Goal: Task Accomplishment & Management: Complete application form

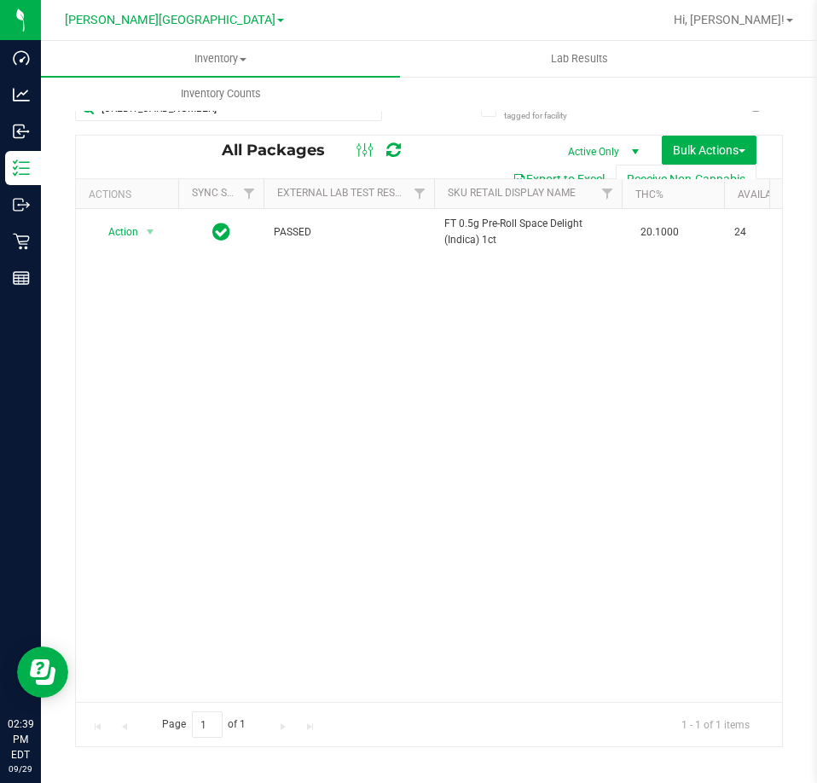
click at [148, 448] on div "Action Action Adjust qty Create package Edit attributes Global inventory Locate…" at bounding box center [429, 455] width 706 height 493
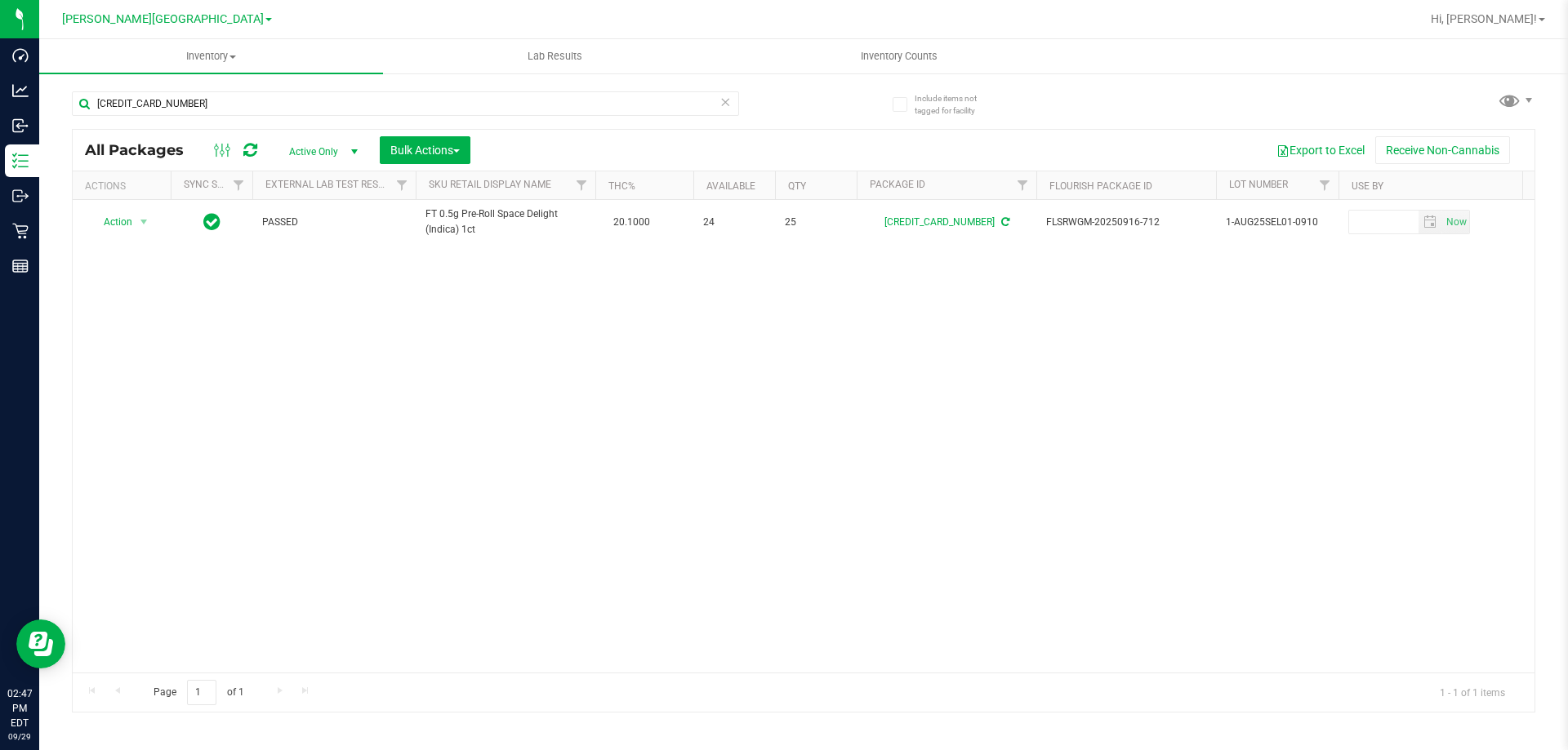
click at [1210, 493] on div "Action Action Adjust qty Create package Edit attributes Global inventory Locate…" at bounding box center [803, 436] width 1462 height 473
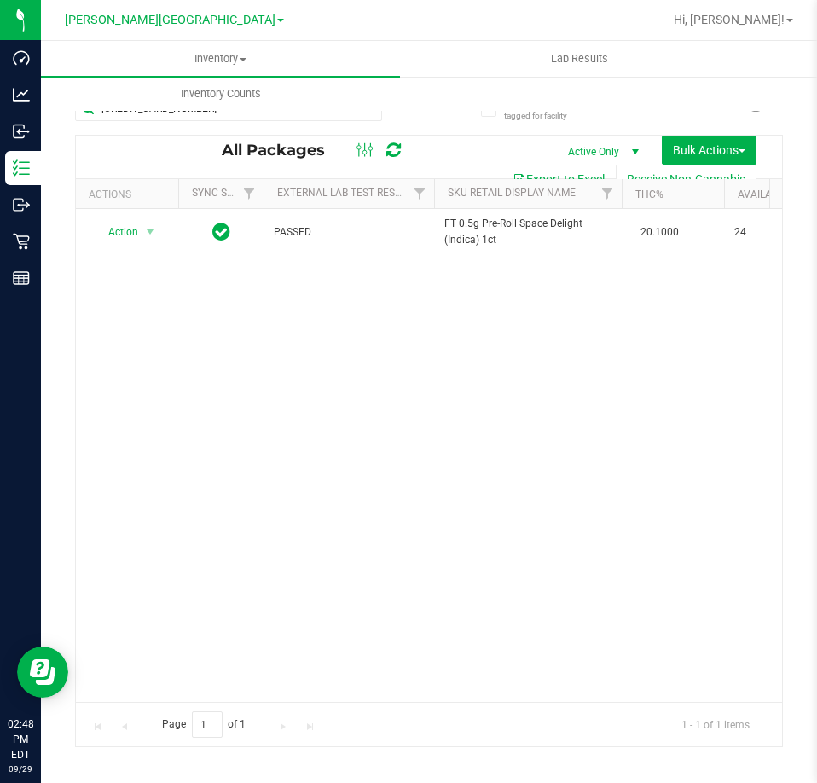
click at [253, 346] on div "Action Action Adjust qty Create package Edit attributes Global inventory Locate…" at bounding box center [429, 455] width 706 height 493
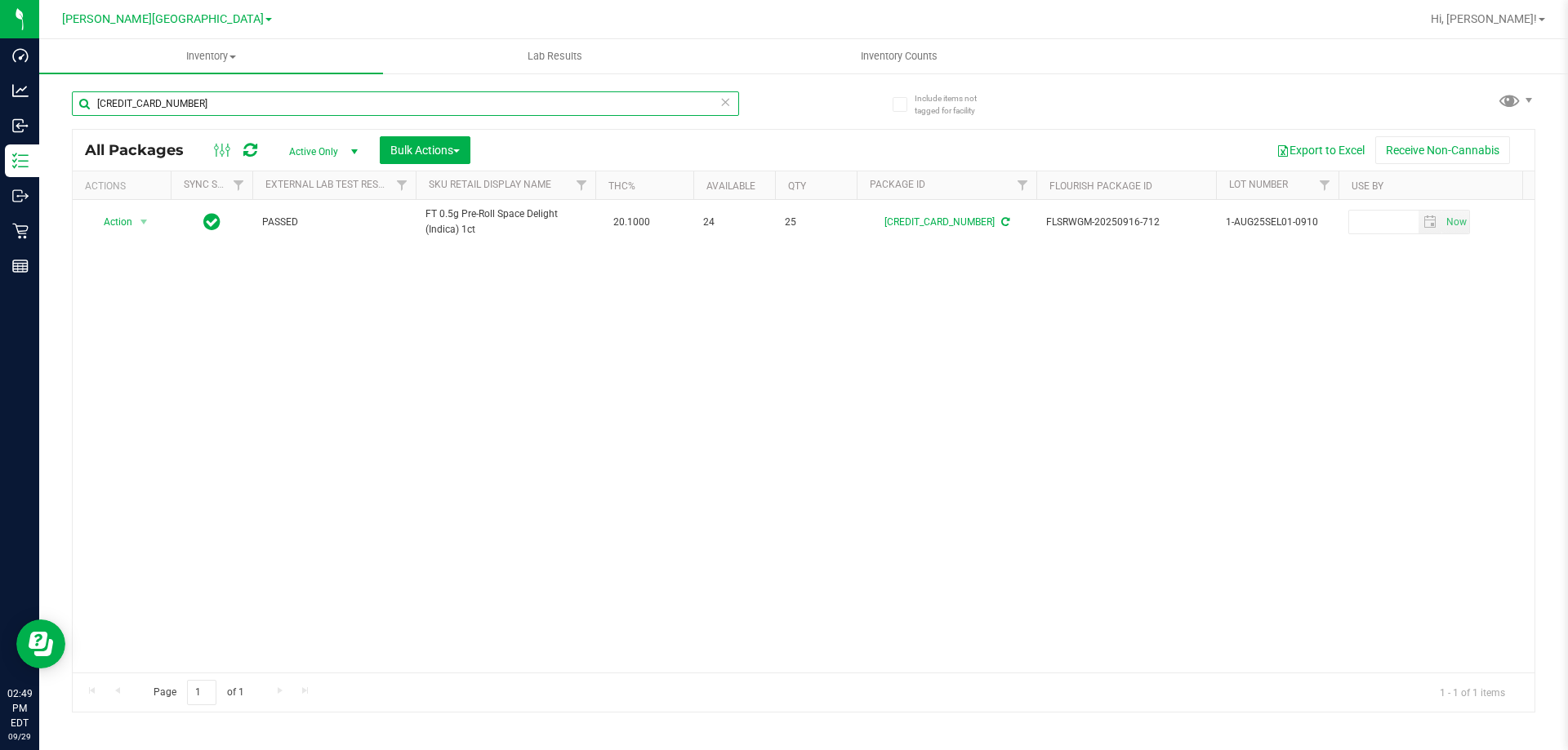
click at [223, 101] on input "4882516809713472" at bounding box center [405, 104] width 667 height 25
type input "9065623100202827"
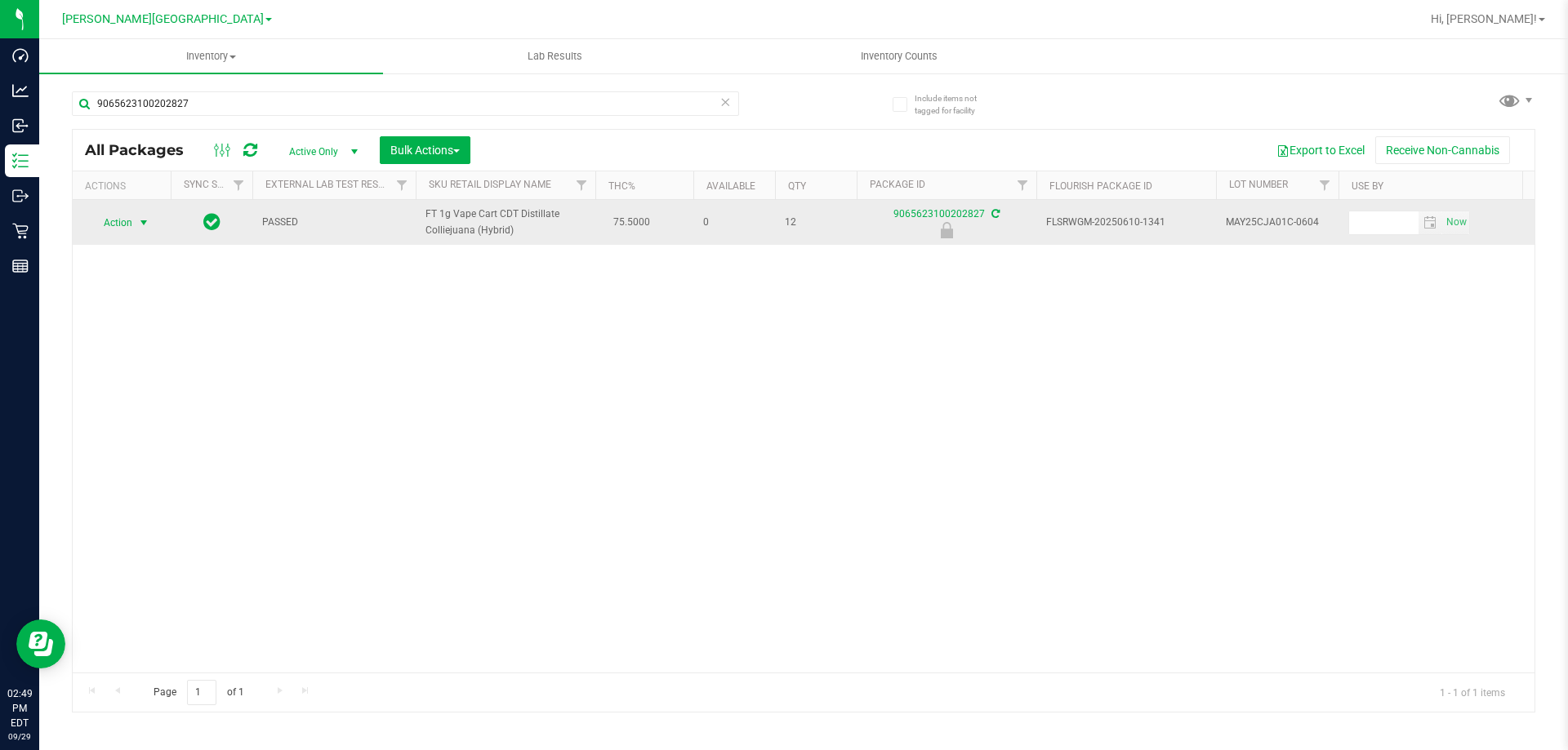
click at [137, 221] on span "select" at bounding box center [144, 223] width 13 height 13
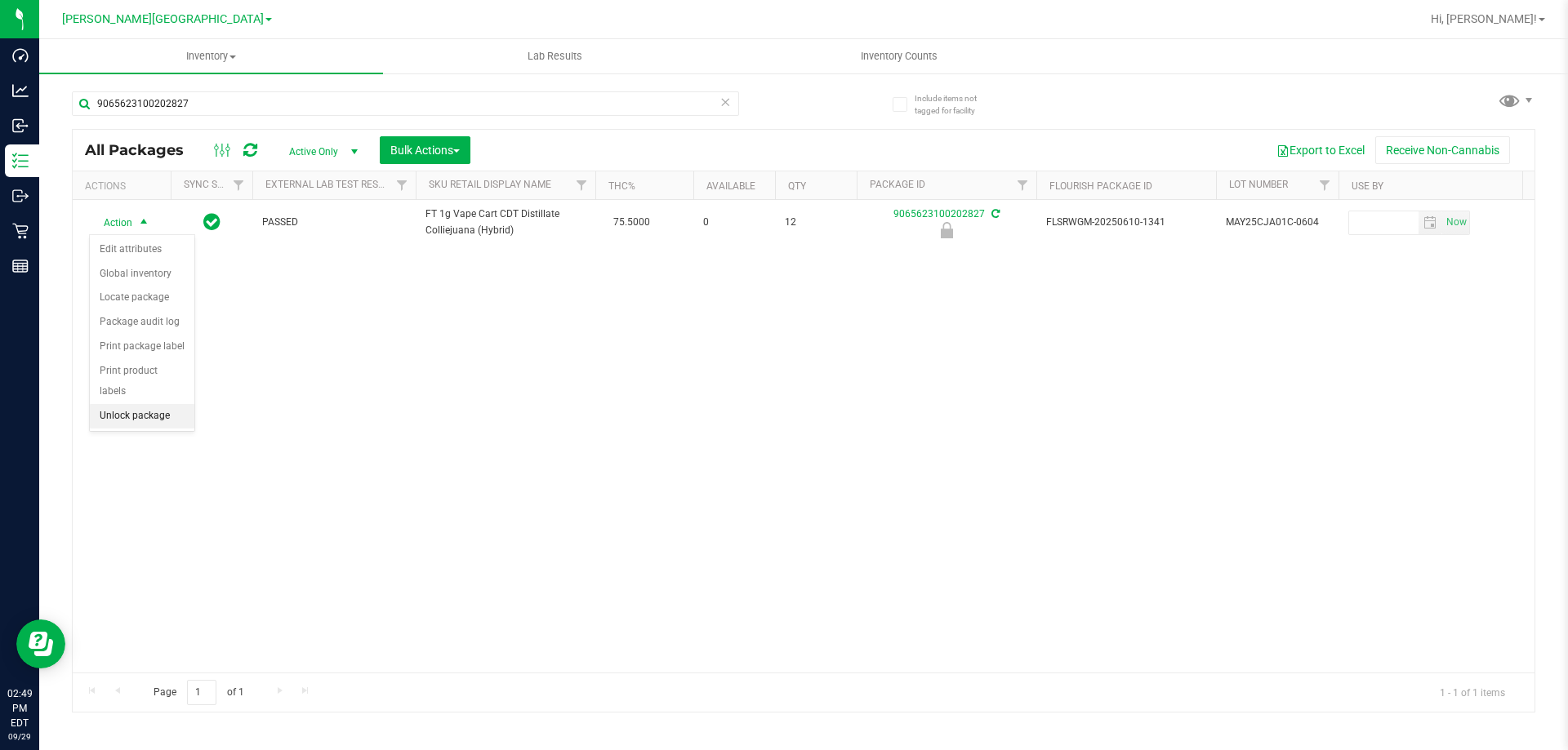
click at [145, 404] on li "Unlock package" at bounding box center [142, 416] width 104 height 25
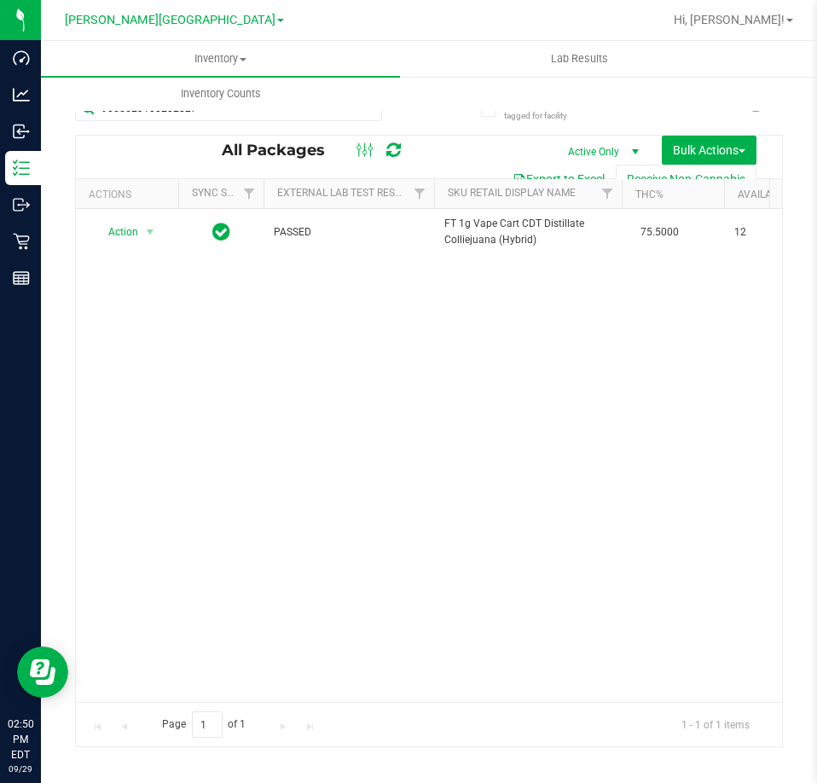
drag, startPoint x: 322, startPoint y: 502, endPoint x: 810, endPoint y: 73, distance: 649.8
click at [372, 453] on div "Action Action Adjust qty Create package Edit attributes Global inventory Locate…" at bounding box center [429, 455] width 706 height 493
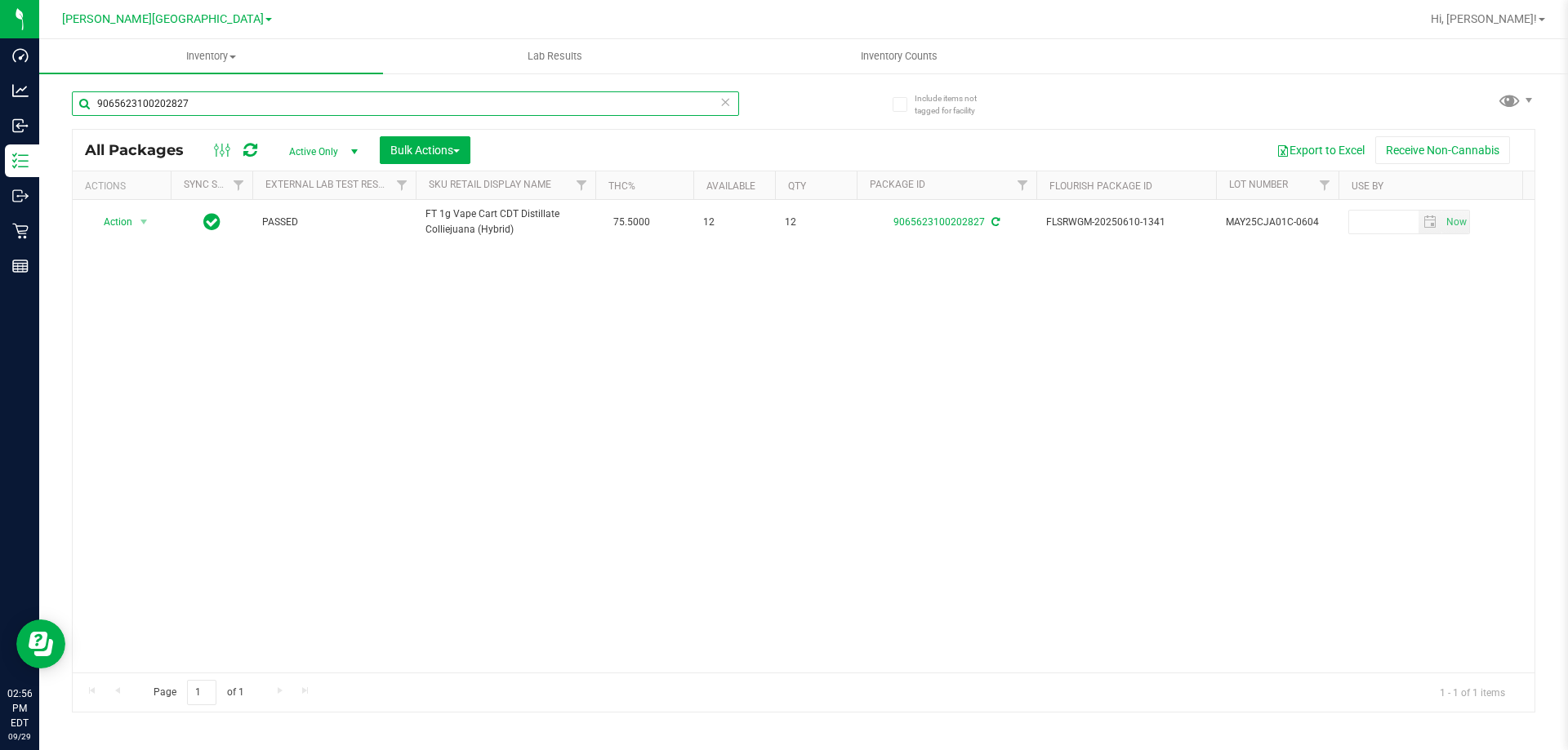
click at [348, 102] on input "9065623100202827" at bounding box center [405, 104] width 667 height 25
type input "5432731359650052"
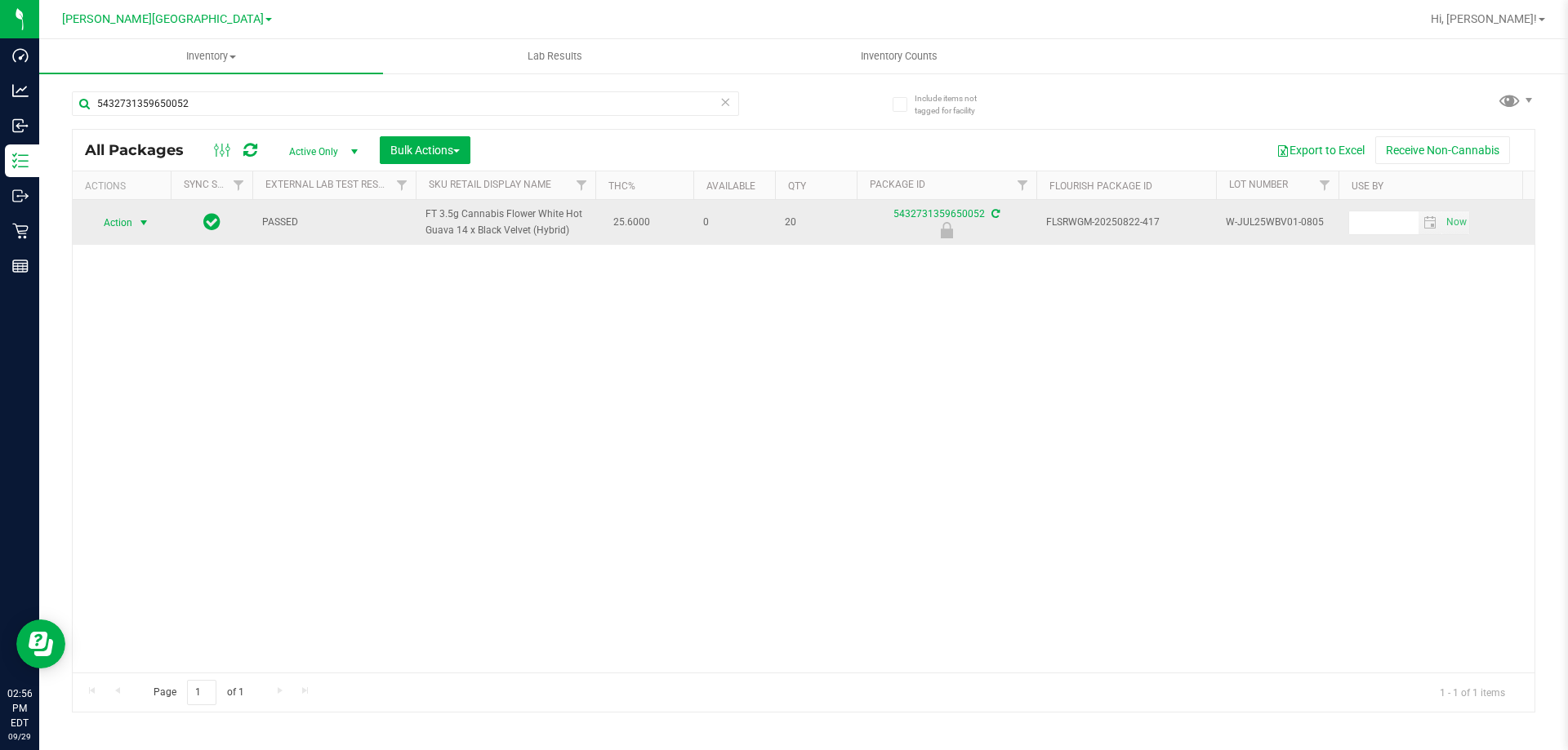
click at [105, 220] on span "Action" at bounding box center [111, 223] width 44 height 23
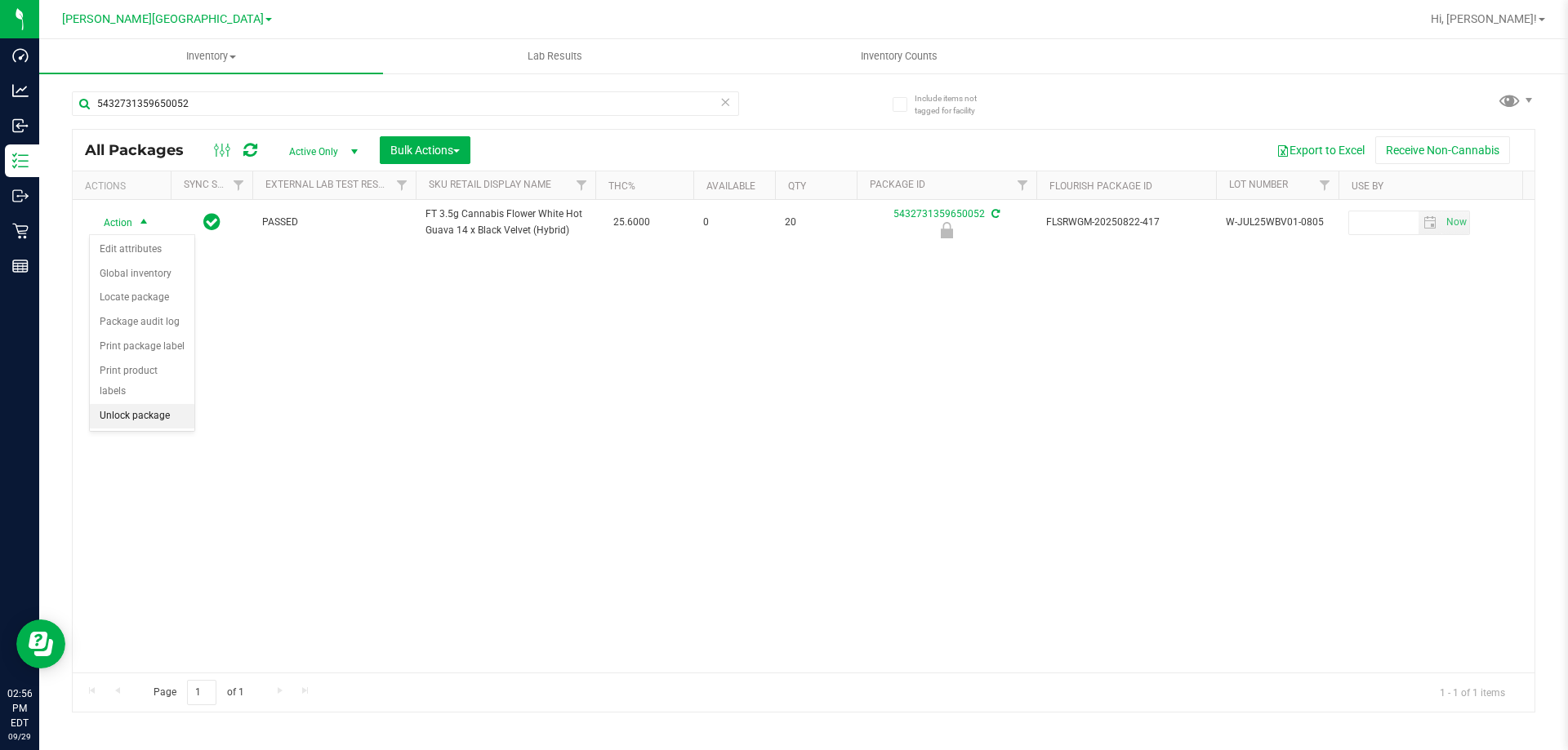
click at [155, 404] on li "Unlock package" at bounding box center [142, 416] width 104 height 25
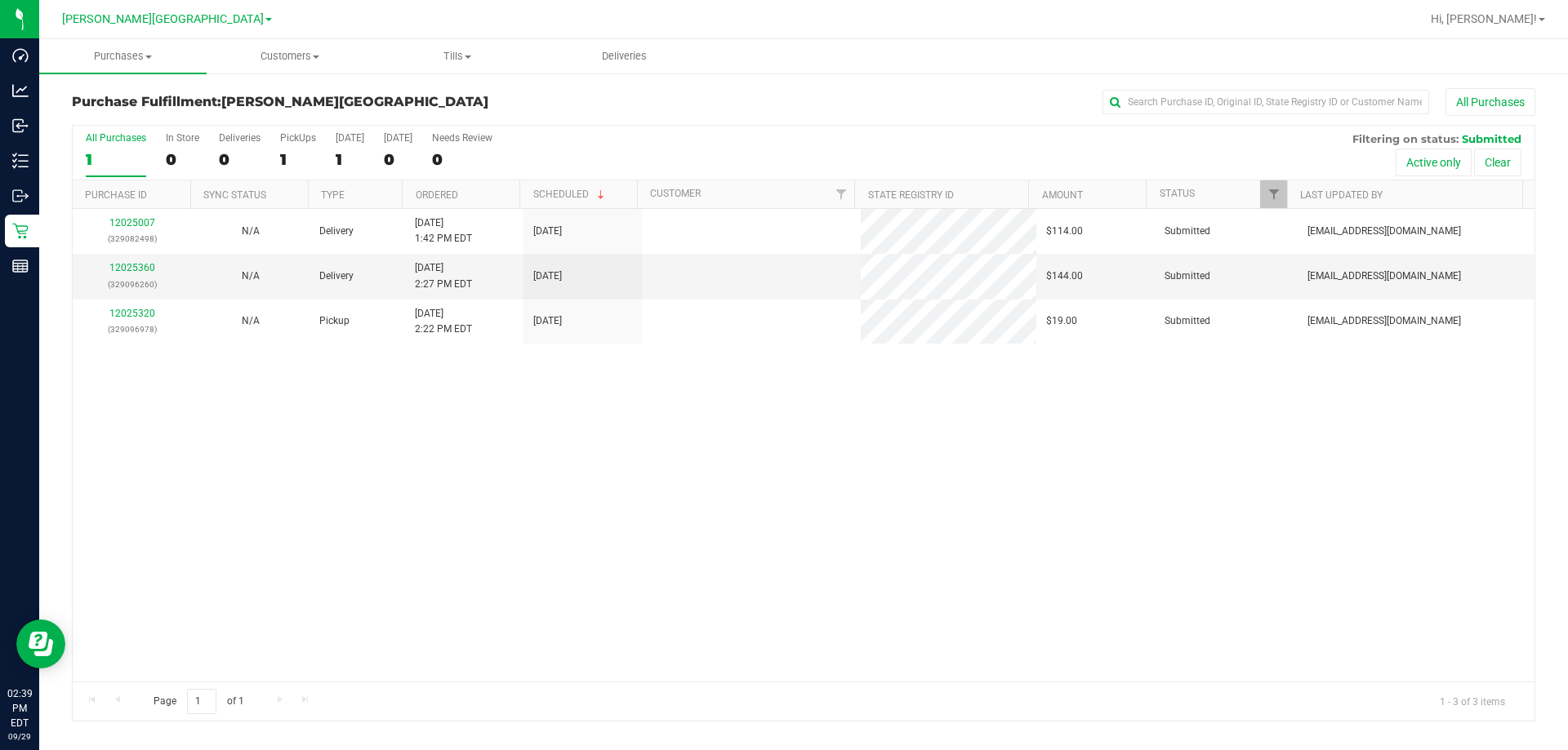
drag, startPoint x: 0, startPoint y: 0, endPoint x: 703, endPoint y: 107, distance: 711.1
click at [703, 107] on div "All Purchases" at bounding box center [1046, 101] width 975 height 28
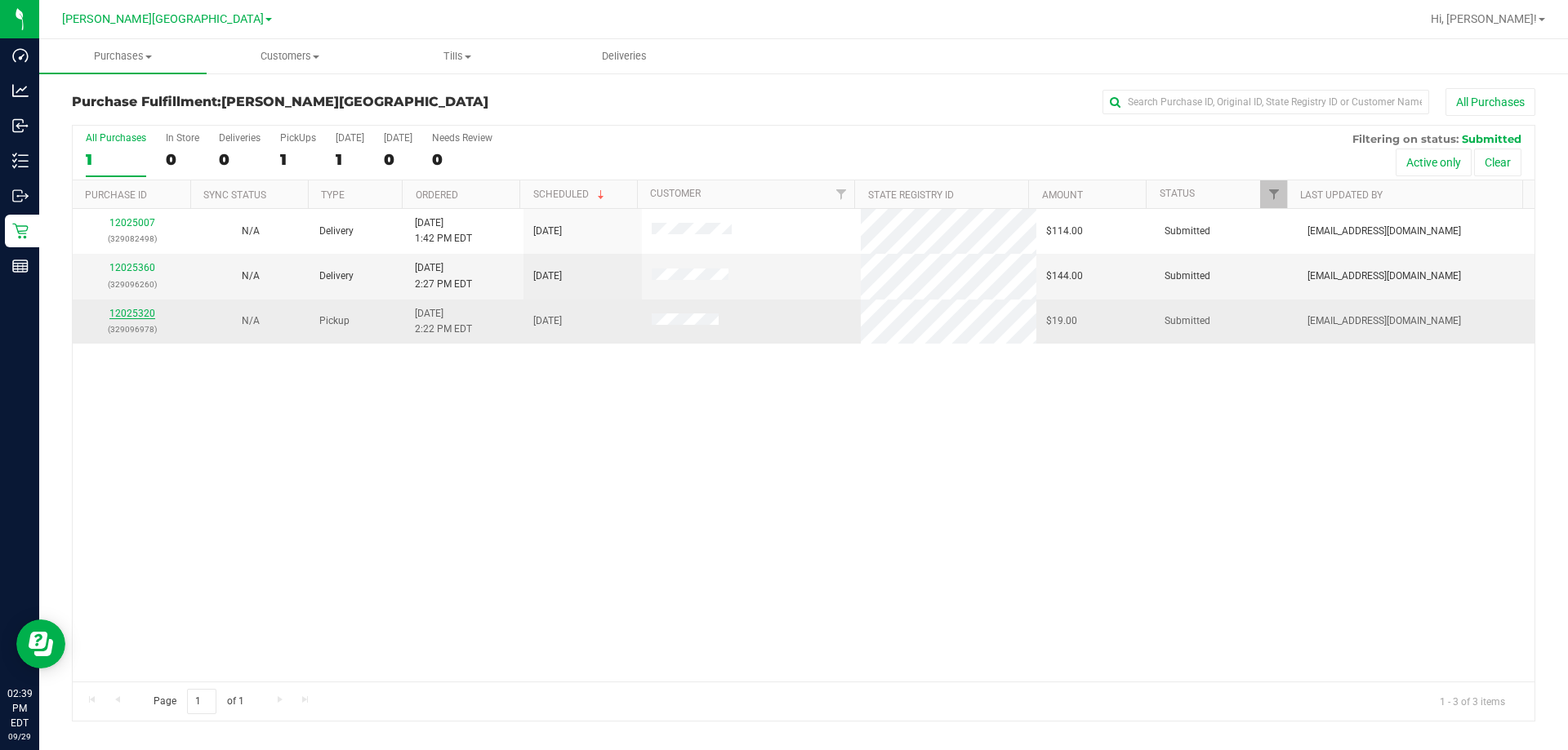
click at [136, 311] on link "12025320" at bounding box center [132, 314] width 46 height 11
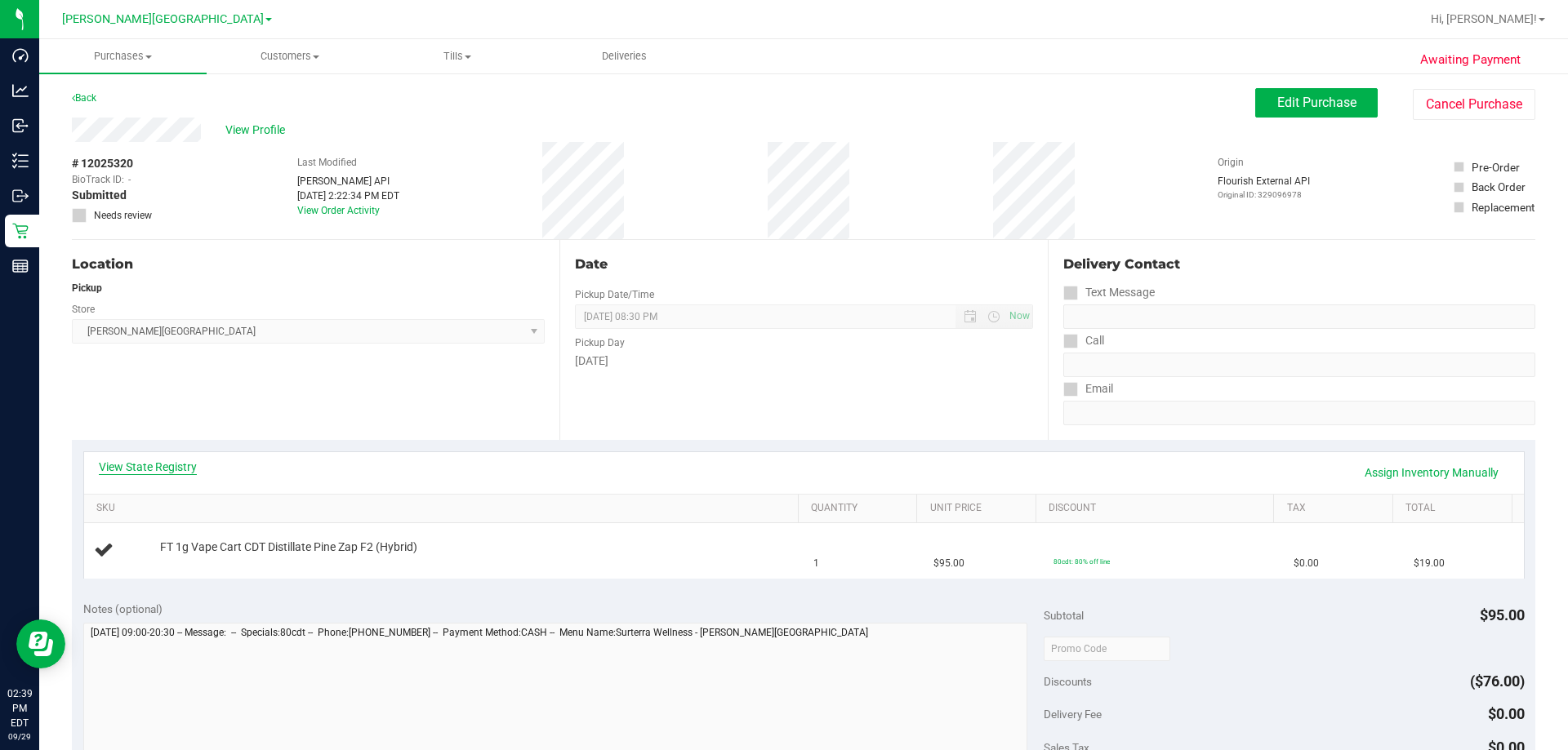
click at [158, 473] on link "View State Registry" at bounding box center [147, 466] width 98 height 16
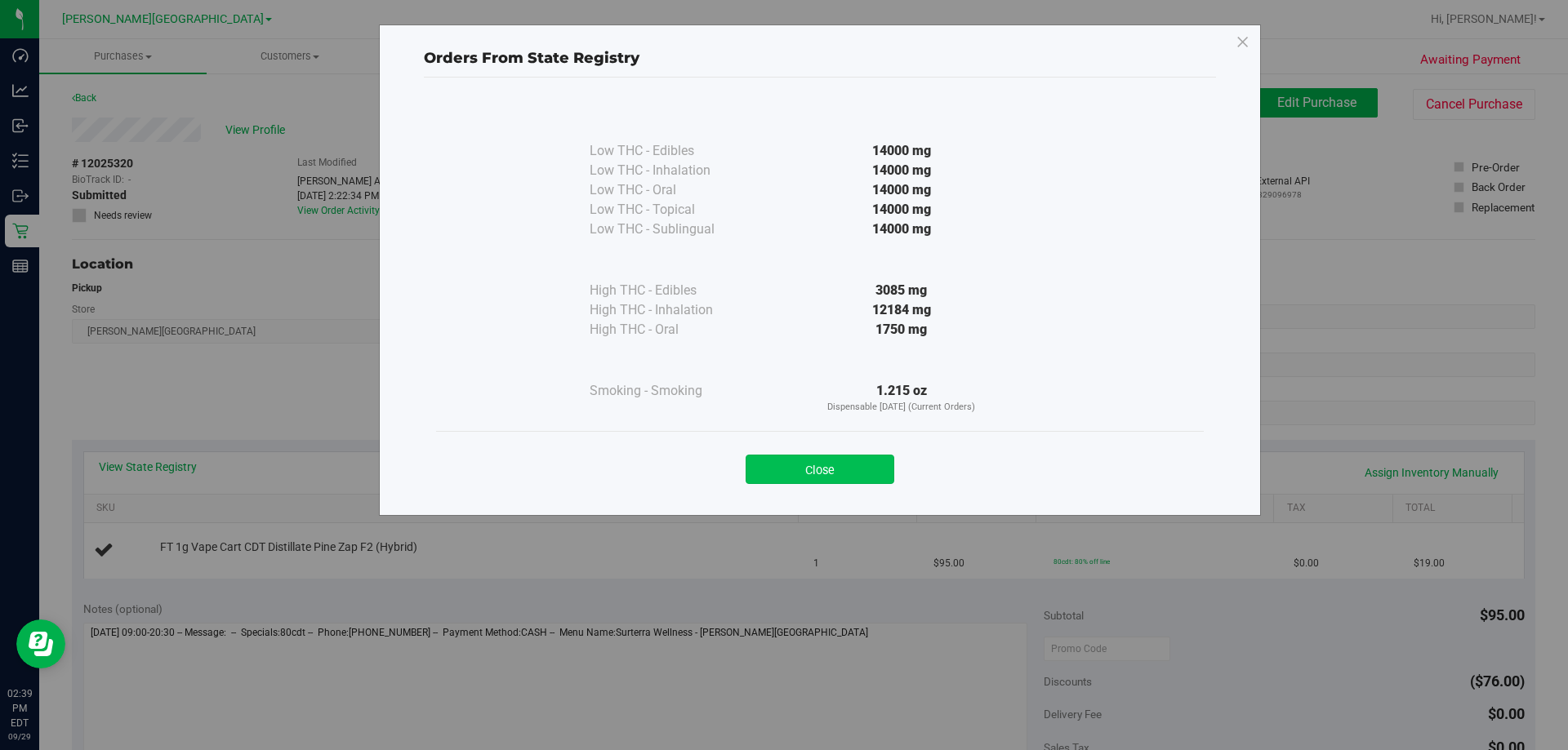
click at [887, 471] on button "Close" at bounding box center [819, 469] width 148 height 30
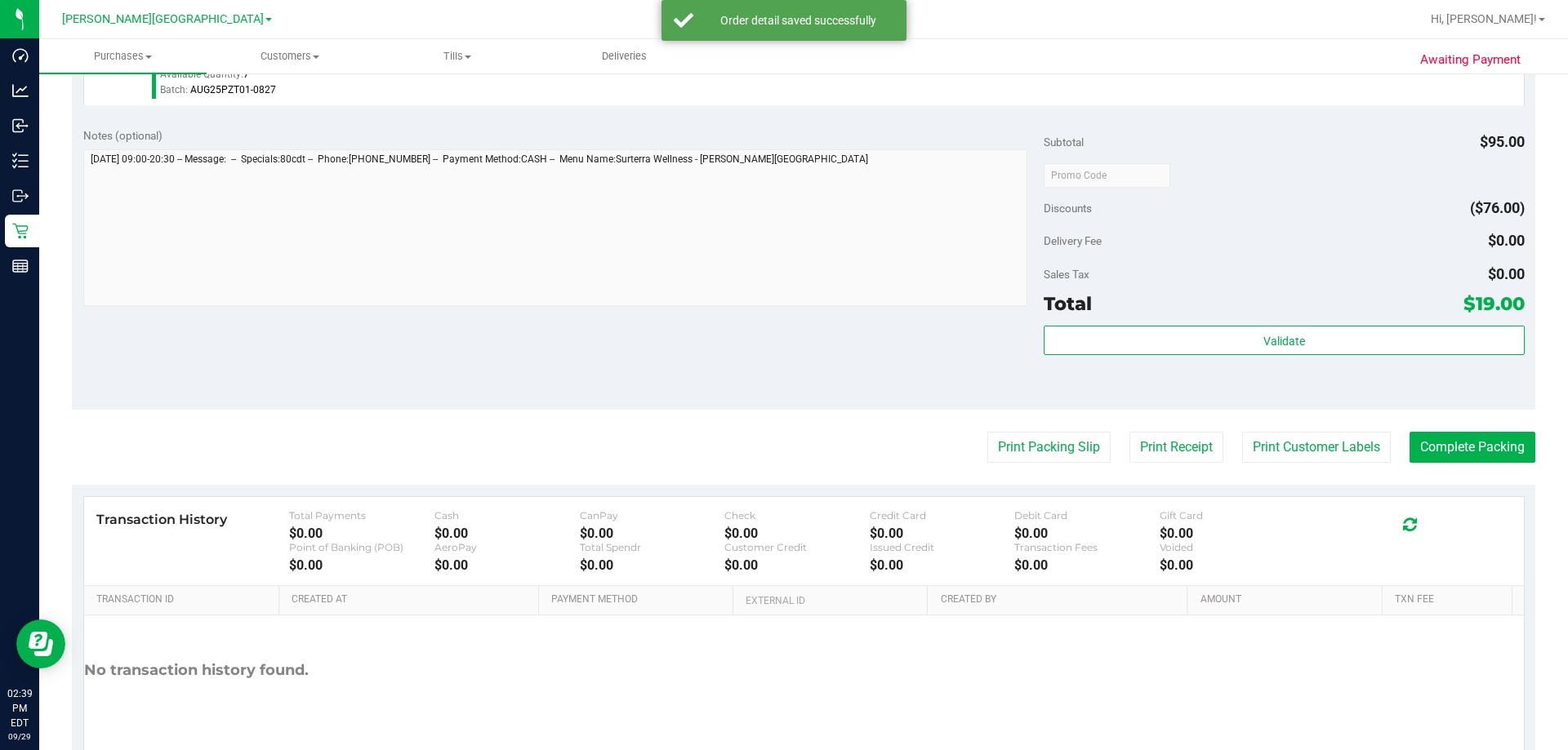
scroll to position [571, 0]
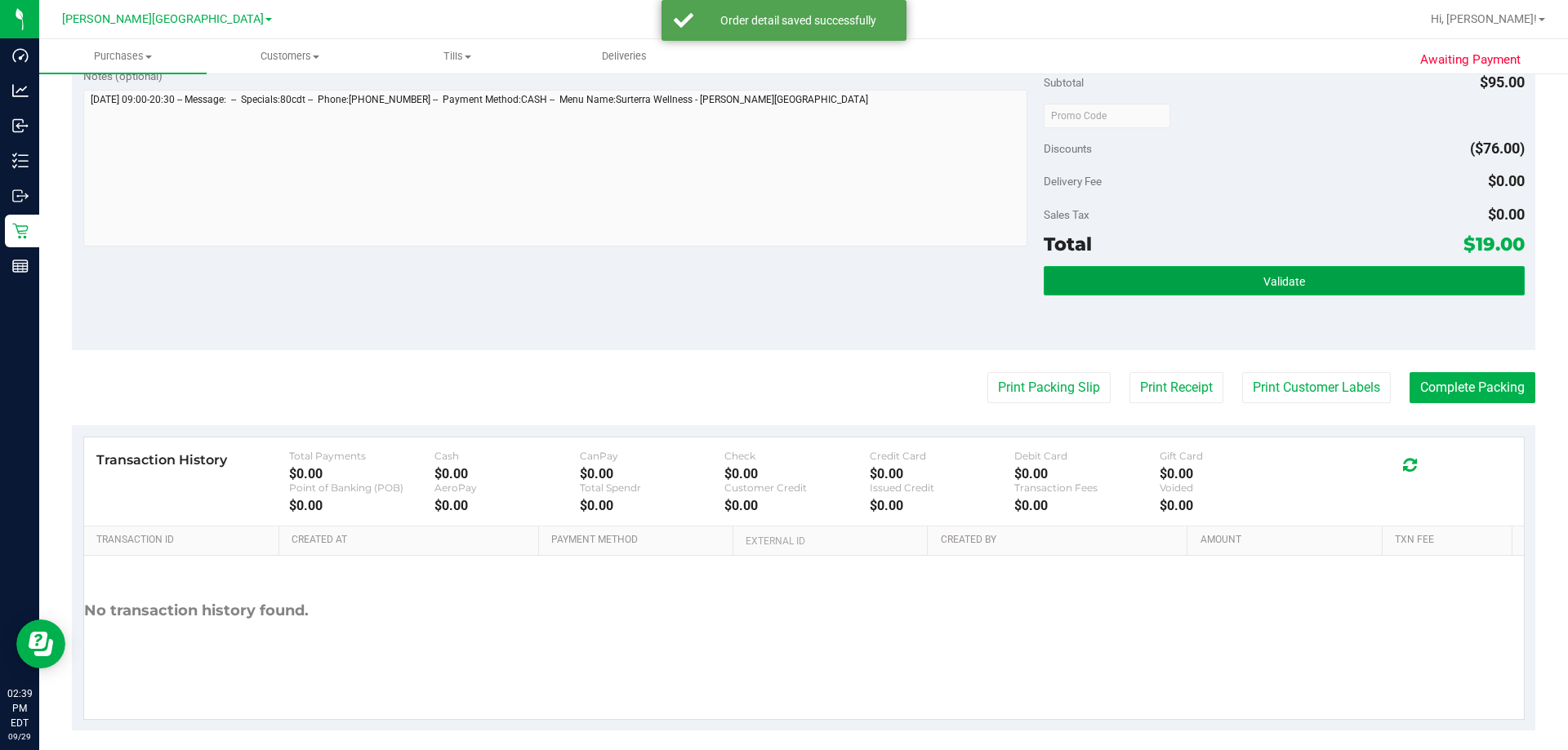
click at [1242, 290] on button "Validate" at bounding box center [1284, 280] width 481 height 30
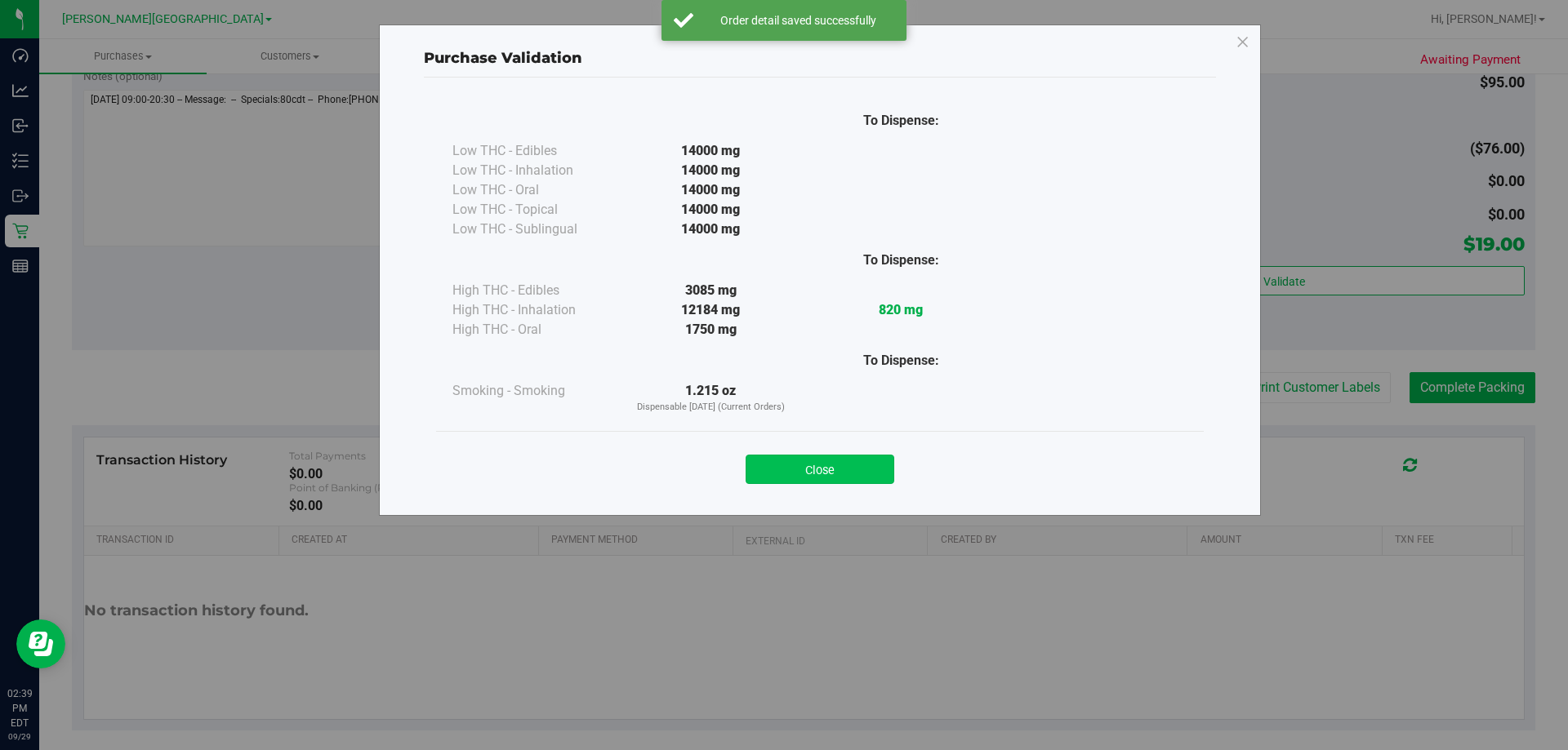
click at [811, 474] on button "Close" at bounding box center [819, 469] width 148 height 30
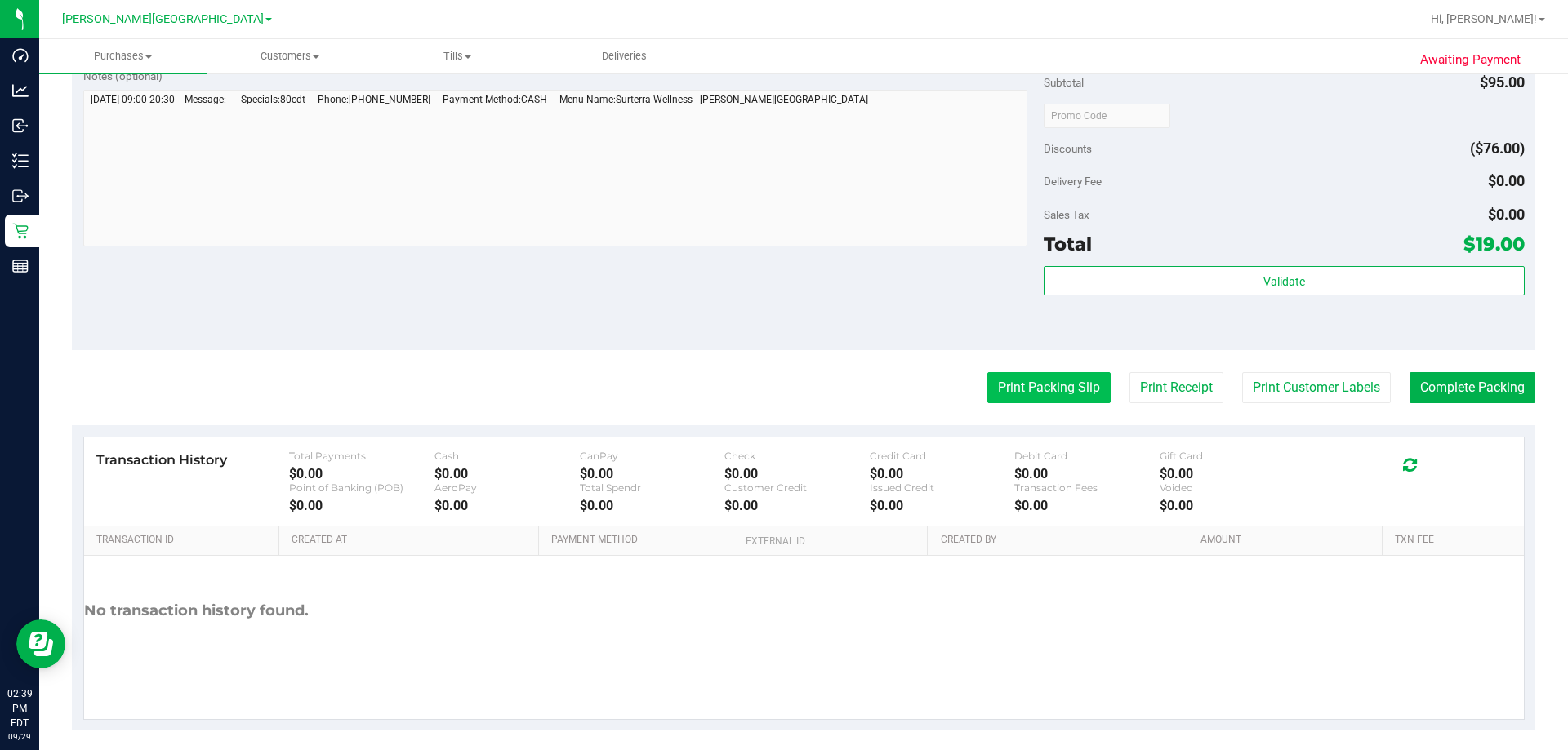
click at [1055, 379] on button "Print Packing Slip" at bounding box center [1048, 387] width 123 height 31
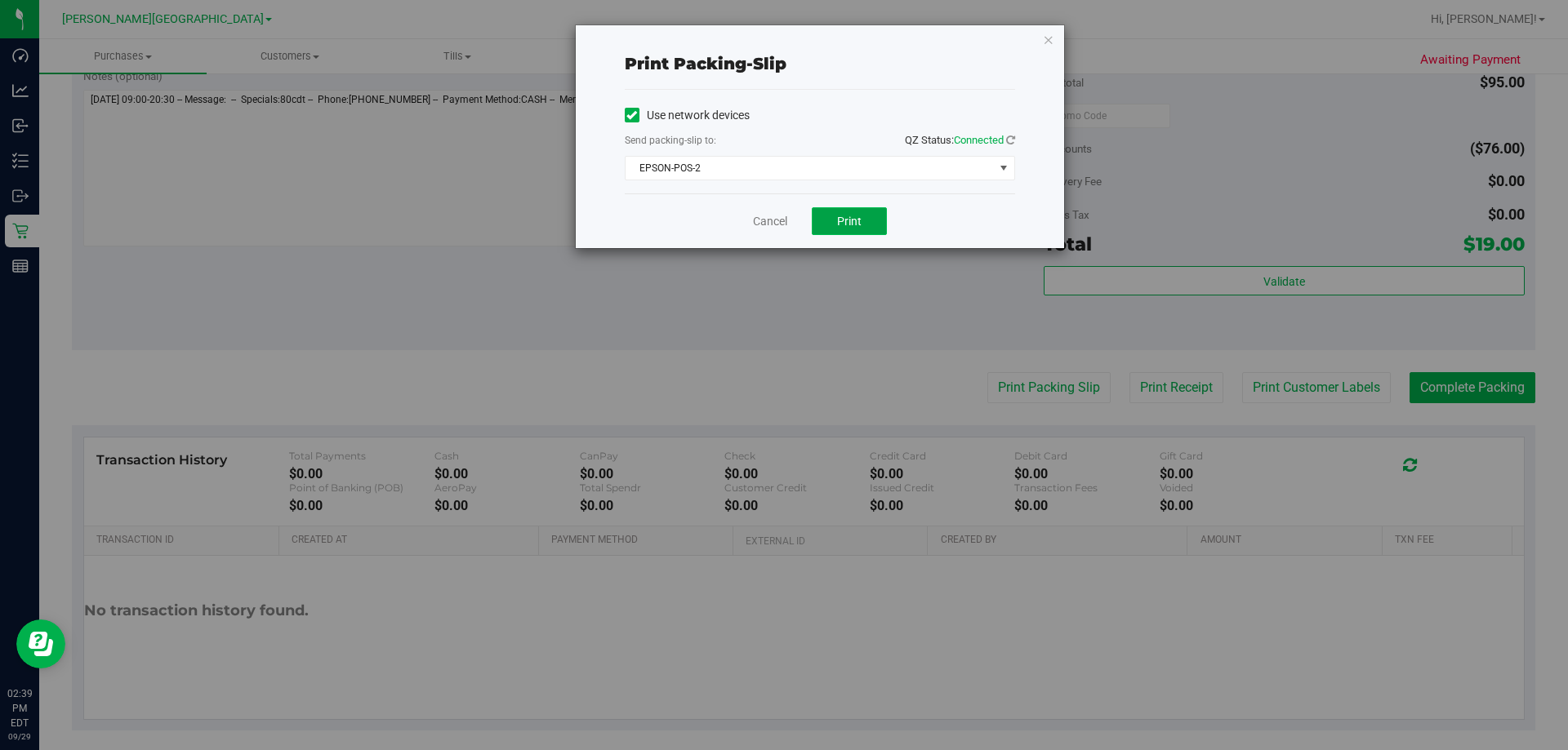
click at [851, 218] on span "Print" at bounding box center [849, 221] width 25 height 13
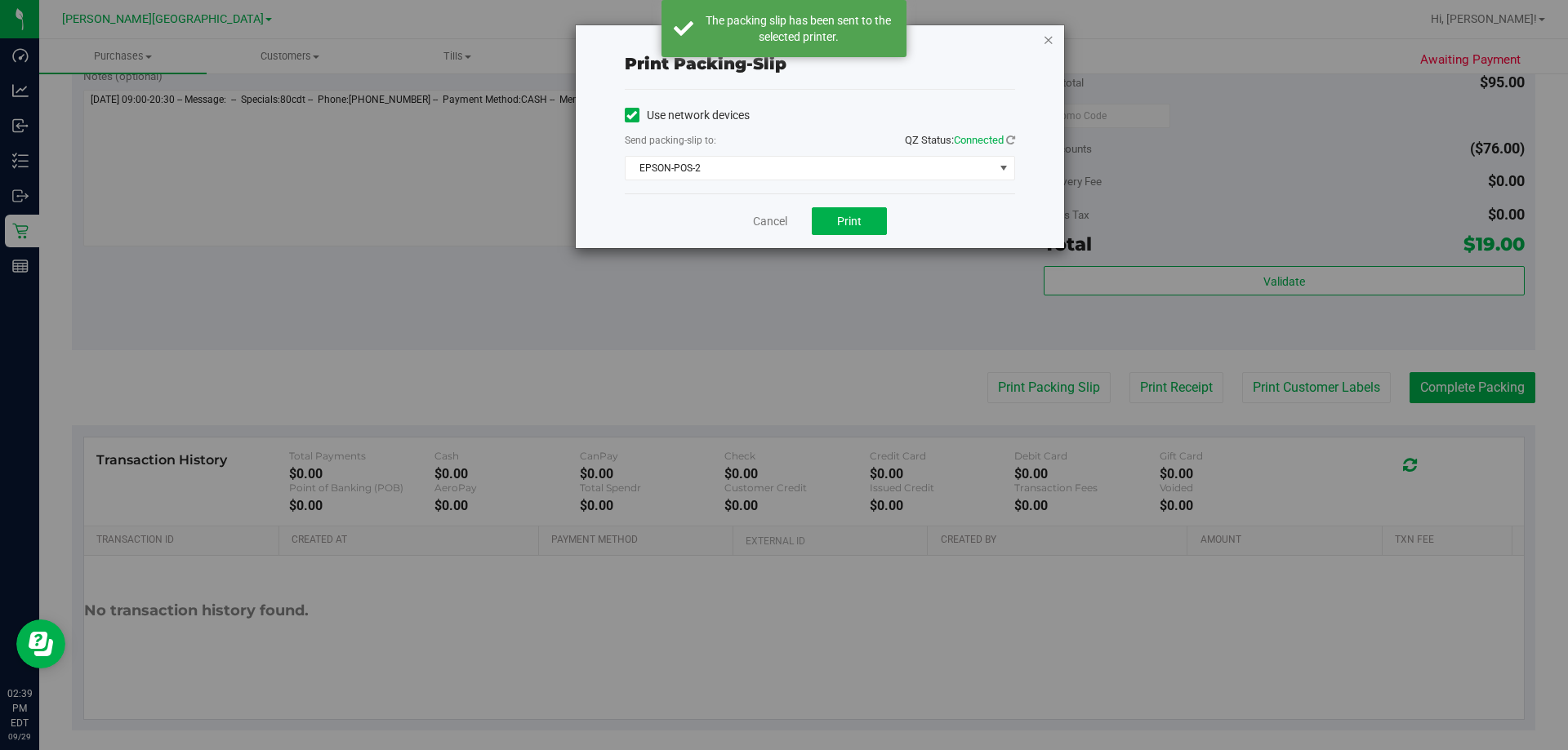
click at [1046, 33] on icon "button" at bounding box center [1048, 39] width 11 height 19
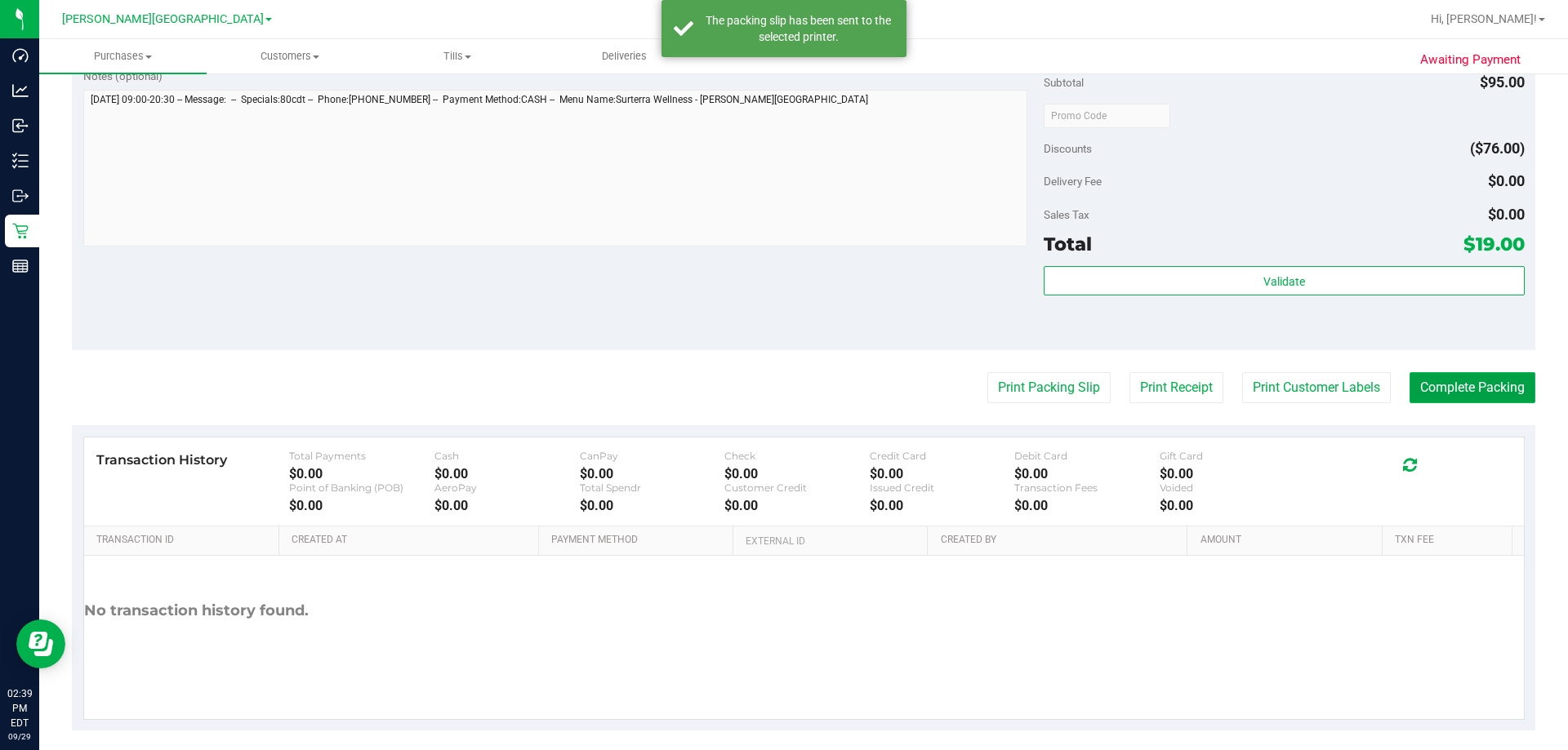
click at [1457, 381] on button "Complete Packing" at bounding box center [1471, 387] width 125 height 31
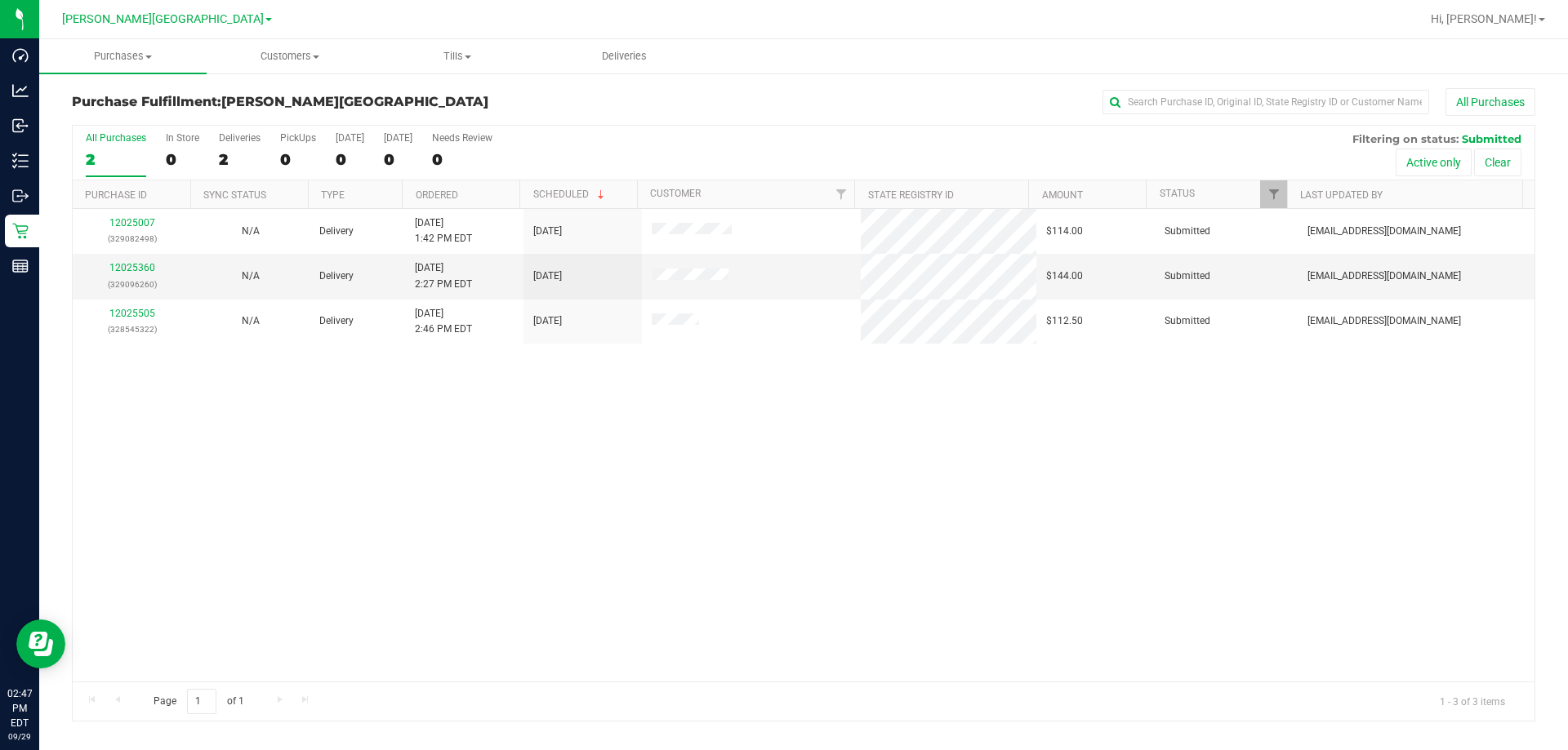
click at [1017, 444] on div "12025007 (329082498) N/A Delivery 9/29/2025 1:42 PM EDT 10/3/2025 $114.00 Submi…" at bounding box center [803, 445] width 1462 height 473
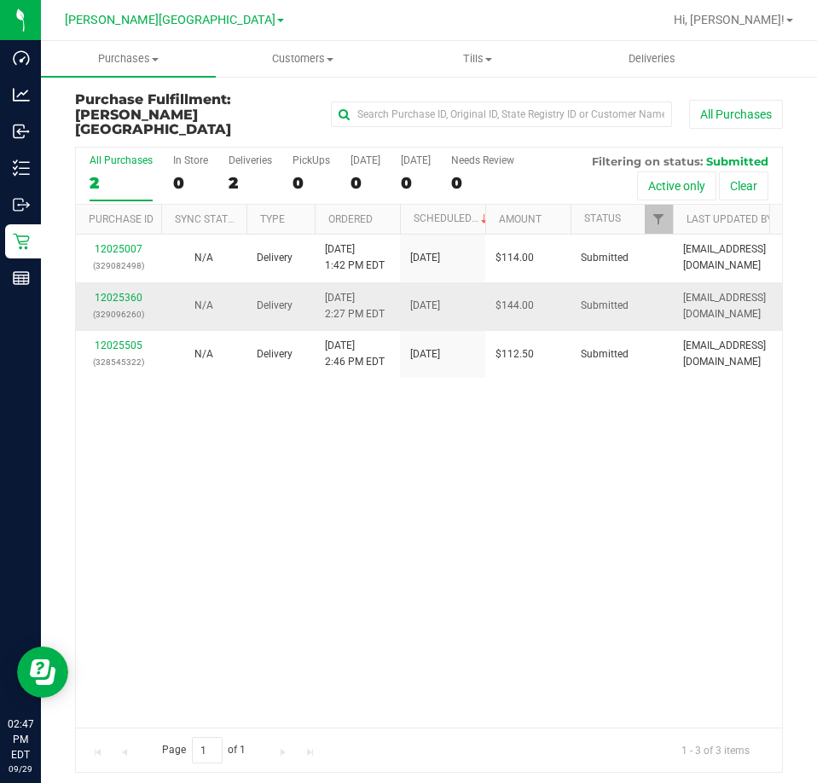
drag, startPoint x: 444, startPoint y: 433, endPoint x: 530, endPoint y: 297, distance: 161.4
click at [452, 433] on div "12025007 (329082498) N/A Delivery 9/29/2025 1:42 PM EDT 10/3/2025 $114.00 Submi…" at bounding box center [429, 481] width 706 height 493
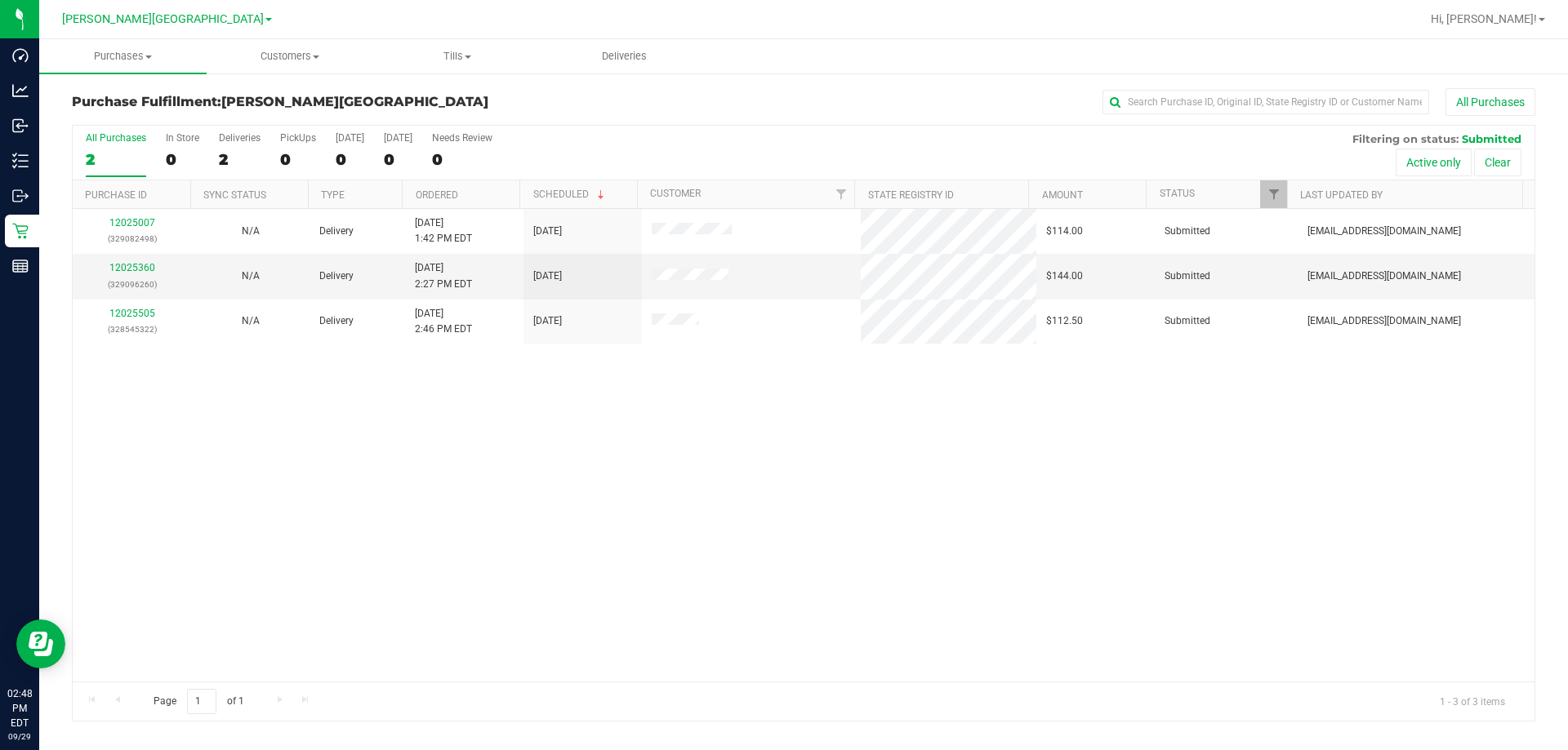
drag, startPoint x: 542, startPoint y: 383, endPoint x: 257, endPoint y: 501, distance: 308.5
click at [542, 385] on div "12025007 (329082498) N/A Delivery 9/29/2025 1:42 PM EDT 10/3/2025 $114.00 Submi…" at bounding box center [803, 445] width 1462 height 473
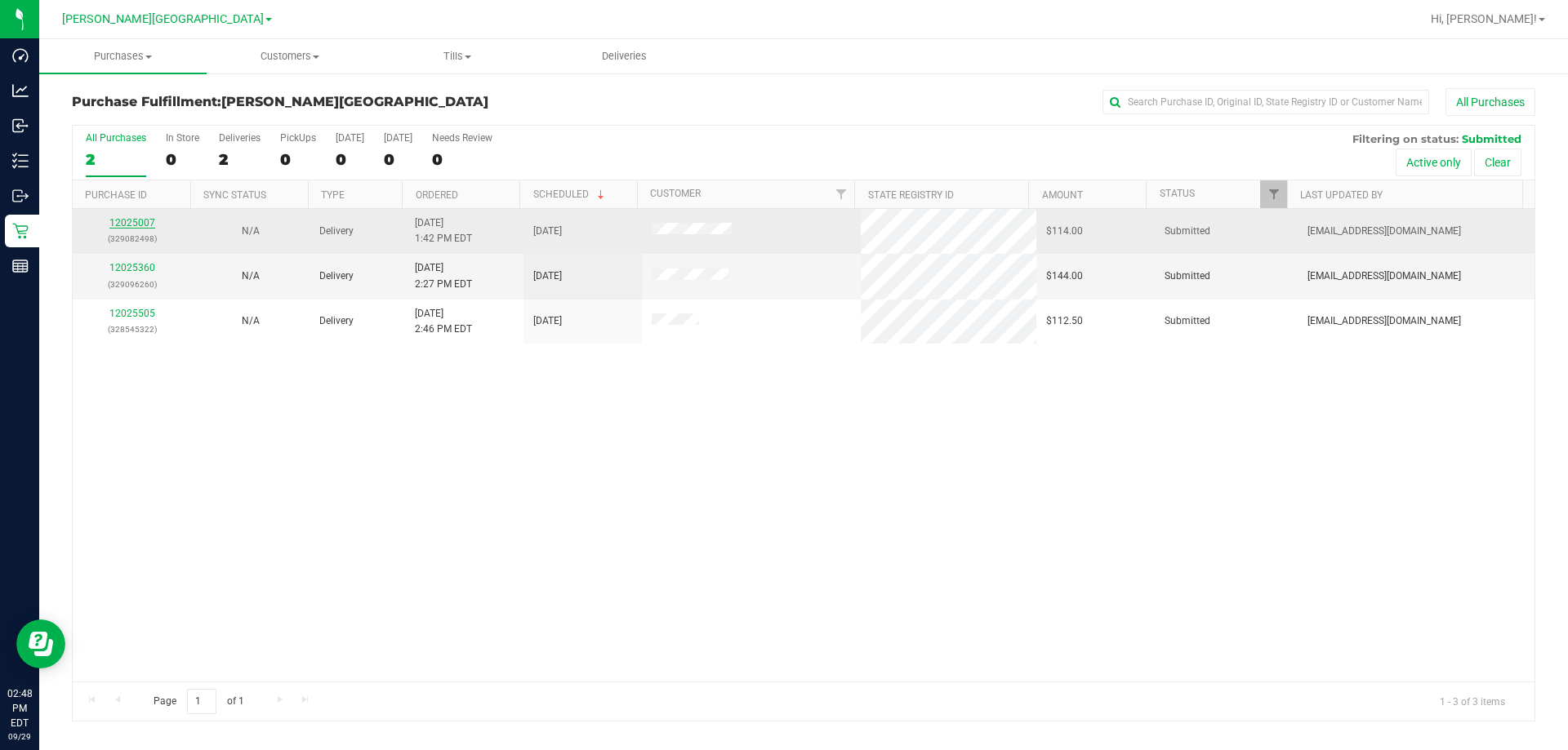
click at [140, 219] on link "12025007" at bounding box center [132, 223] width 46 height 11
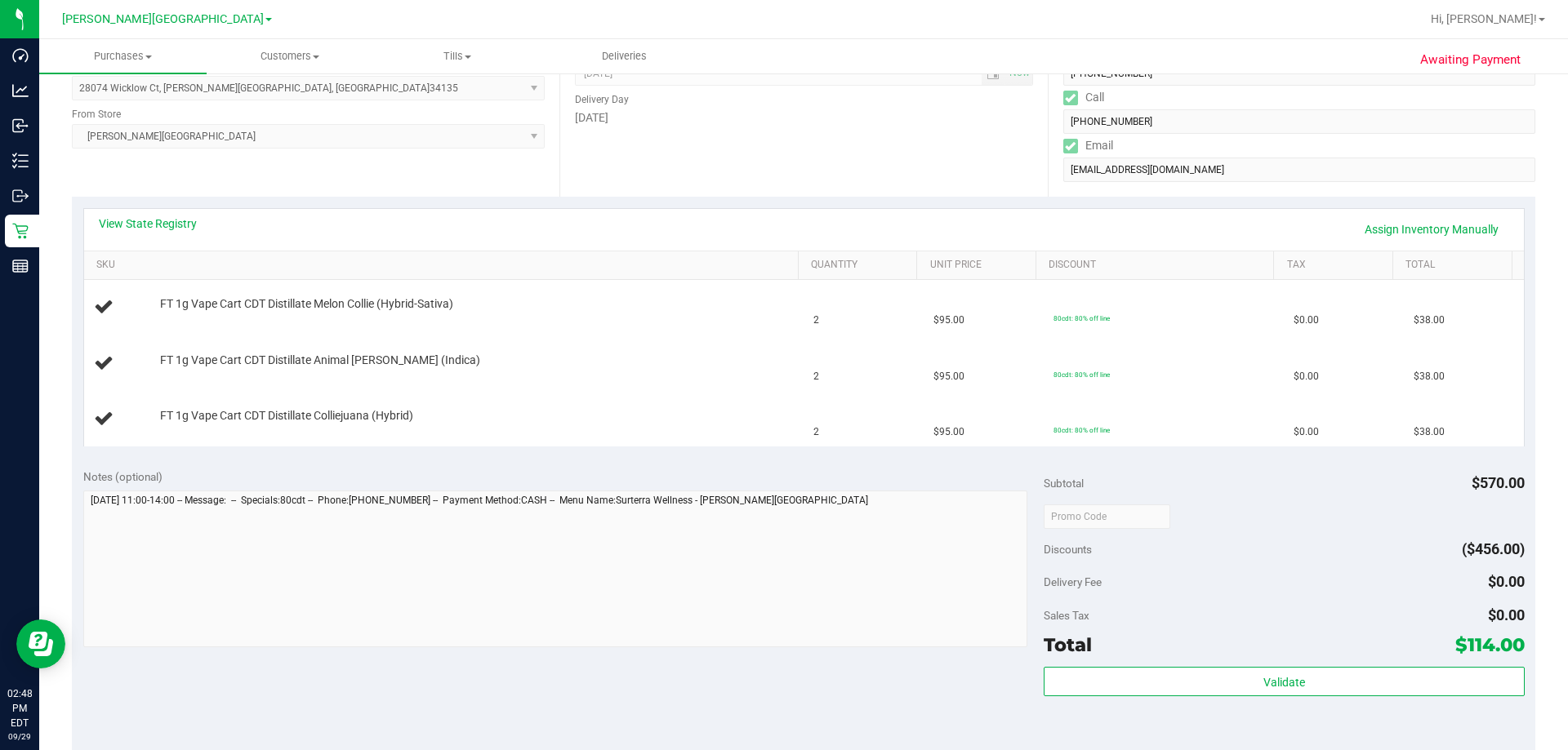
scroll to position [245, 0]
click at [1447, 228] on link "Assign Inventory Manually" at bounding box center [1431, 227] width 155 height 28
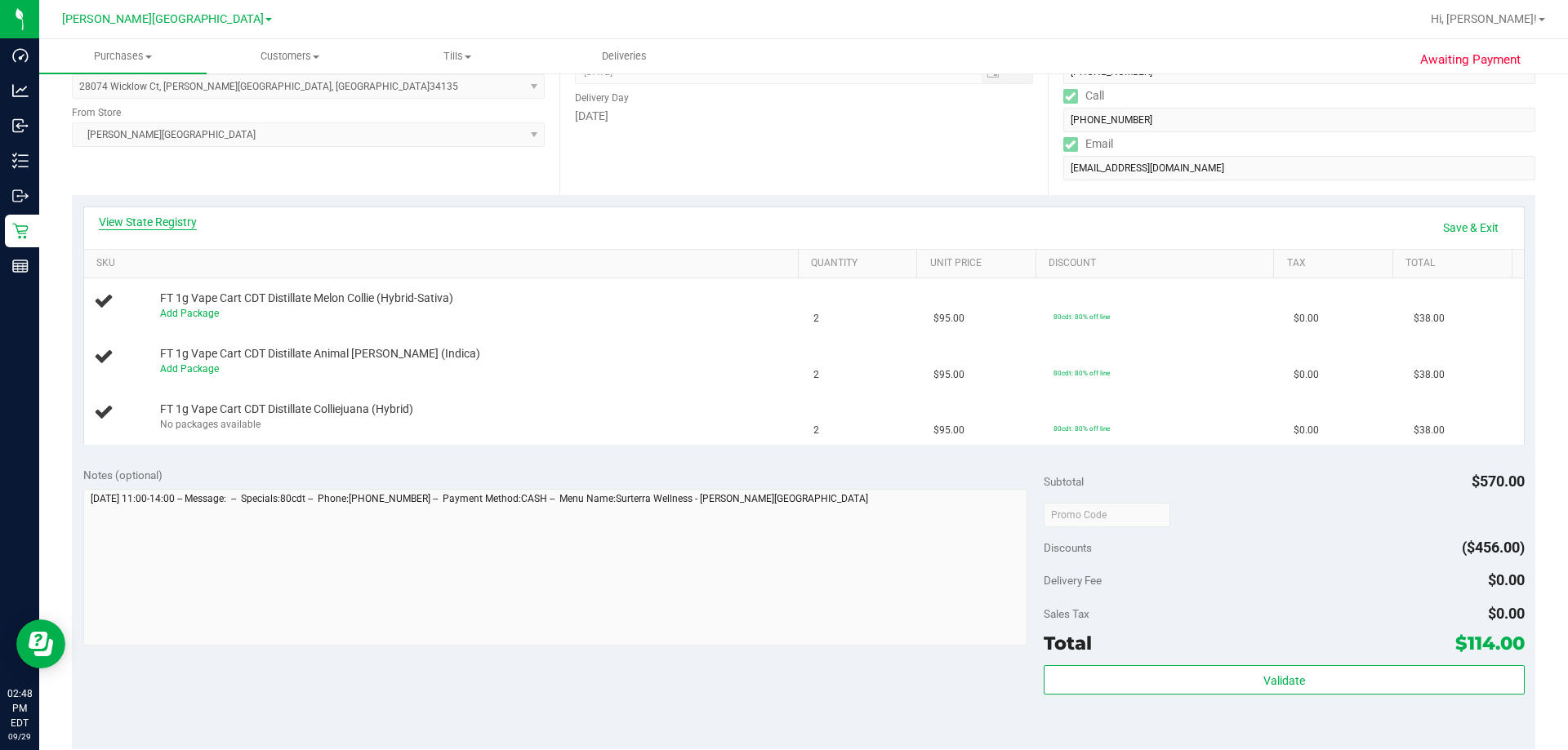
click at [146, 227] on link "View State Registry" at bounding box center [147, 221] width 98 height 16
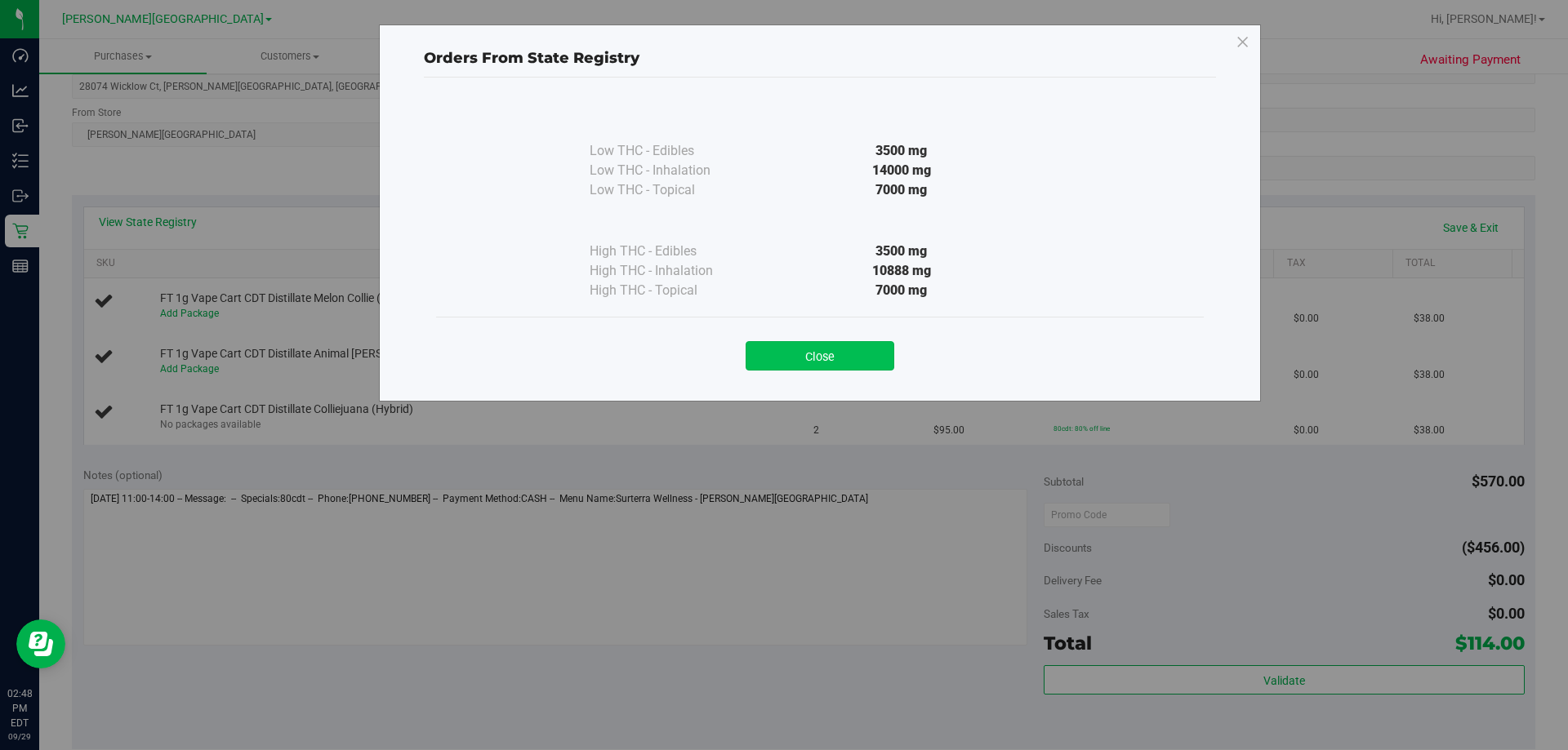
click at [886, 348] on button "Close" at bounding box center [819, 356] width 148 height 30
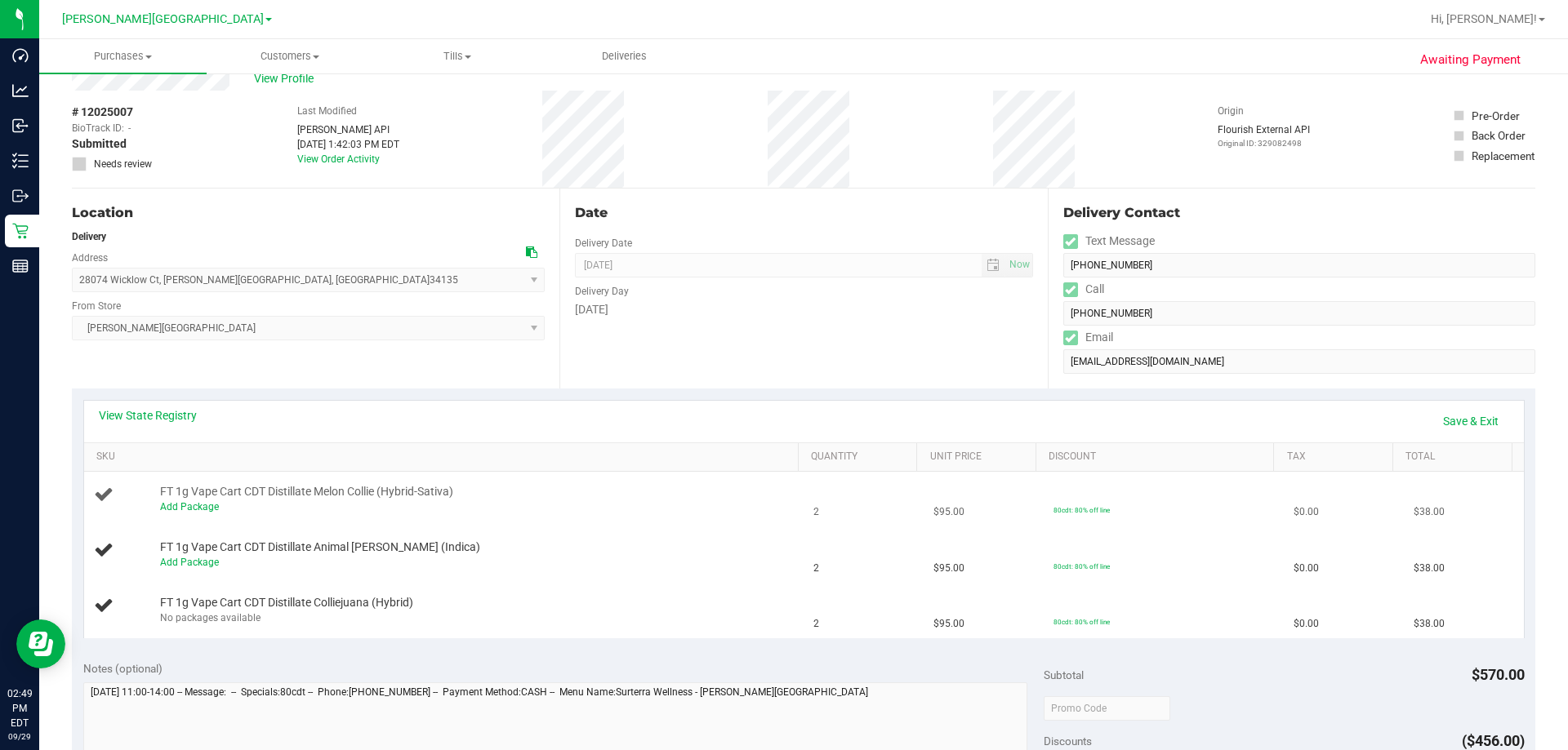
scroll to position [164, 0]
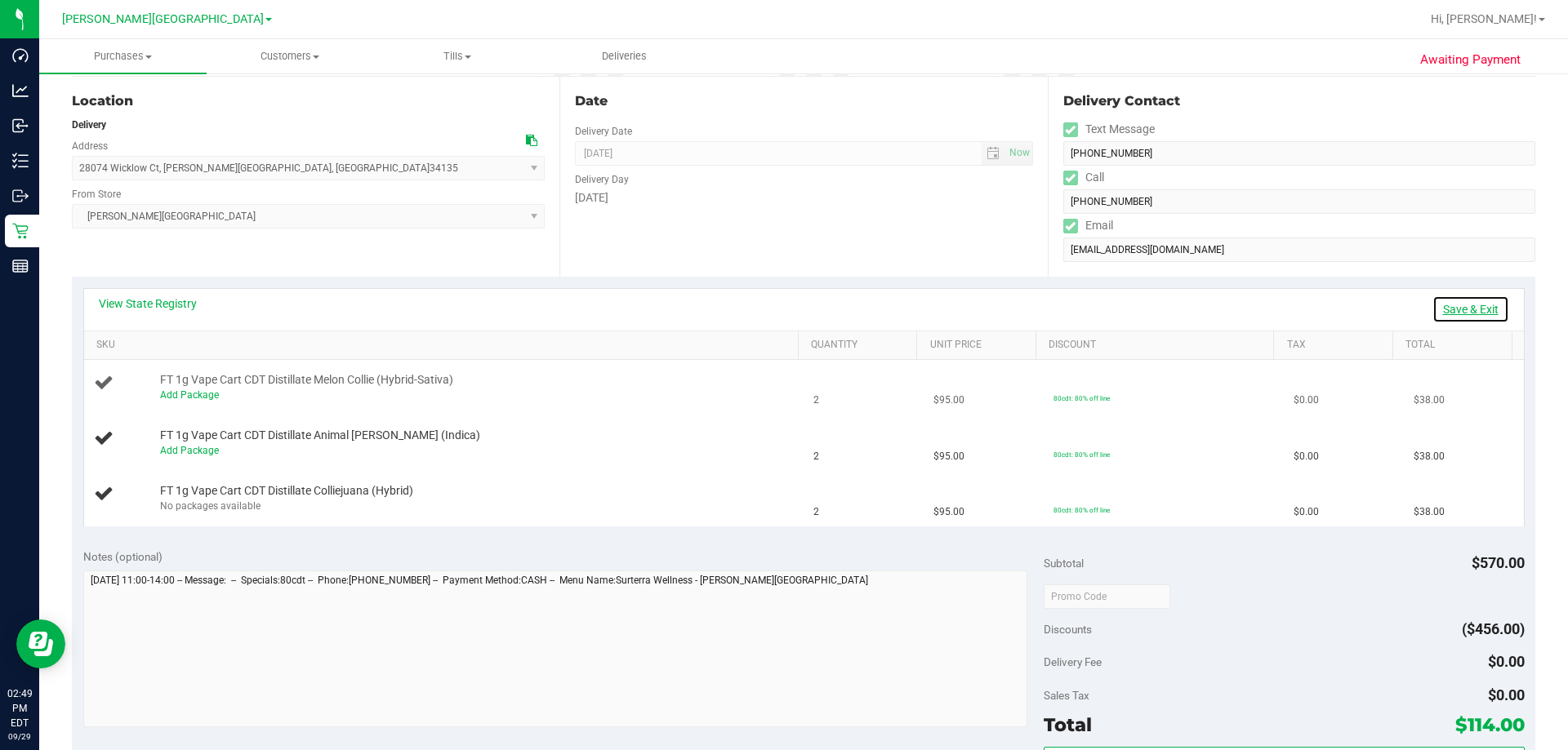
click at [1445, 303] on link "Save & Exit" at bounding box center [1470, 309] width 77 height 28
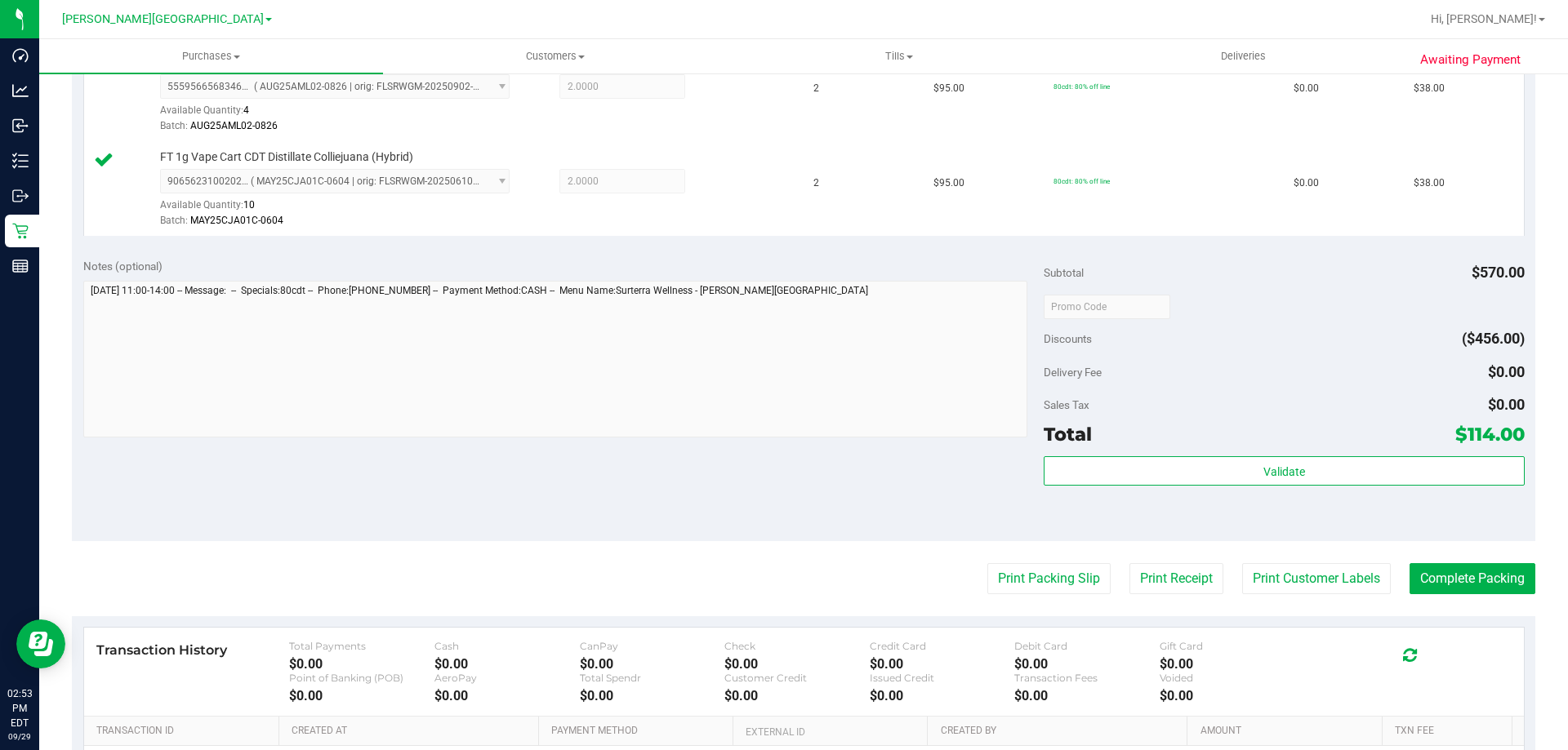
scroll to position [571, 0]
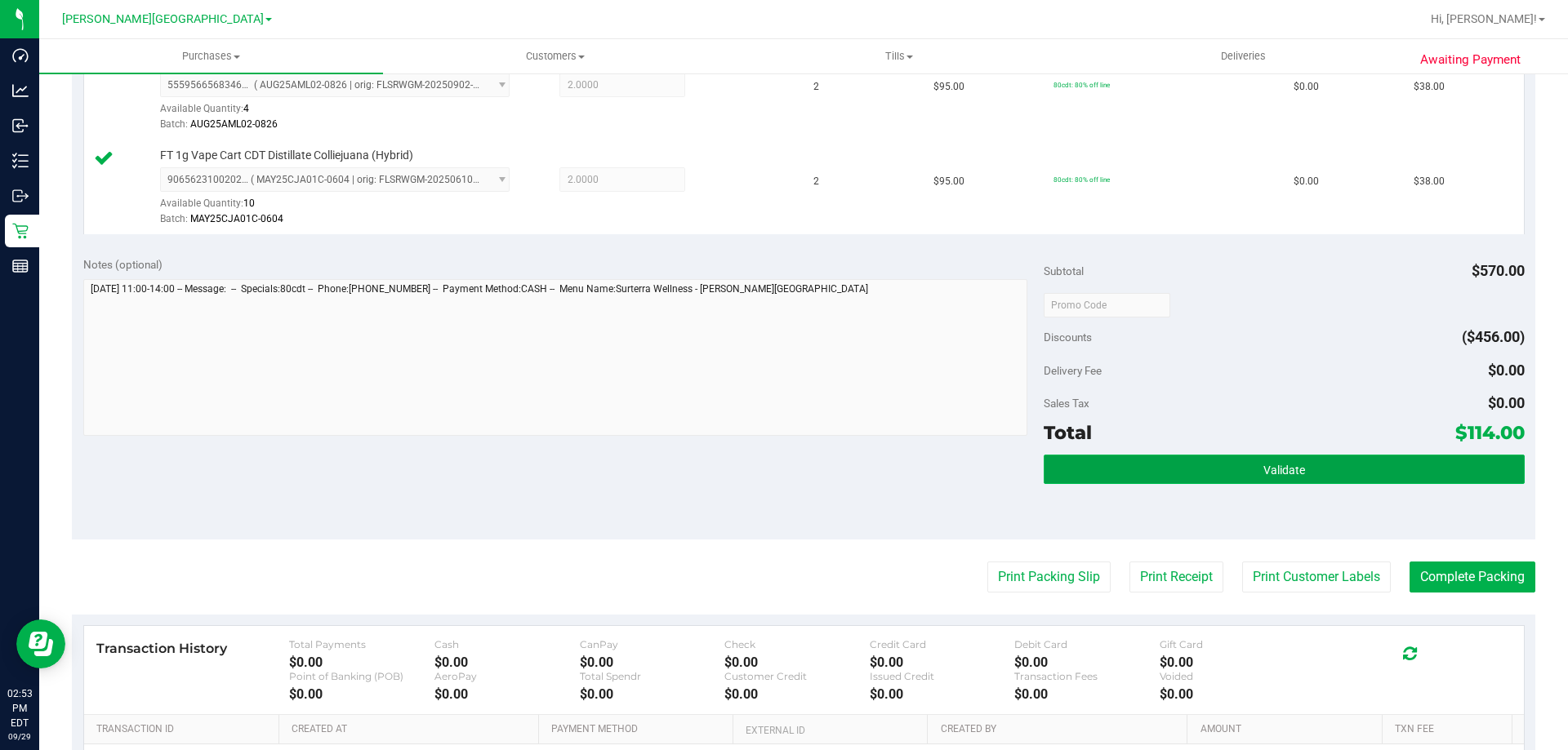
click at [1136, 470] on button "Validate" at bounding box center [1284, 469] width 481 height 30
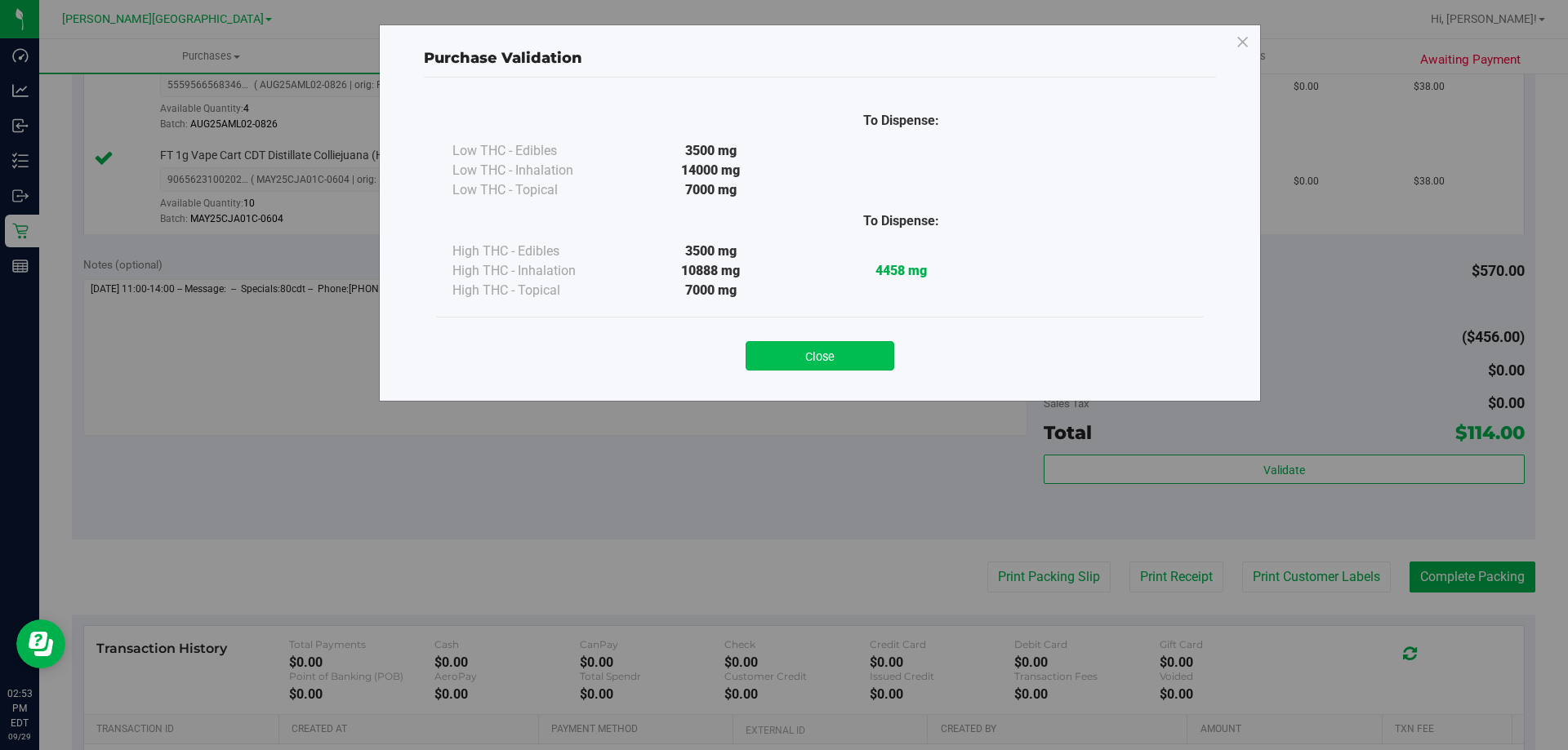
click at [845, 363] on button "Close" at bounding box center [819, 356] width 148 height 30
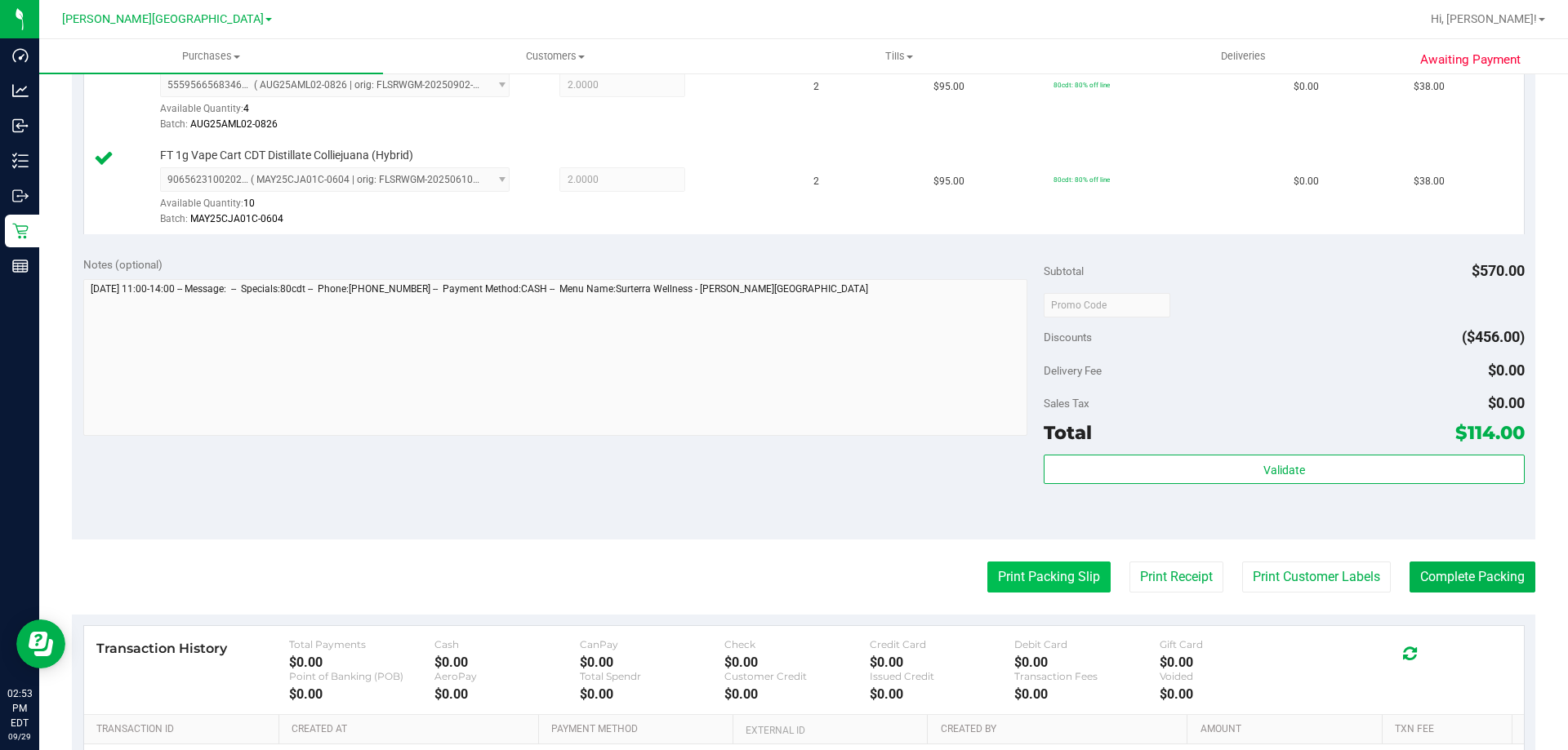
click at [1032, 568] on button "Print Packing Slip" at bounding box center [1048, 577] width 123 height 31
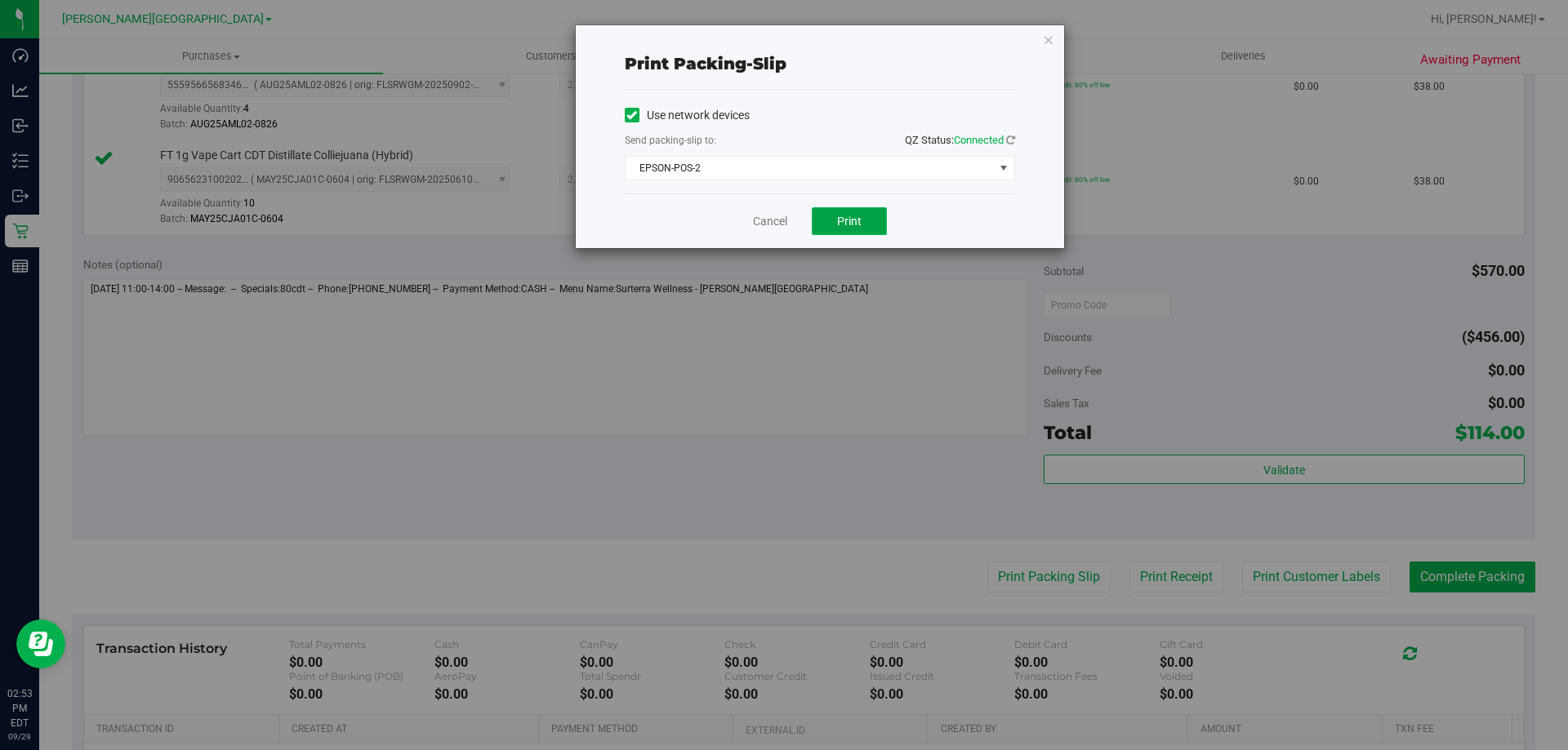
click at [869, 221] on button "Print" at bounding box center [849, 221] width 75 height 28
click at [1043, 37] on icon "button" at bounding box center [1048, 39] width 11 height 19
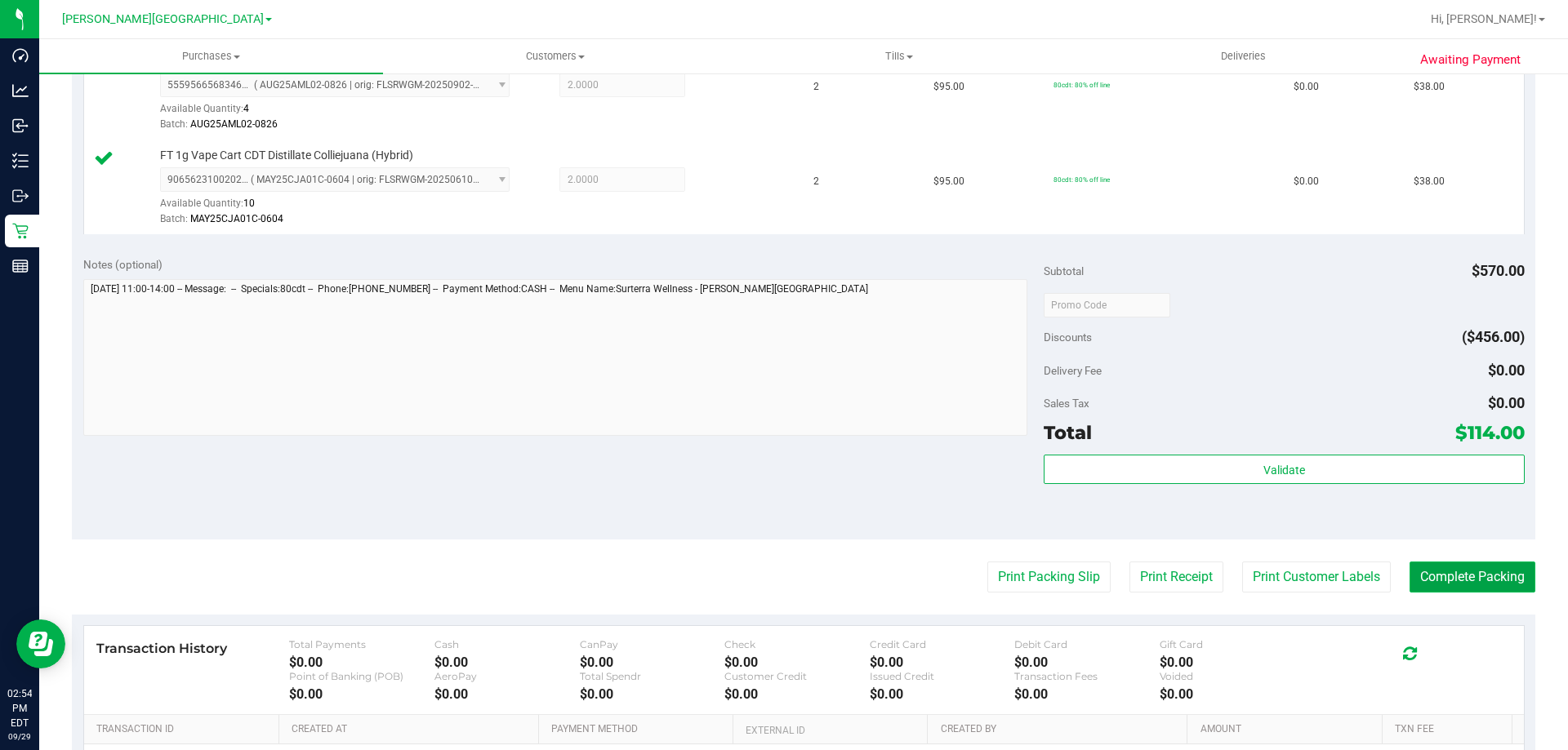
click at [1496, 571] on button "Complete Packing" at bounding box center [1471, 577] width 125 height 31
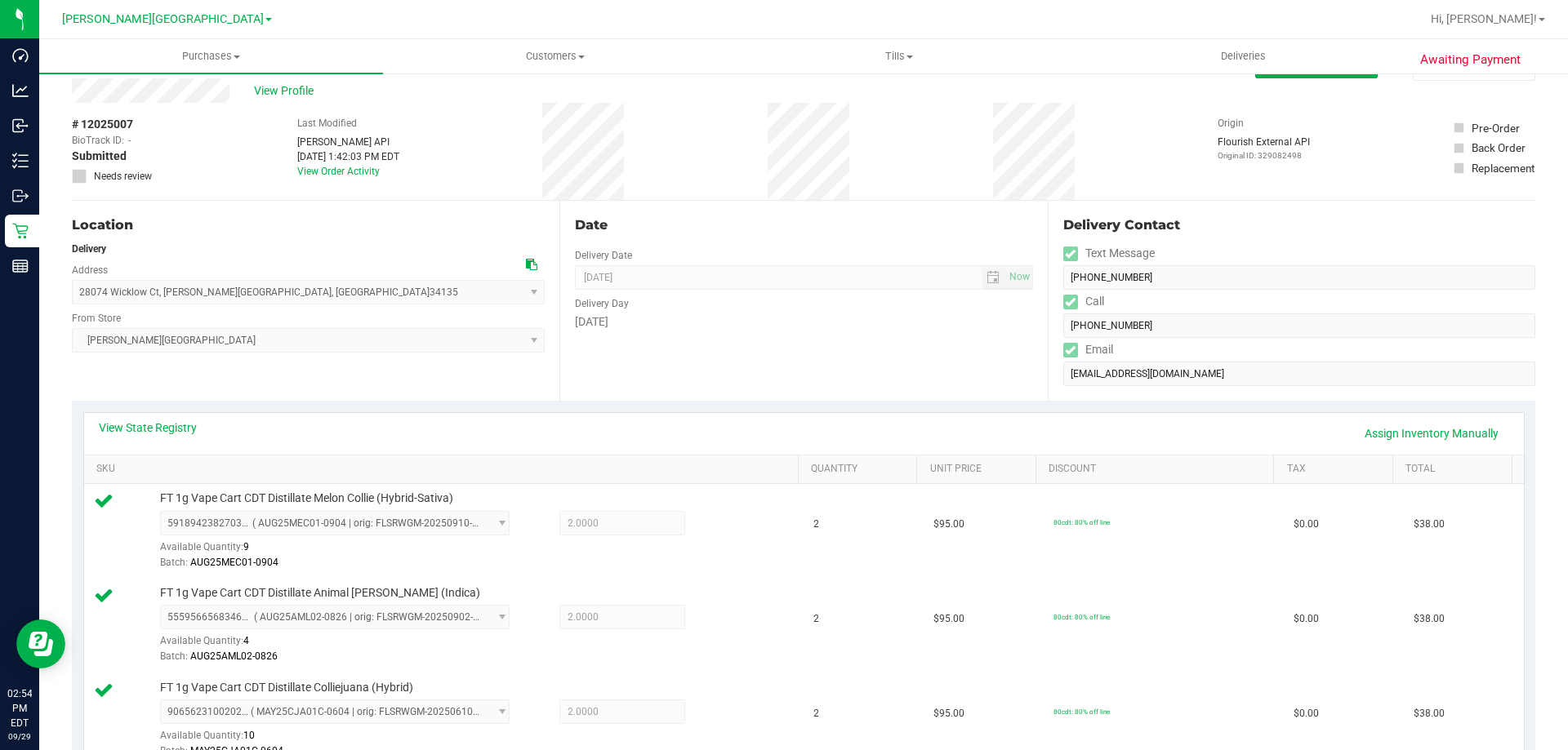
scroll to position [0, 0]
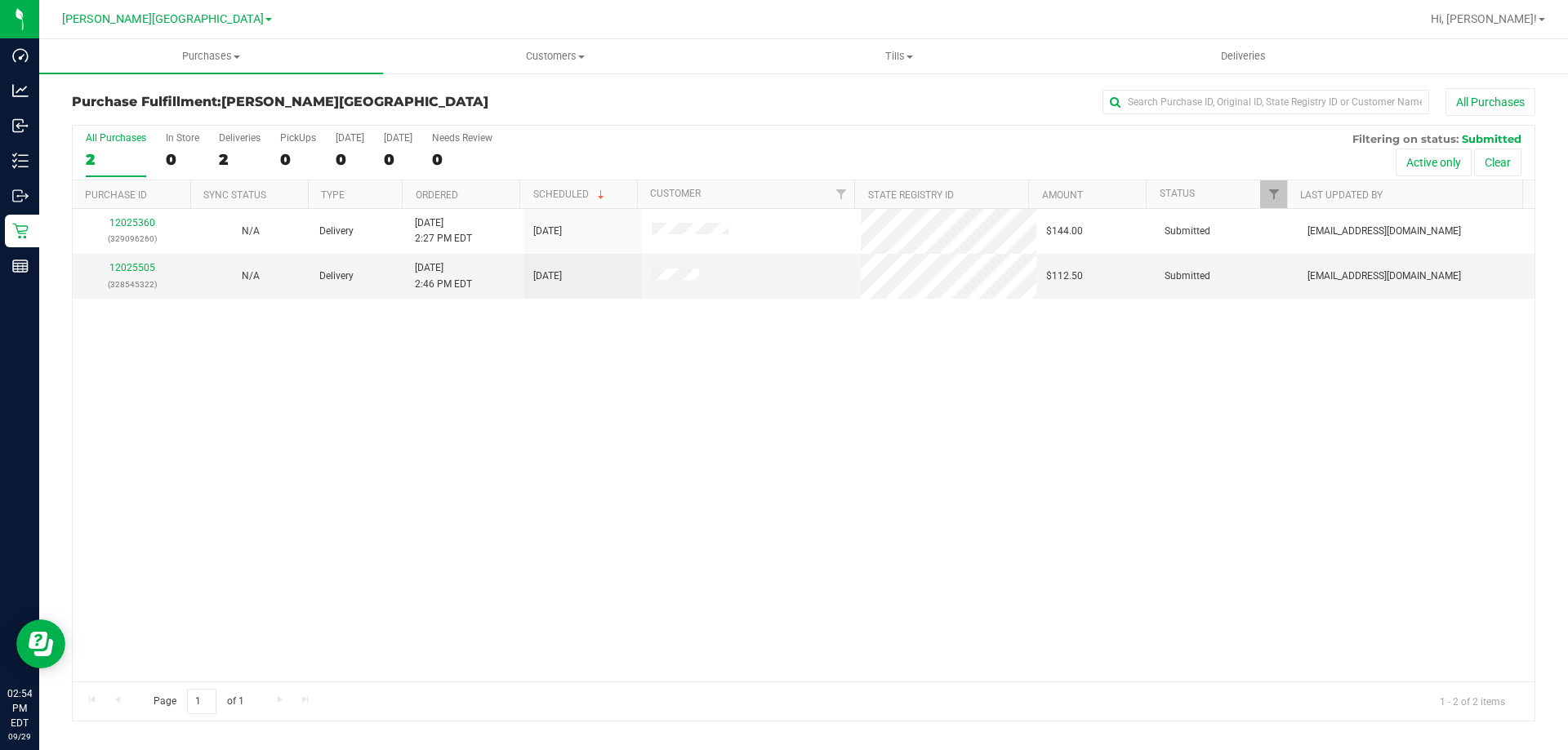
click at [1156, 408] on div "12025360 (329096260) N/A Delivery 9/29/2025 2:27 PM EDT 10/1/2025 $144.00 Submi…" at bounding box center [803, 445] width 1462 height 473
click at [484, 471] on div "12025360 (329096260) N/A Delivery 9/29/2025 2:27 PM EDT 10/1/2025 $144.00 Submi…" at bounding box center [803, 445] width 1462 height 473
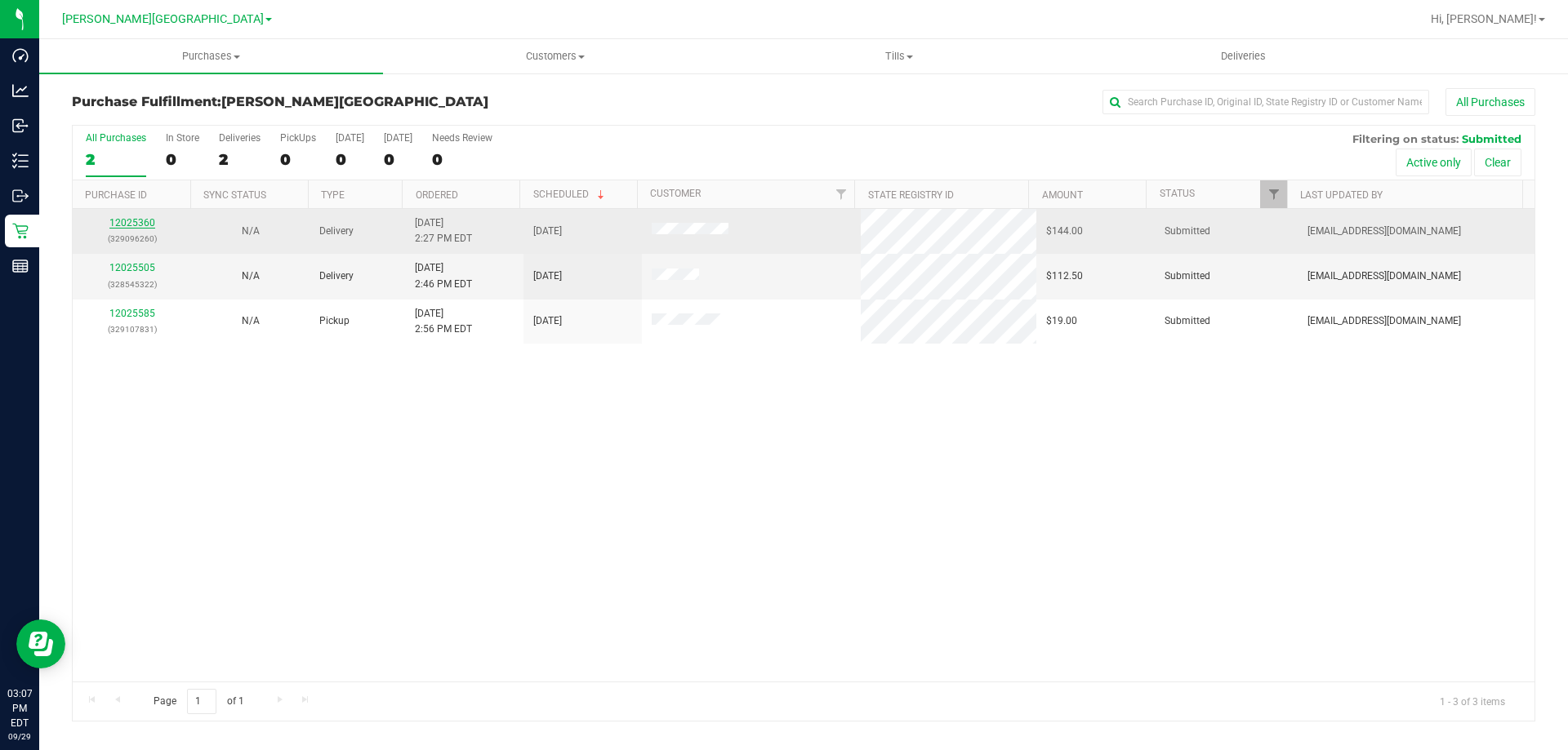
click at [123, 221] on link "12025360" at bounding box center [132, 223] width 46 height 11
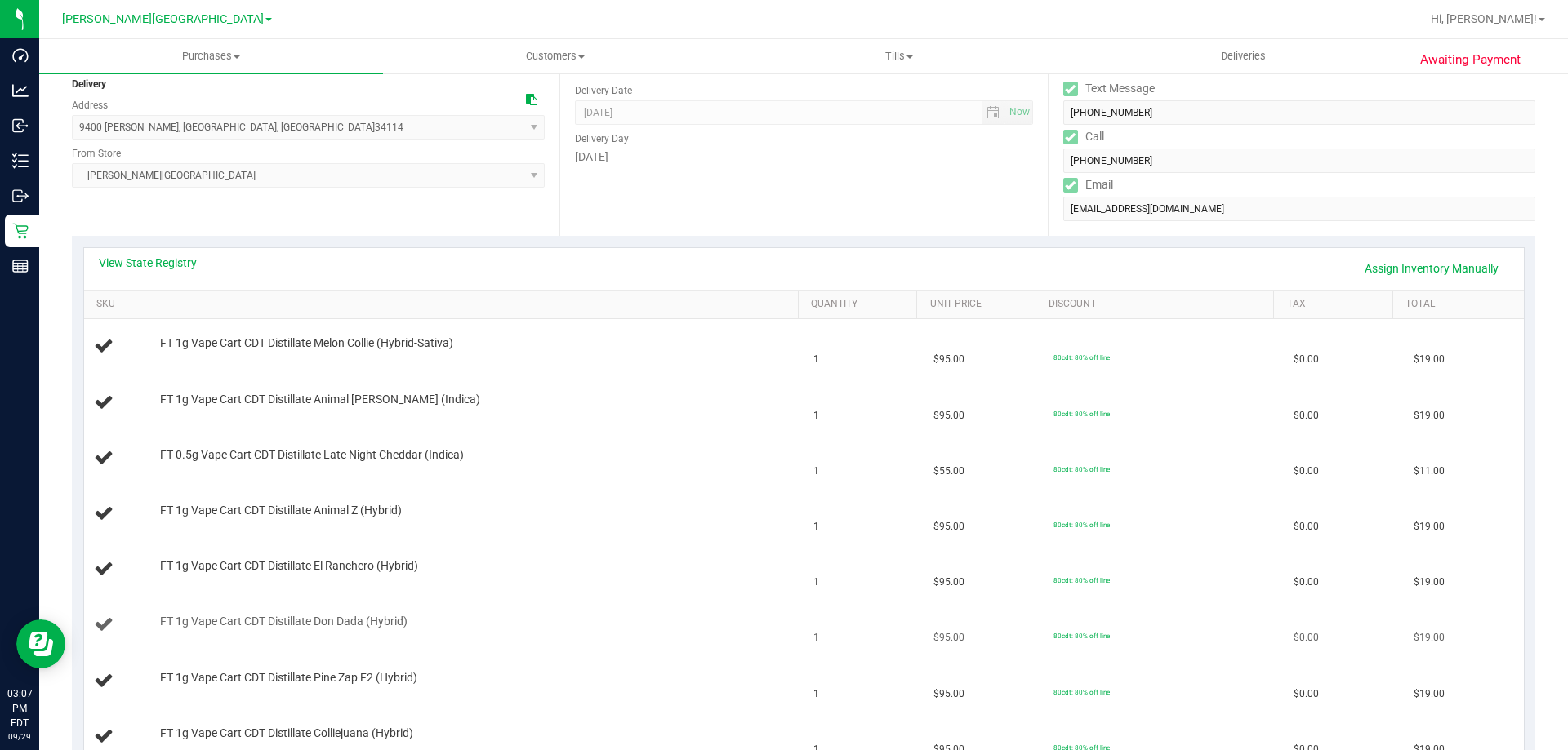
scroll to position [245, 0]
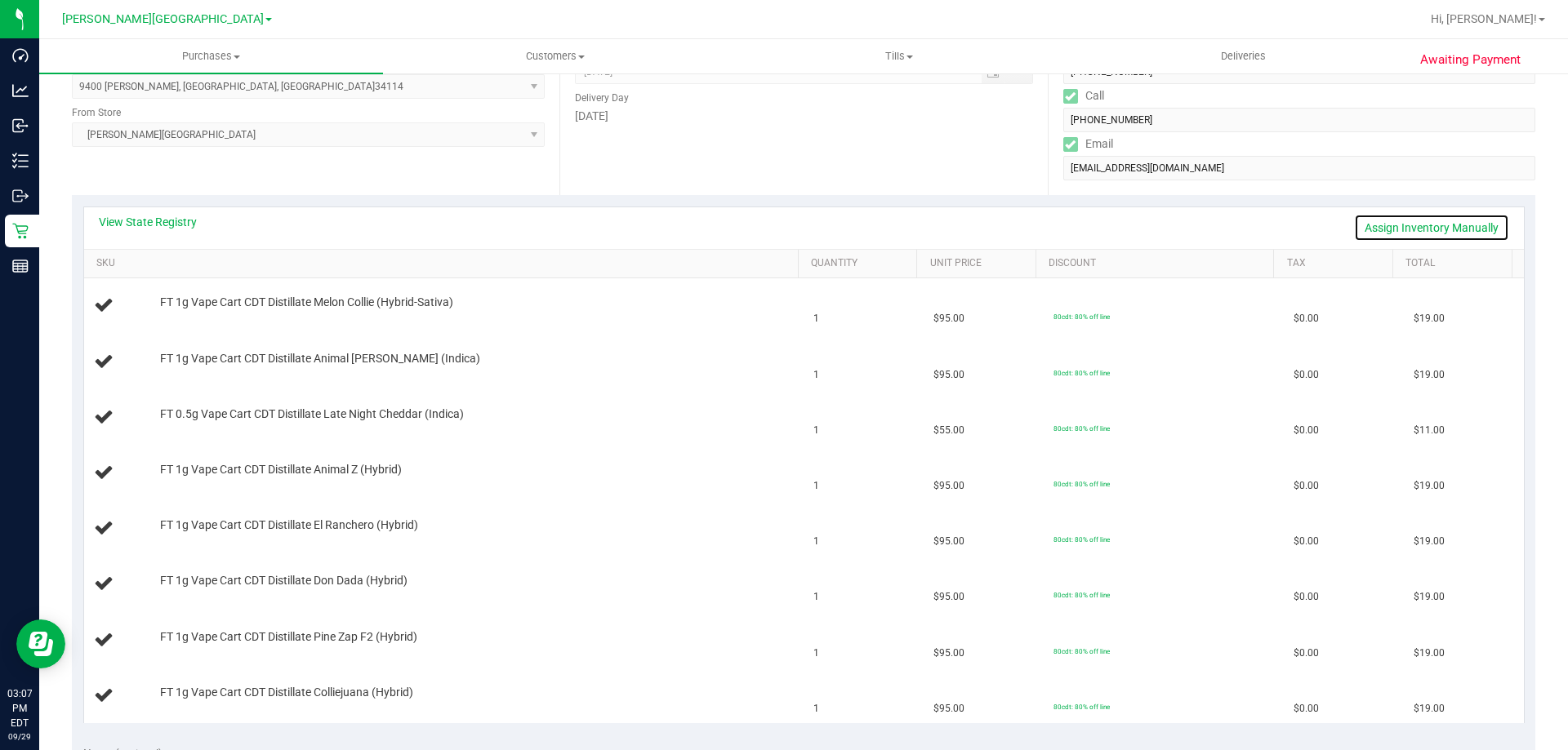
click at [1460, 227] on link "Assign Inventory Manually" at bounding box center [1431, 227] width 155 height 28
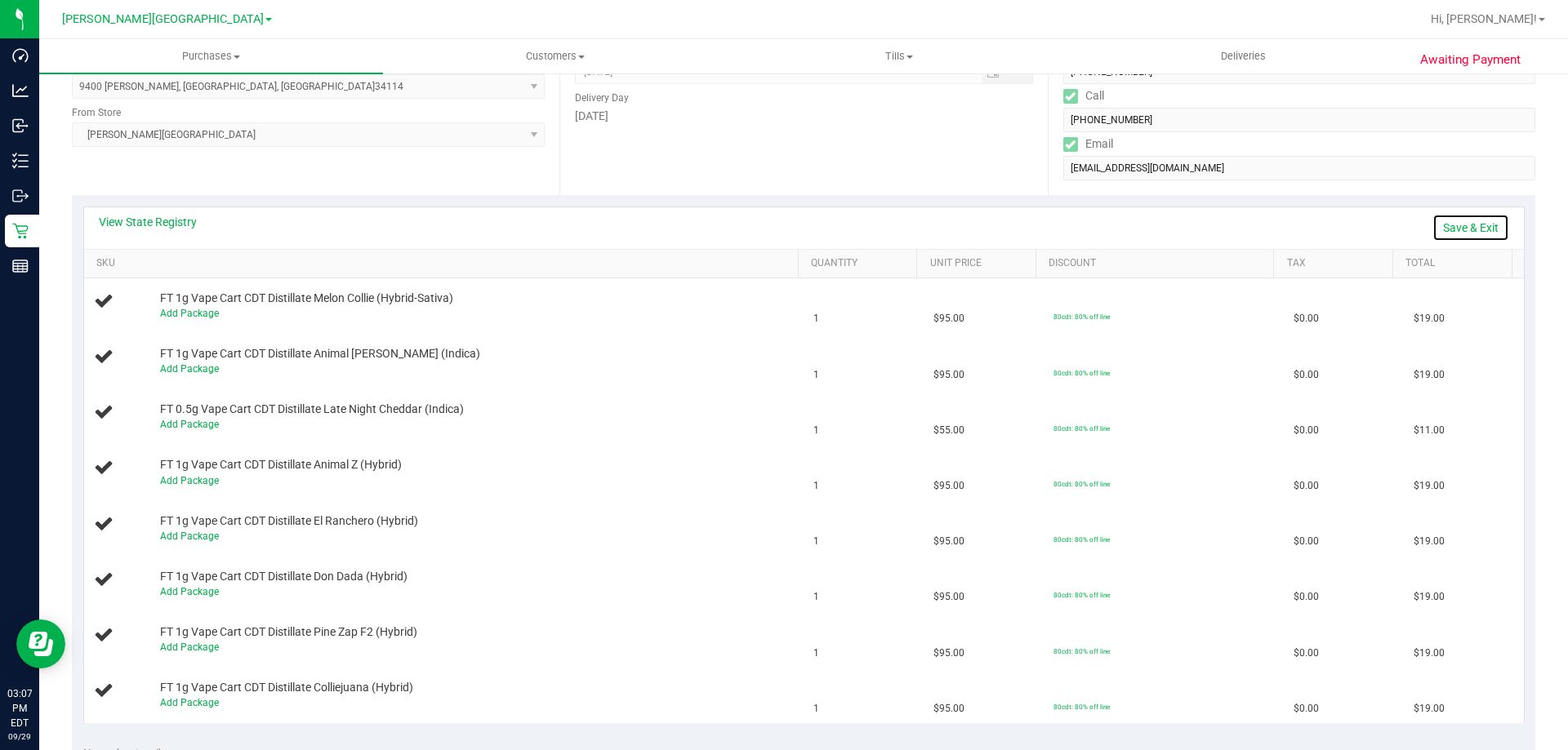
click at [1457, 228] on link "Save & Exit" at bounding box center [1470, 227] width 77 height 28
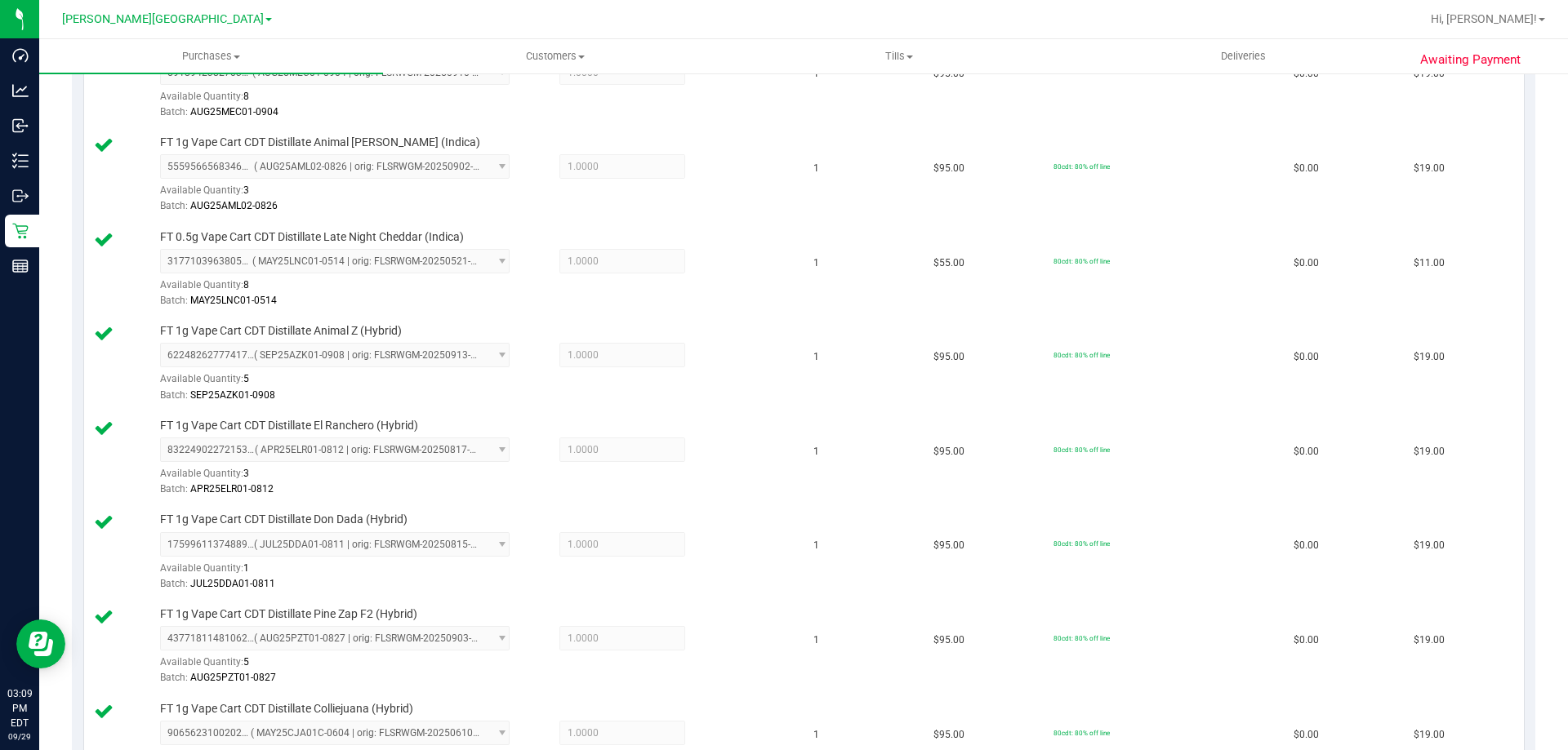
scroll to position [0, 0]
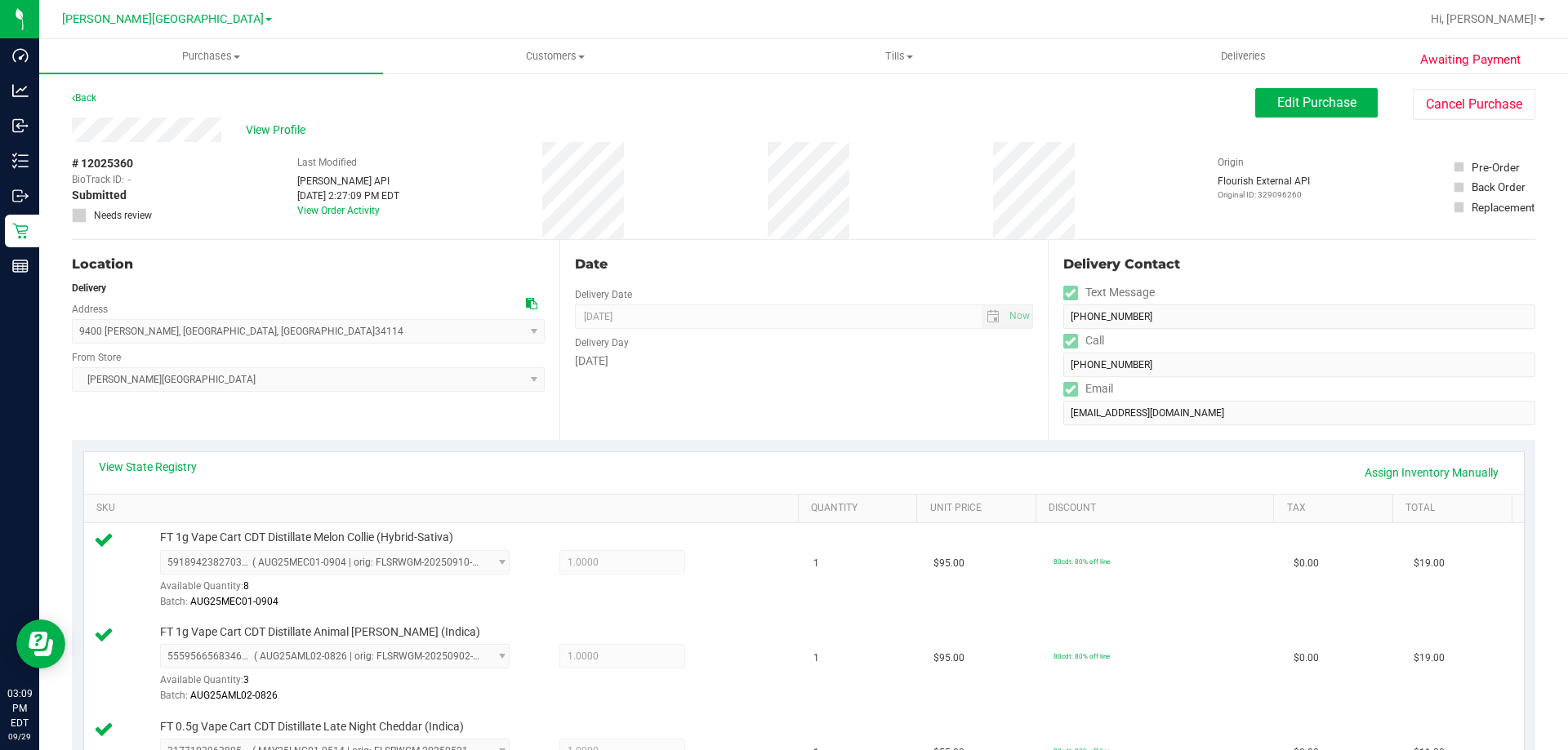
click at [148, 475] on div "View State Registry Assign Inventory Manually" at bounding box center [803, 472] width 1410 height 28
click at [154, 465] on link "View State Registry" at bounding box center [147, 466] width 98 height 16
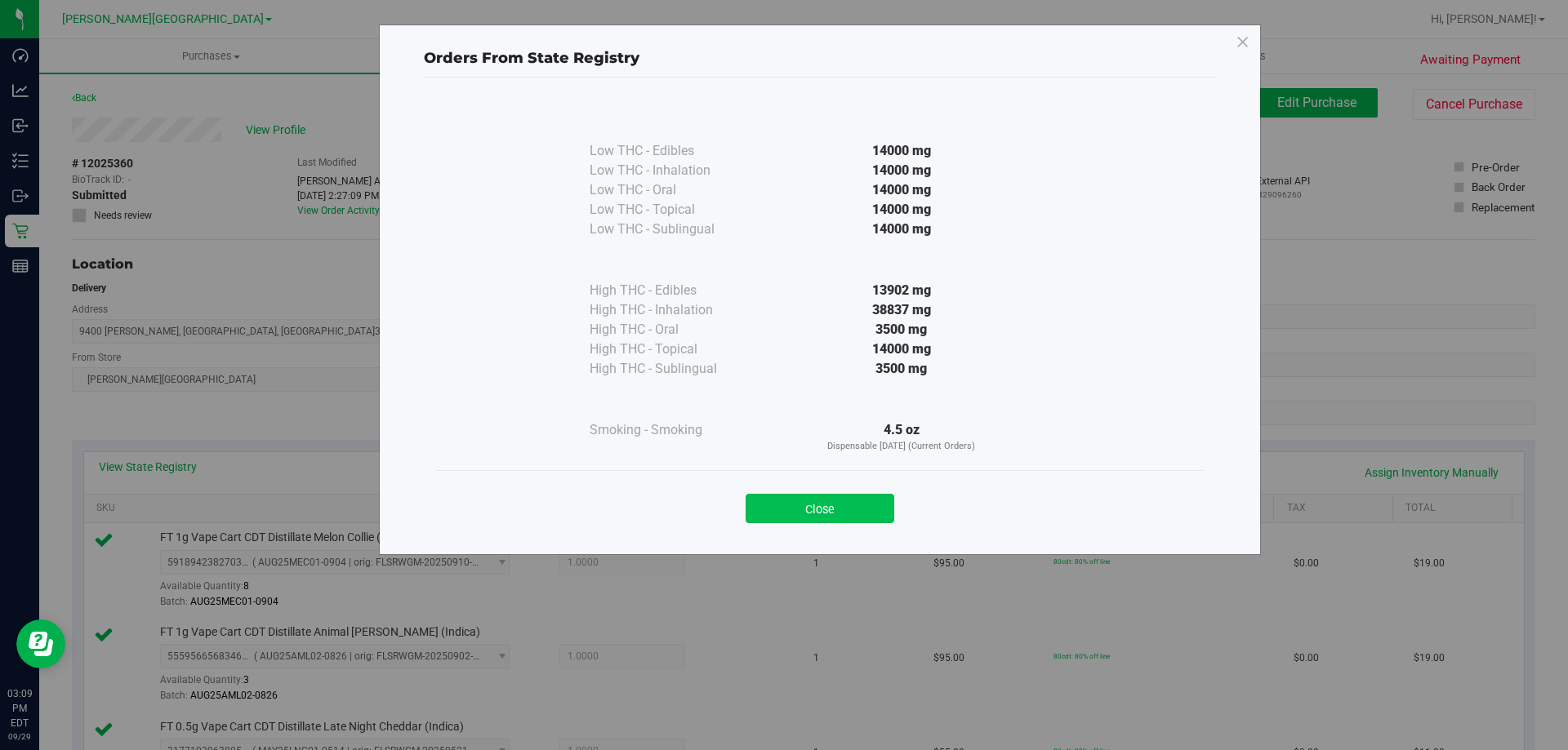
click at [857, 507] on button "Close" at bounding box center [819, 508] width 148 height 30
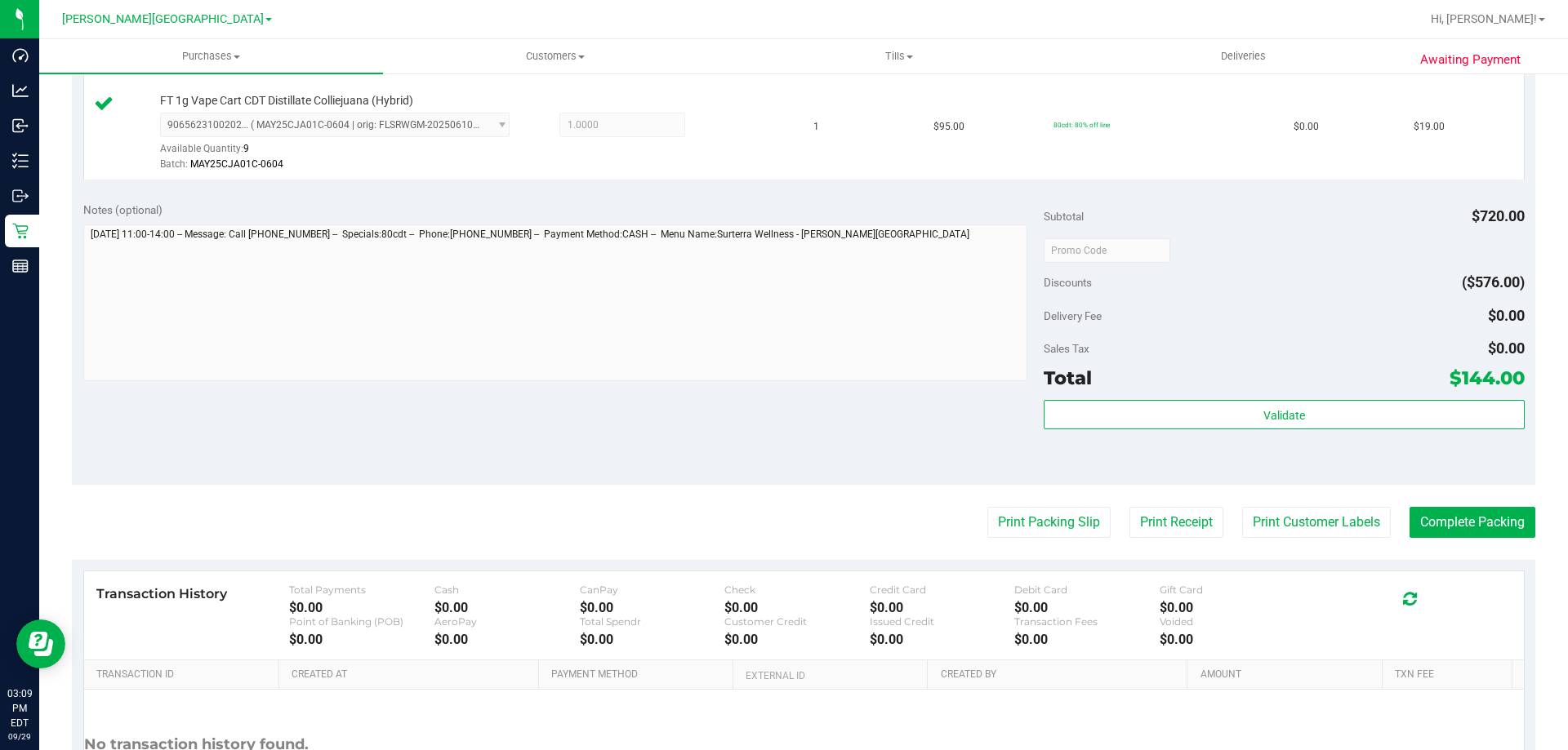
scroll to position [1224, 0]
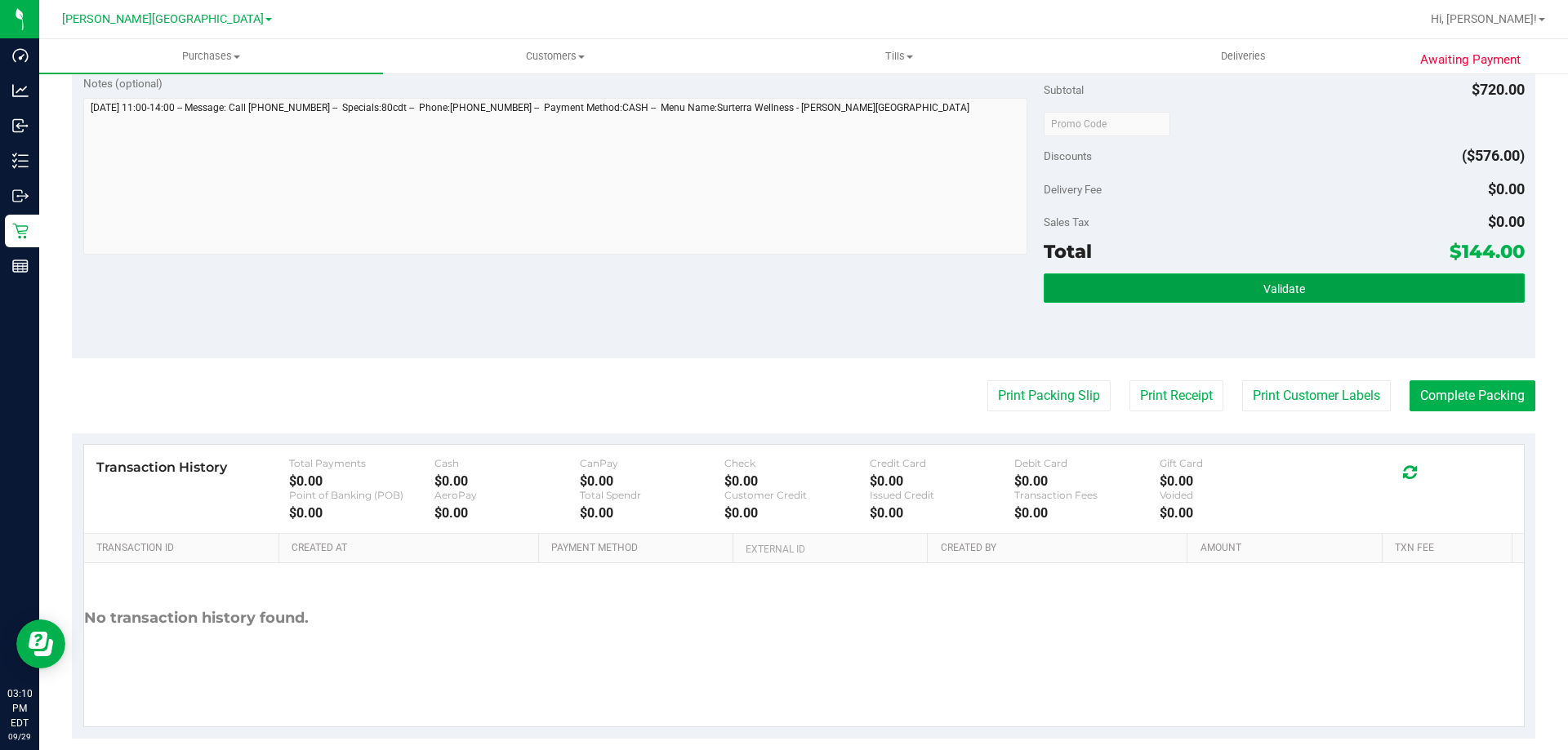
click at [1264, 284] on span "Validate" at bounding box center [1285, 289] width 42 height 13
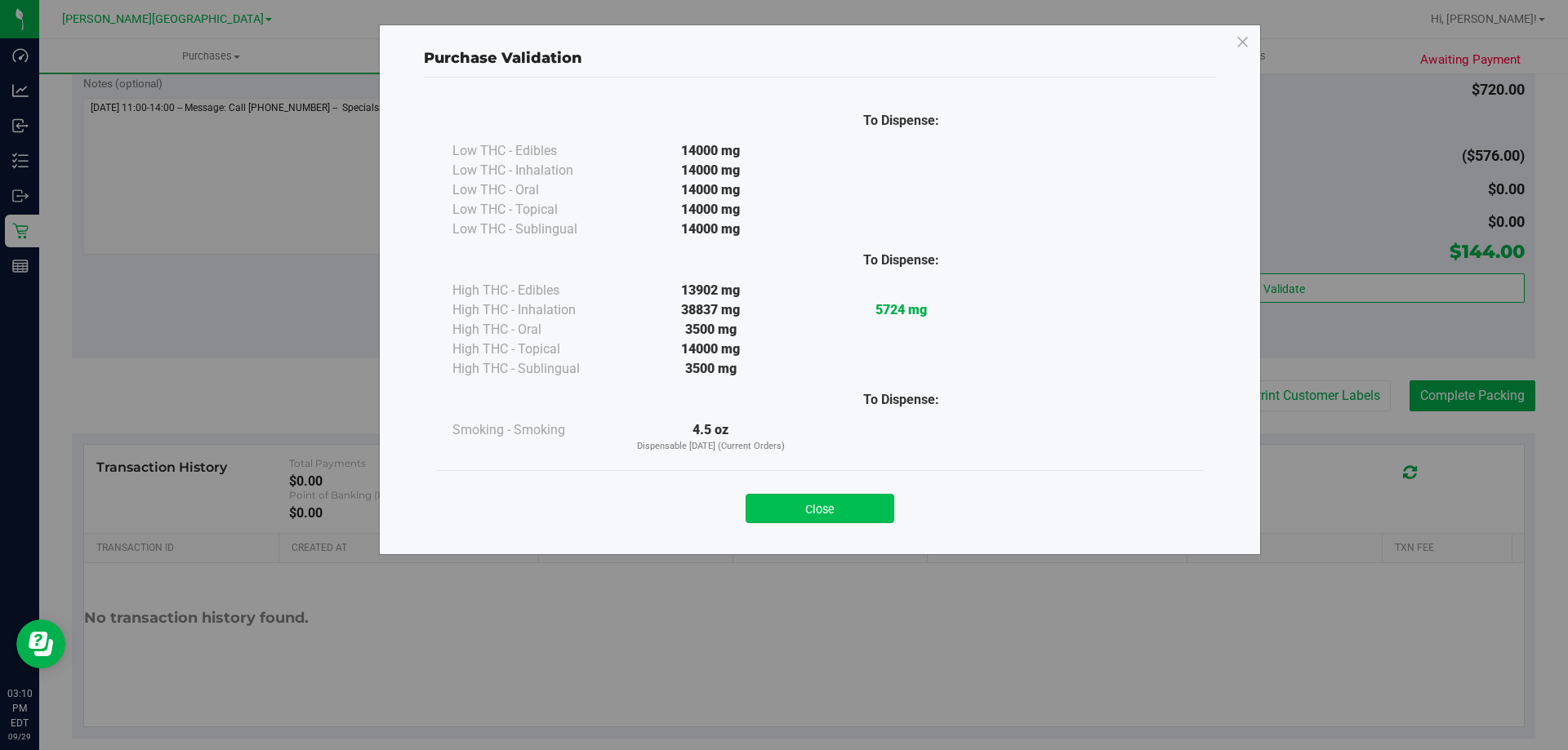
click at [860, 509] on button "Close" at bounding box center [819, 508] width 148 height 30
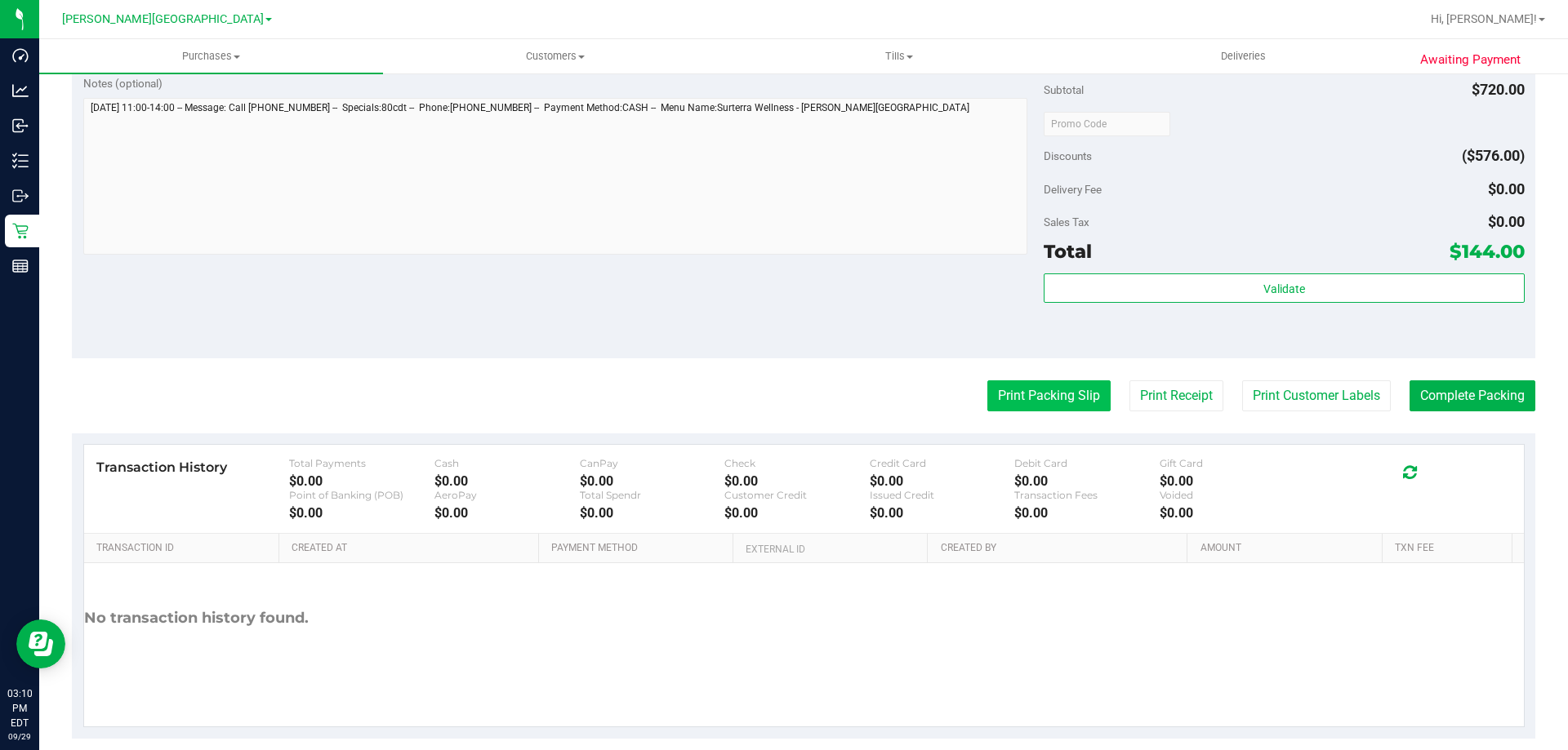
click at [1027, 403] on button "Print Packing Slip" at bounding box center [1048, 396] width 123 height 31
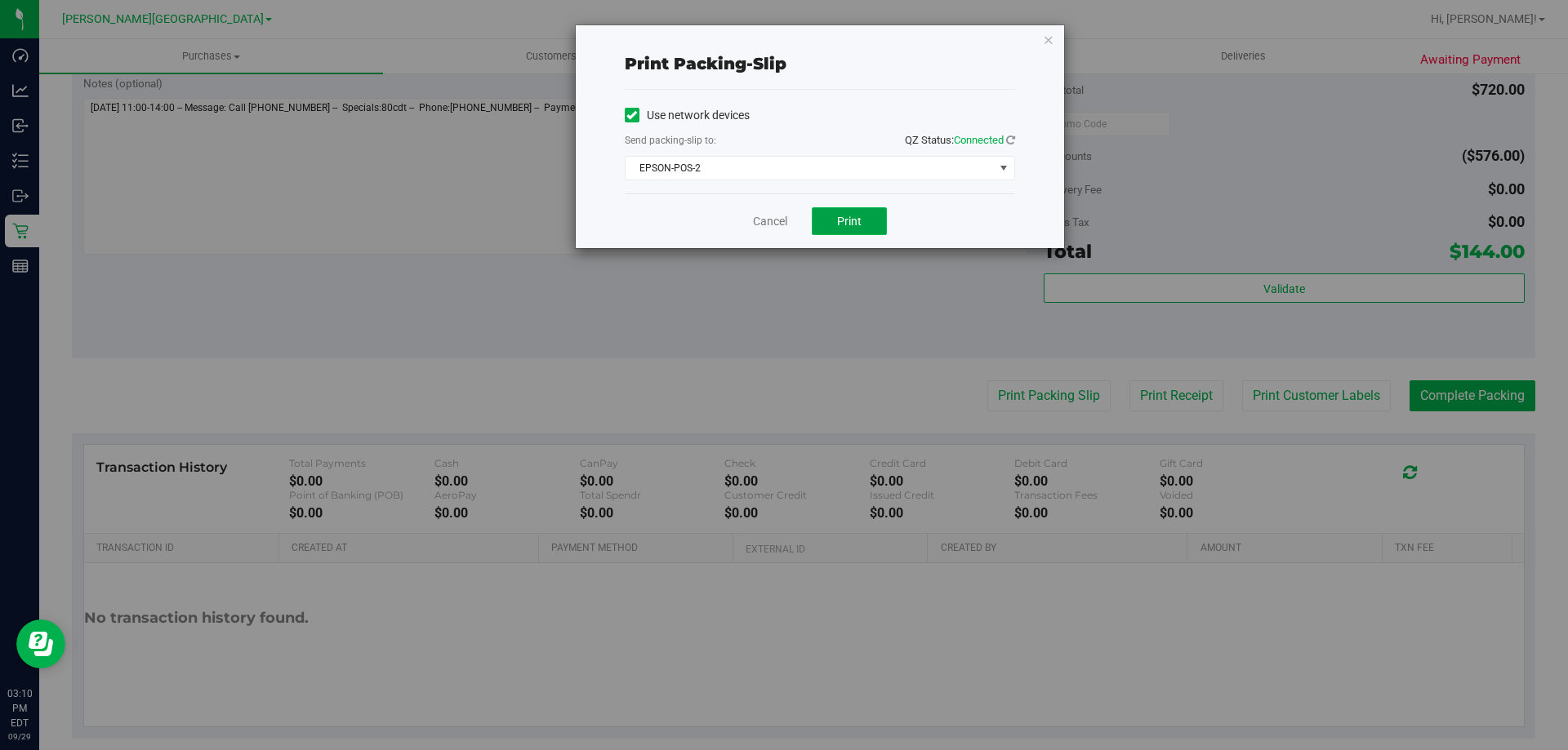
click at [876, 219] on button "Print" at bounding box center [849, 221] width 75 height 28
click at [1052, 42] on icon "button" at bounding box center [1048, 39] width 11 height 19
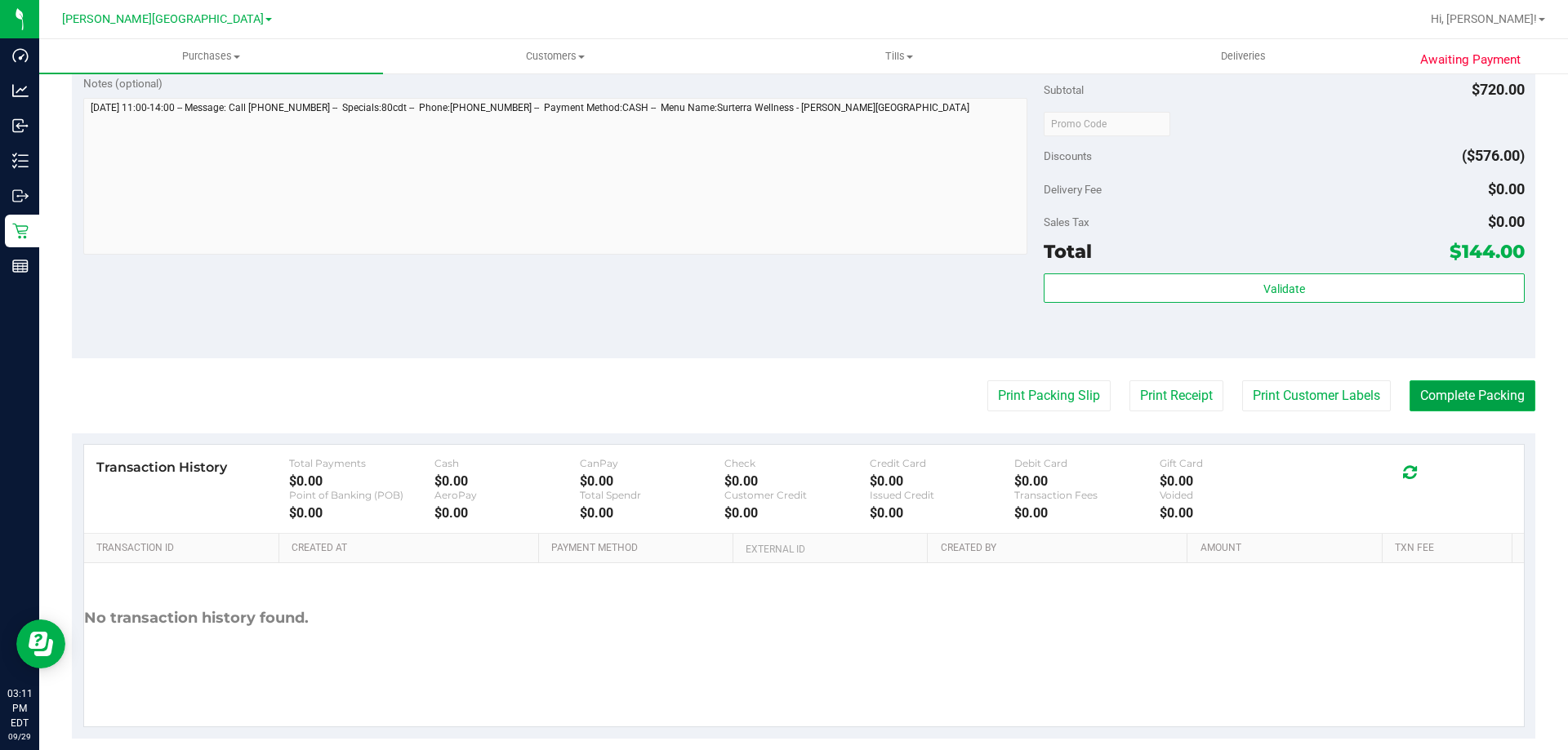
click at [1491, 395] on button "Complete Packing" at bounding box center [1471, 396] width 125 height 31
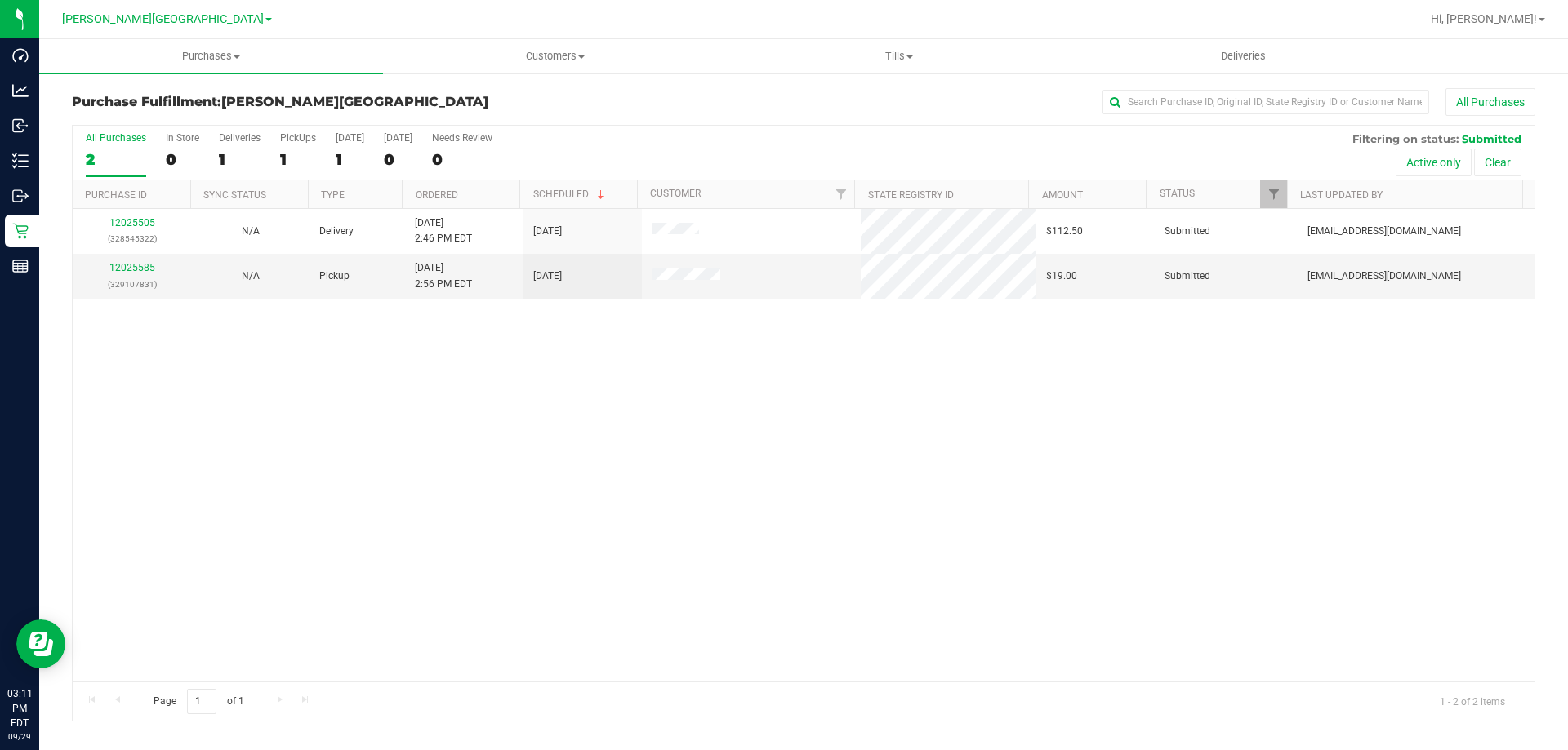
drag, startPoint x: 674, startPoint y: 385, endPoint x: 653, endPoint y: 375, distance: 23.3
click at [673, 385] on div "12025505 (328545322) N/A Delivery 9/29/2025 2:46 PM EDT 10/1/2025 $112.50 Submi…" at bounding box center [803, 445] width 1462 height 473
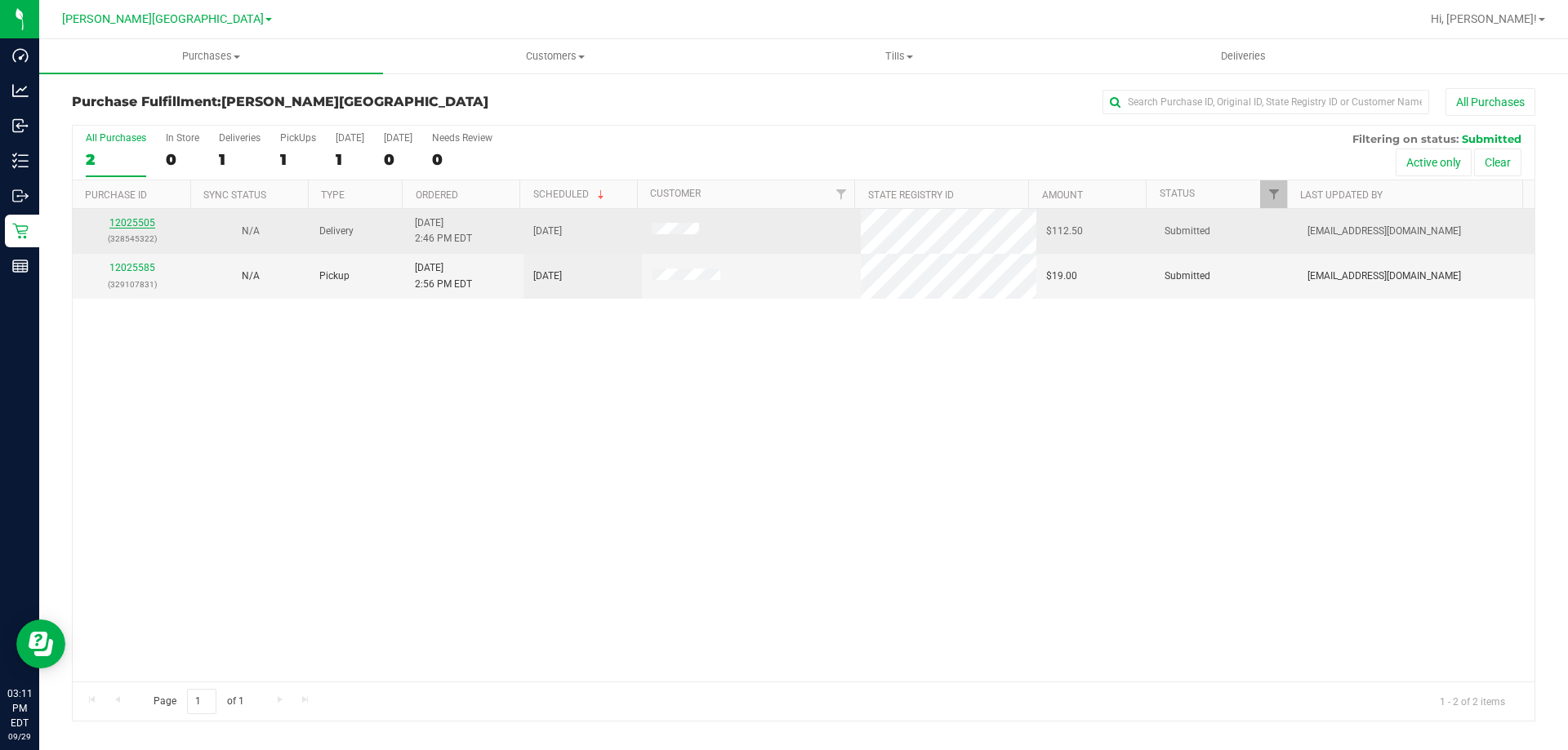
click at [133, 217] on link "12025505" at bounding box center [132, 223] width 46 height 11
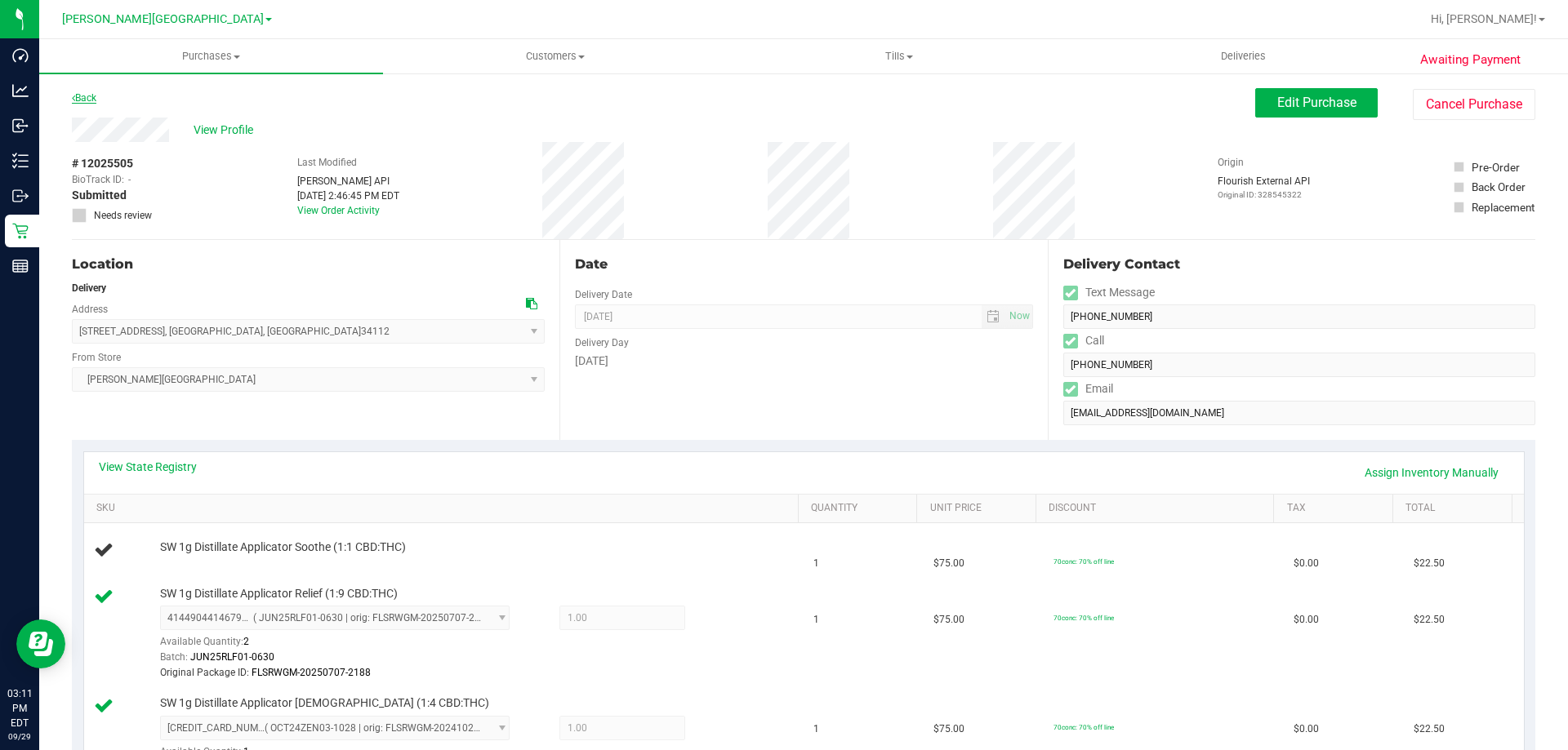
click at [75, 96] on link "Back" at bounding box center [84, 98] width 25 height 11
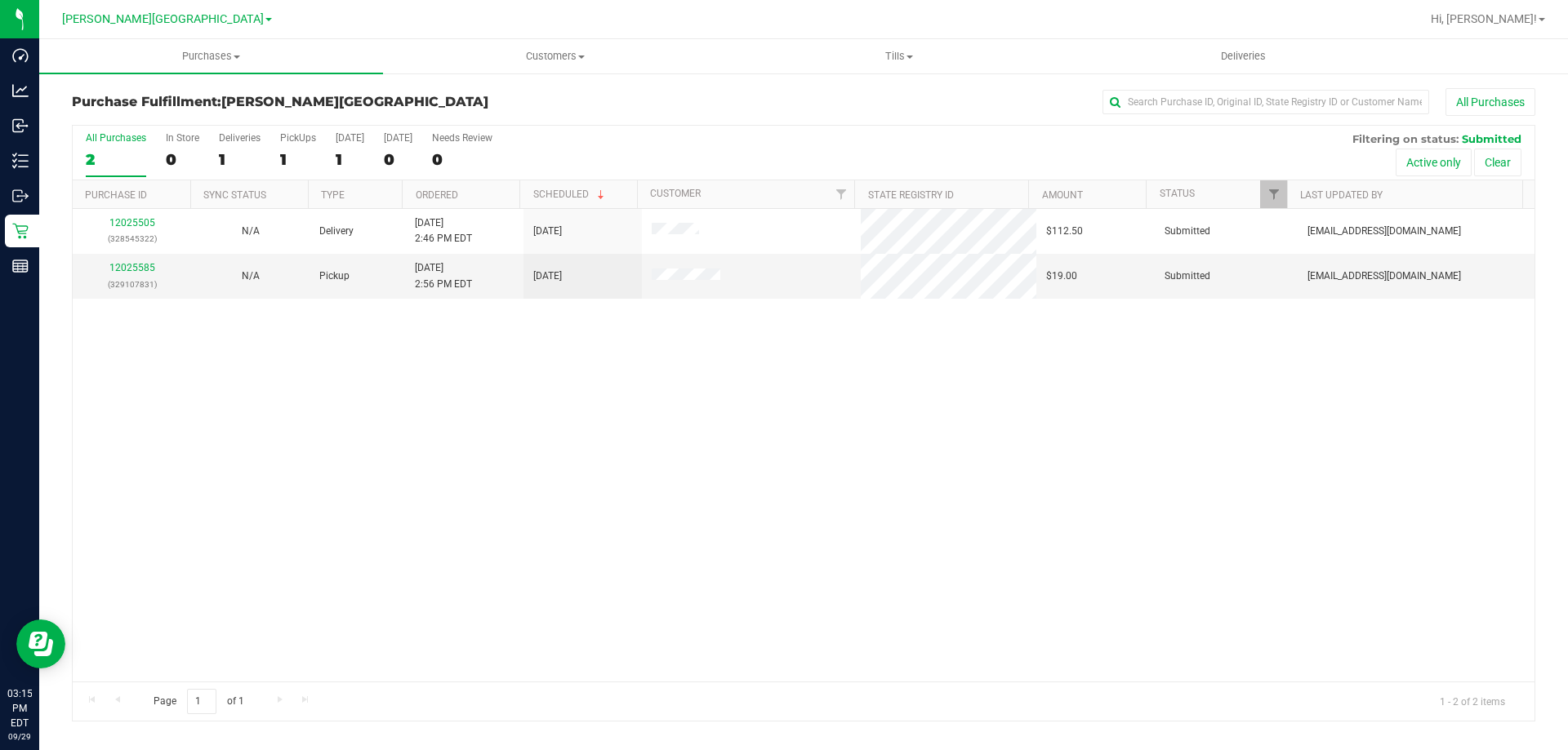
click at [821, 380] on div "12025505 (328545322) N/A Delivery 9/29/2025 2:46 PM EDT 10/1/2025 $112.50 Submi…" at bounding box center [803, 445] width 1462 height 473
drag, startPoint x: 355, startPoint y: 326, endPoint x: 373, endPoint y: 187, distance: 140.2
click at [354, 325] on div "12025505 (328545322) N/A Delivery 9/29/2025 2:46 PM EDT 10/1/2025 $112.50 Submi…" at bounding box center [803, 445] width 1462 height 473
click at [620, 115] on div "Purchase Fulfillment: Bonita Springs WC All Purchases" at bounding box center [803, 106] width 1464 height 36
click at [524, 351] on div "12025505 (328545322) N/A Delivery 9/29/2025 2:46 PM EDT 10/1/2025 $112.50 Submi…" at bounding box center [803, 445] width 1462 height 473
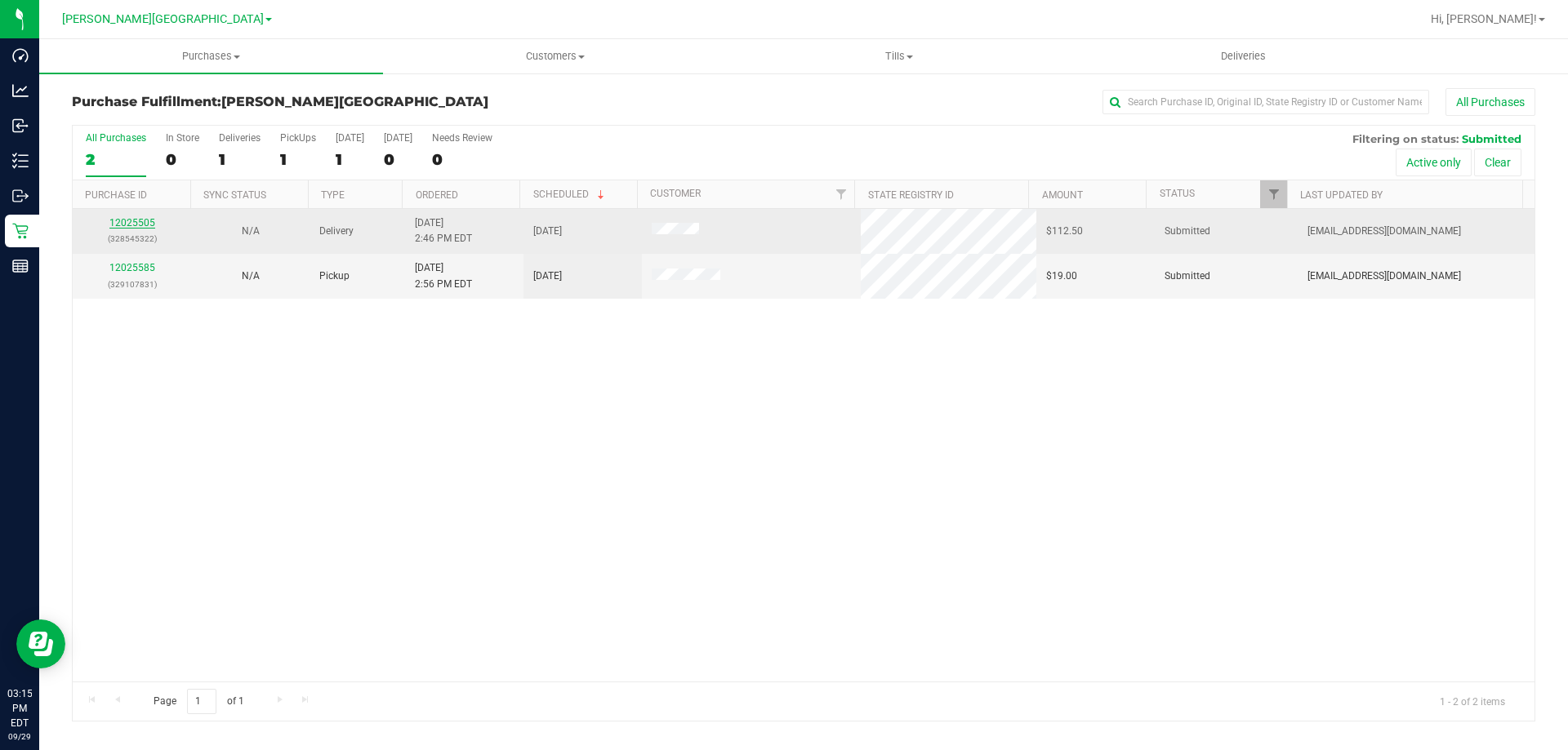
click at [136, 225] on link "12025505" at bounding box center [132, 223] width 46 height 11
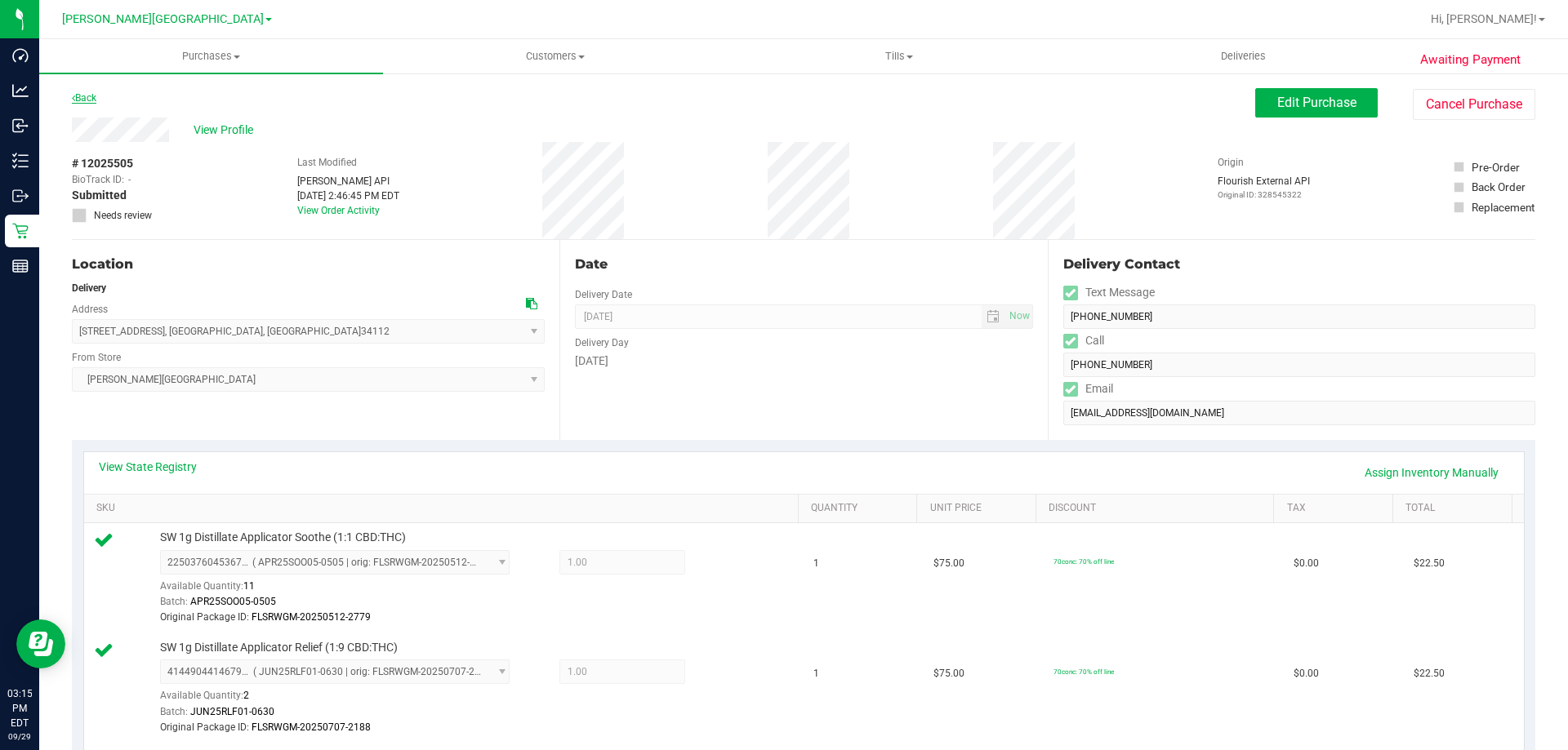
click at [95, 97] on link "Back" at bounding box center [84, 98] width 25 height 11
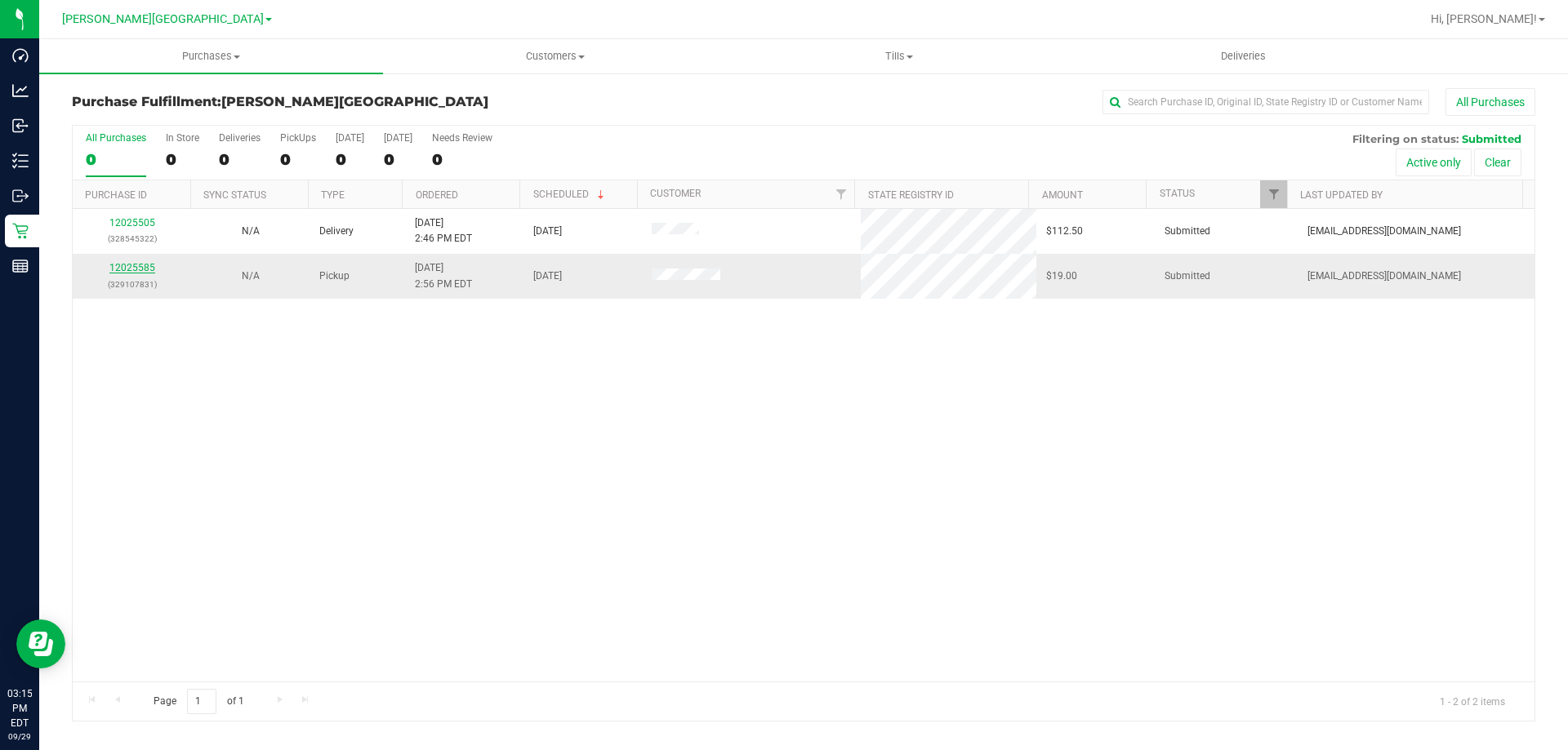
click at [153, 264] on link "12025585" at bounding box center [132, 268] width 46 height 11
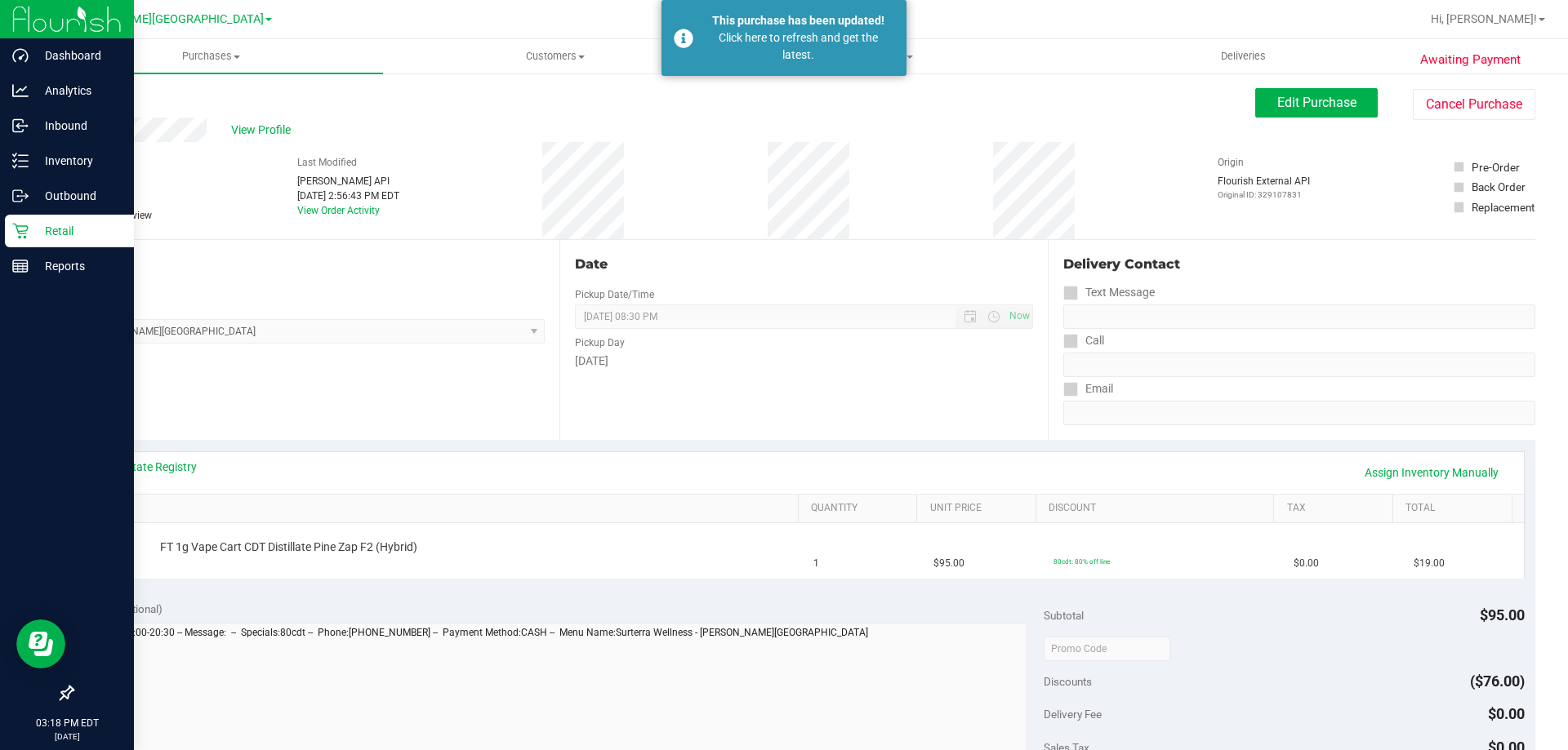
click at [27, 235] on icon at bounding box center [20, 231] width 16 height 16
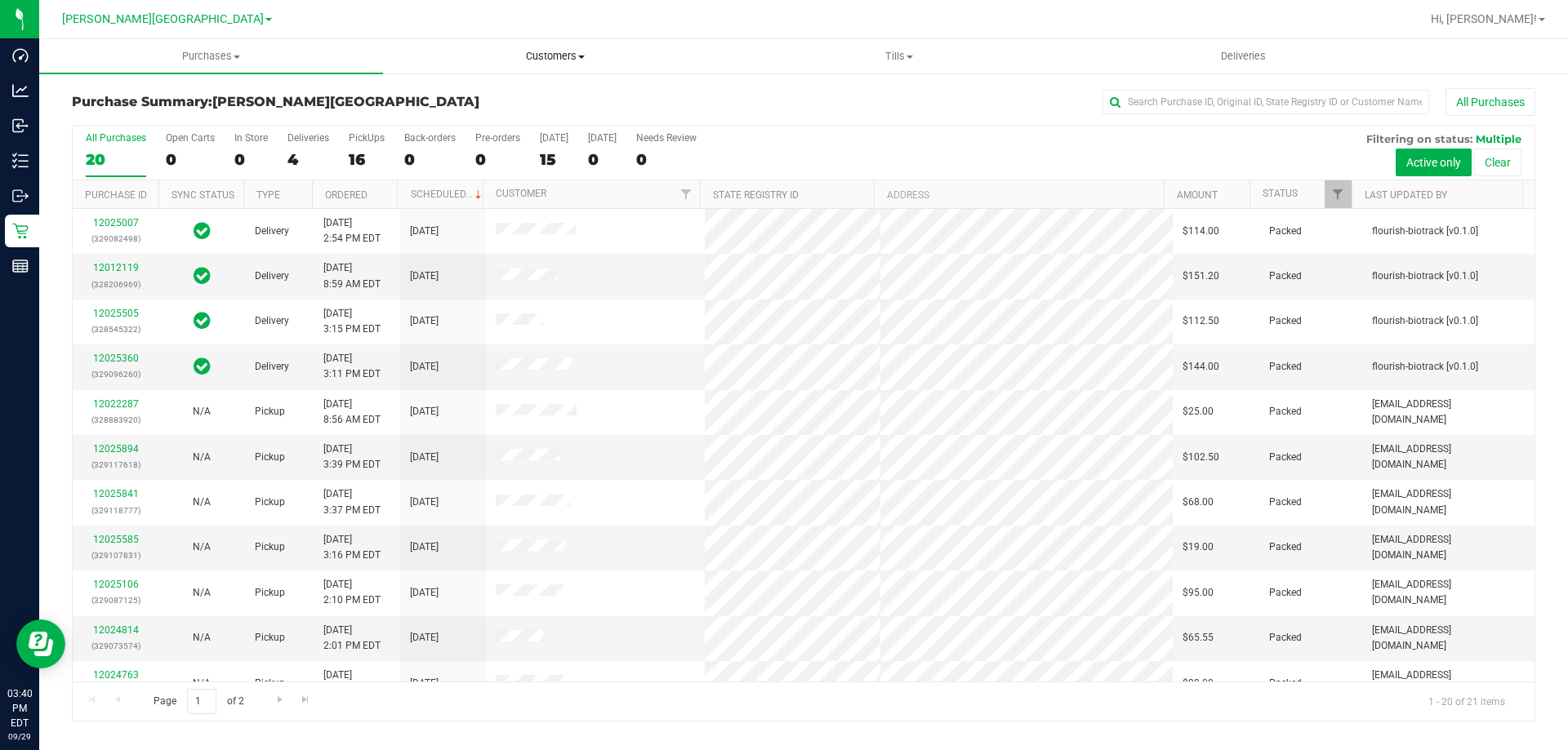
click at [556, 48] on uib-tab-heading "Customers All customers Add a new customer All physicians" at bounding box center [554, 56] width 342 height 33
click at [503, 98] on li "All customers" at bounding box center [554, 99] width 344 height 19
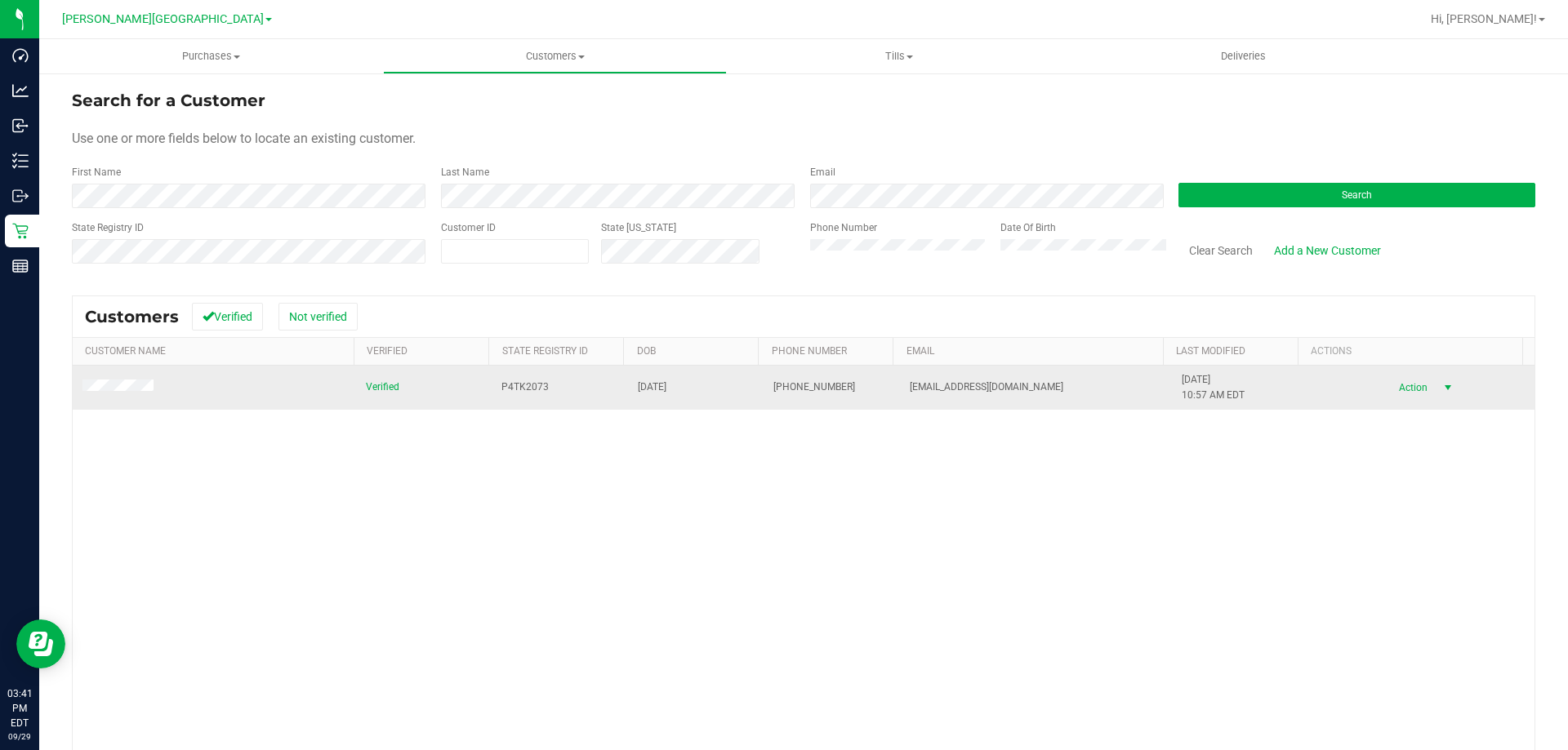
click at [1442, 393] on span "select" at bounding box center [1448, 387] width 13 height 13
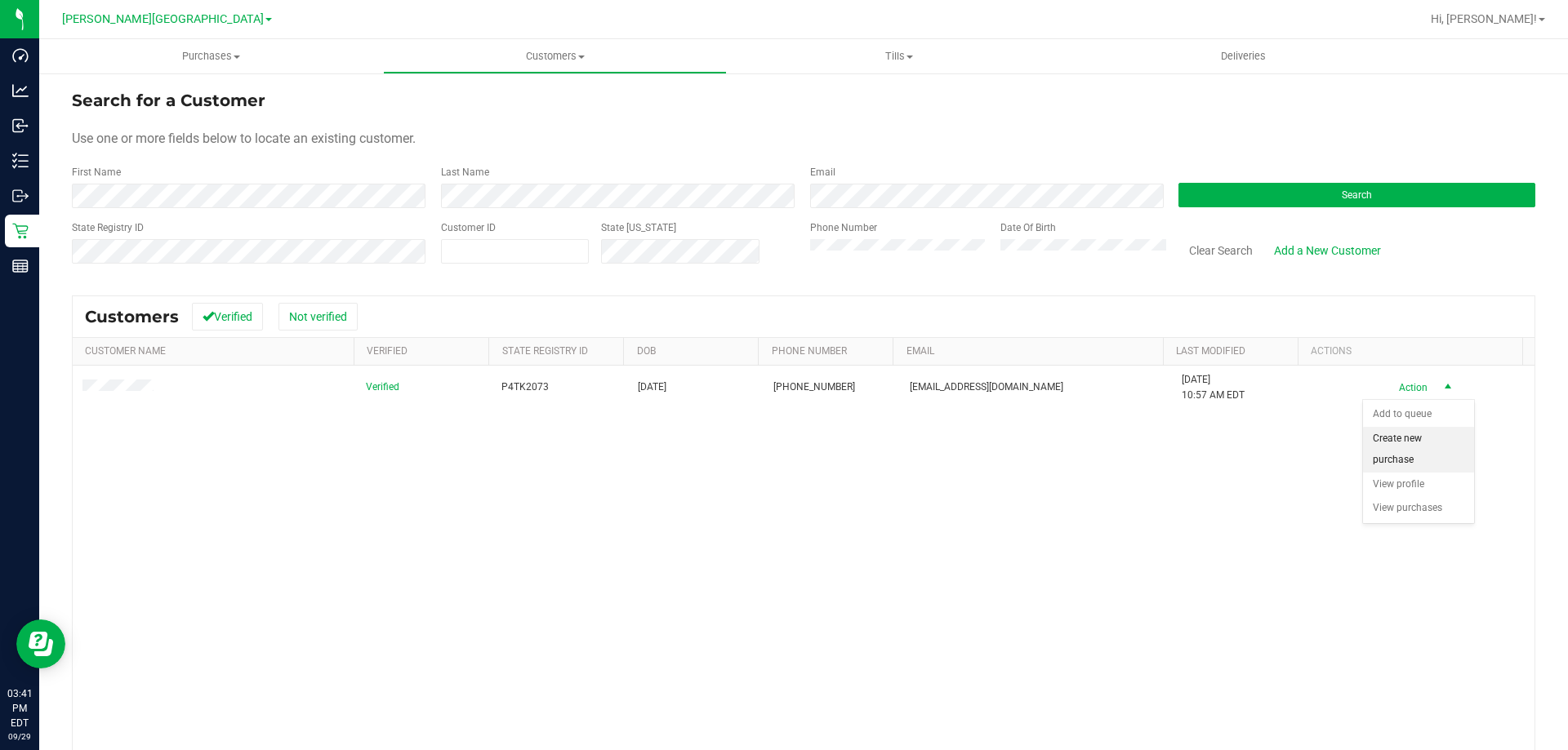
click at [1419, 427] on li "Create new purchase" at bounding box center [1419, 449] width 111 height 45
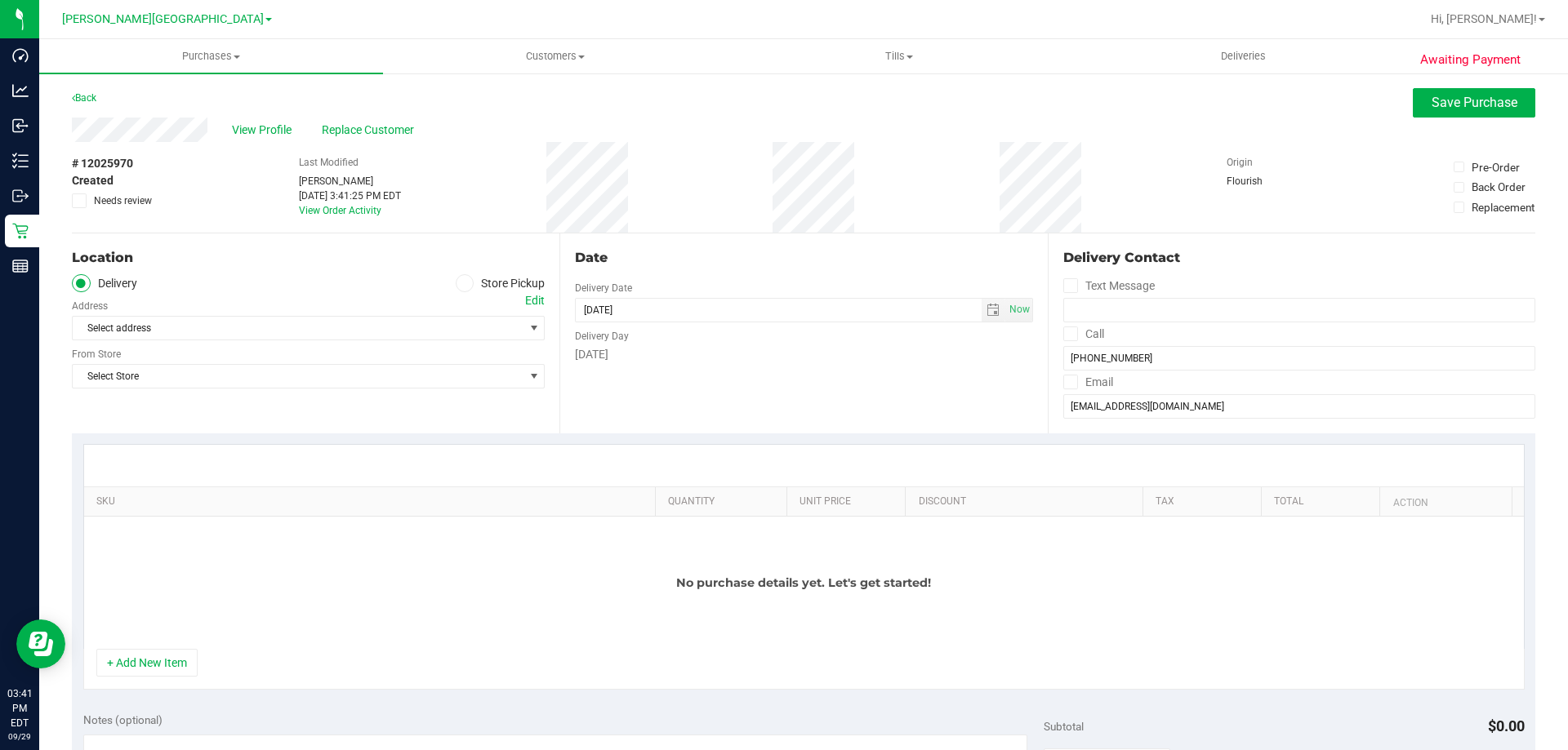
click at [461, 283] on icon at bounding box center [464, 283] width 10 height 0
click at [0, 0] on input "Store Pickup" at bounding box center [0, 0] width 0 height 0
click at [497, 329] on span "Select Store" at bounding box center [298, 328] width 451 height 23
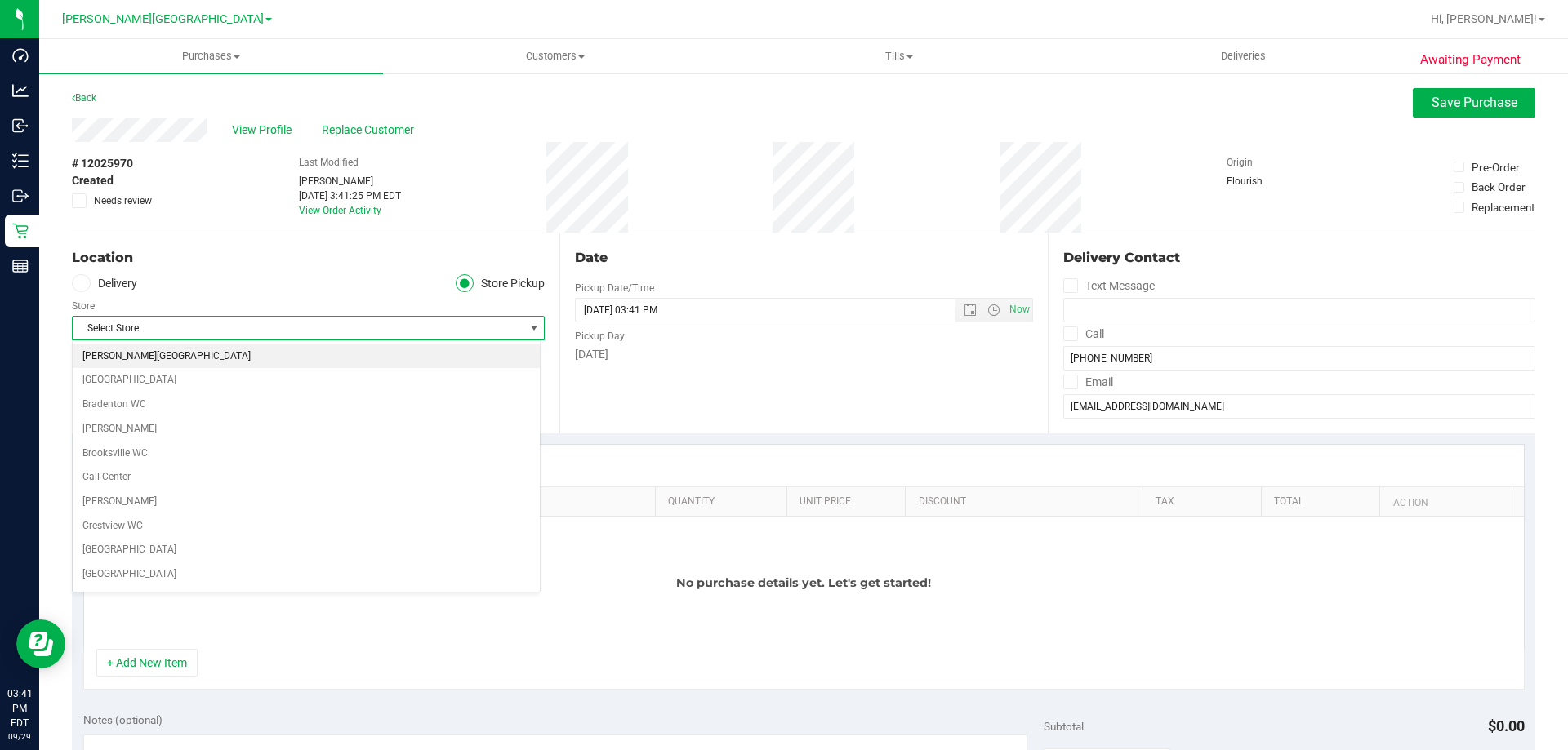
click at [208, 358] on li "[PERSON_NAME][GEOGRAPHIC_DATA]" at bounding box center [306, 357] width 467 height 25
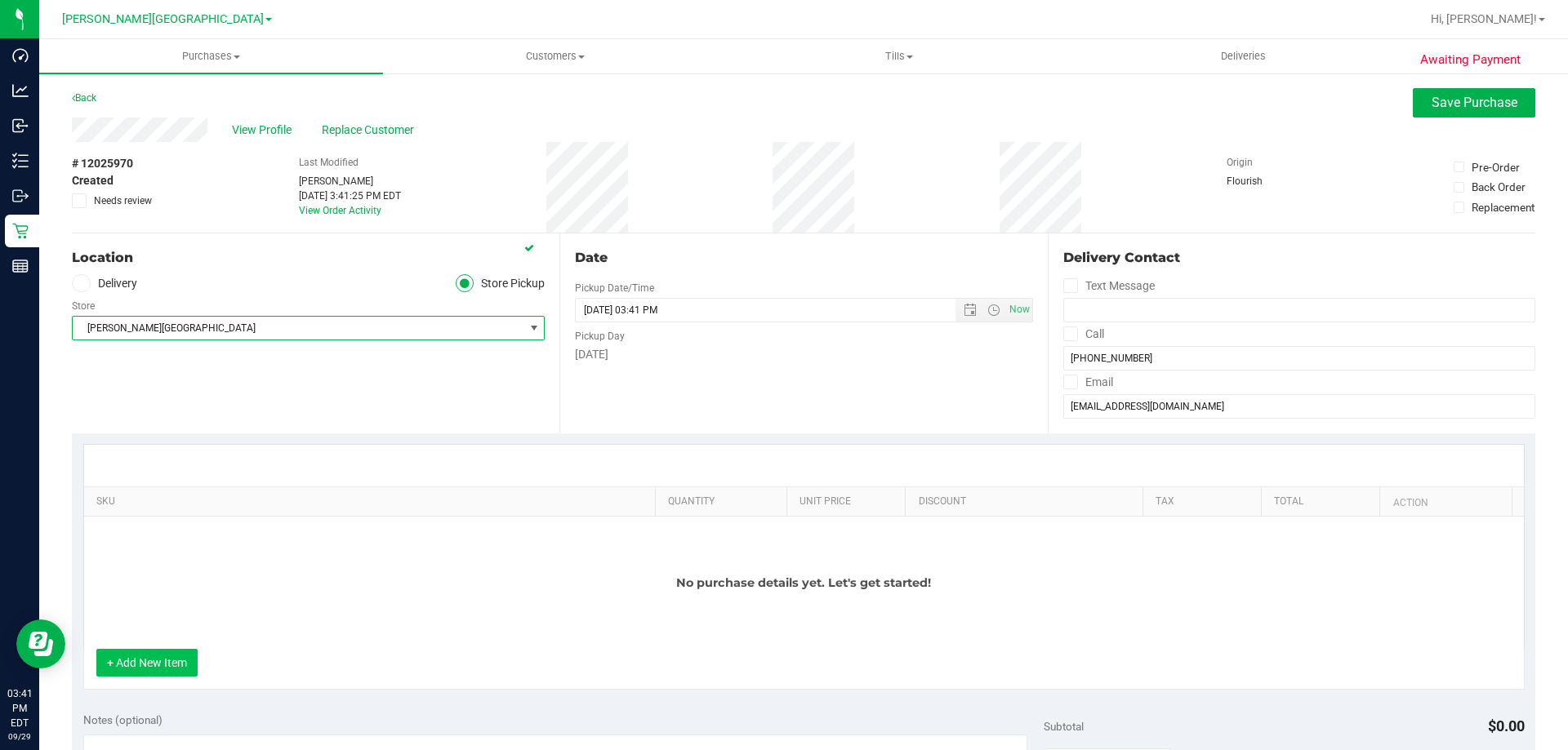
click at [181, 658] on button "+ Add New Item" at bounding box center [147, 662] width 101 height 28
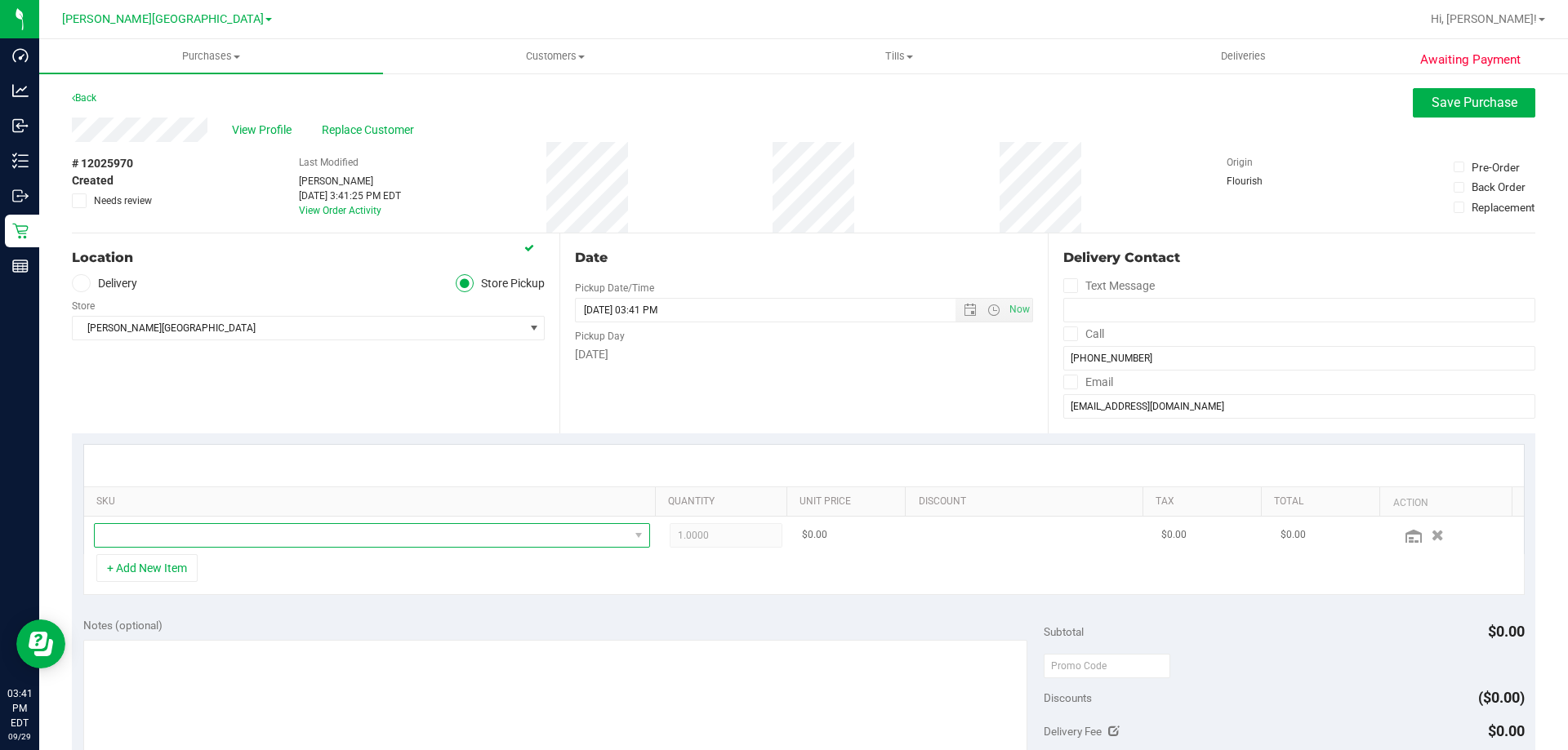
click at [273, 538] on span "NO DATA FOUND" at bounding box center [362, 536] width 534 height 23
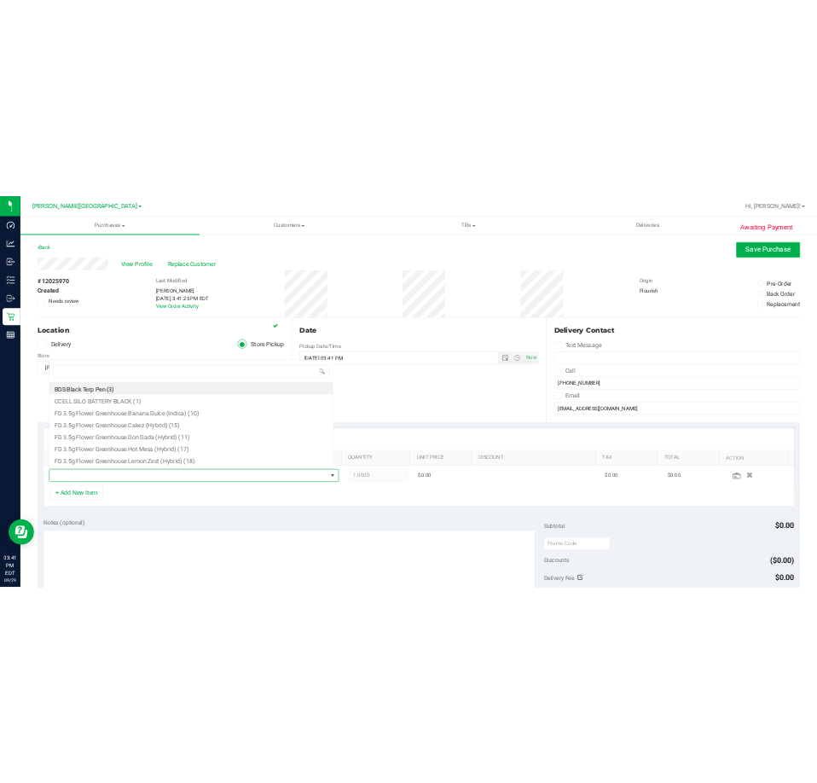
scroll to position [26, 566]
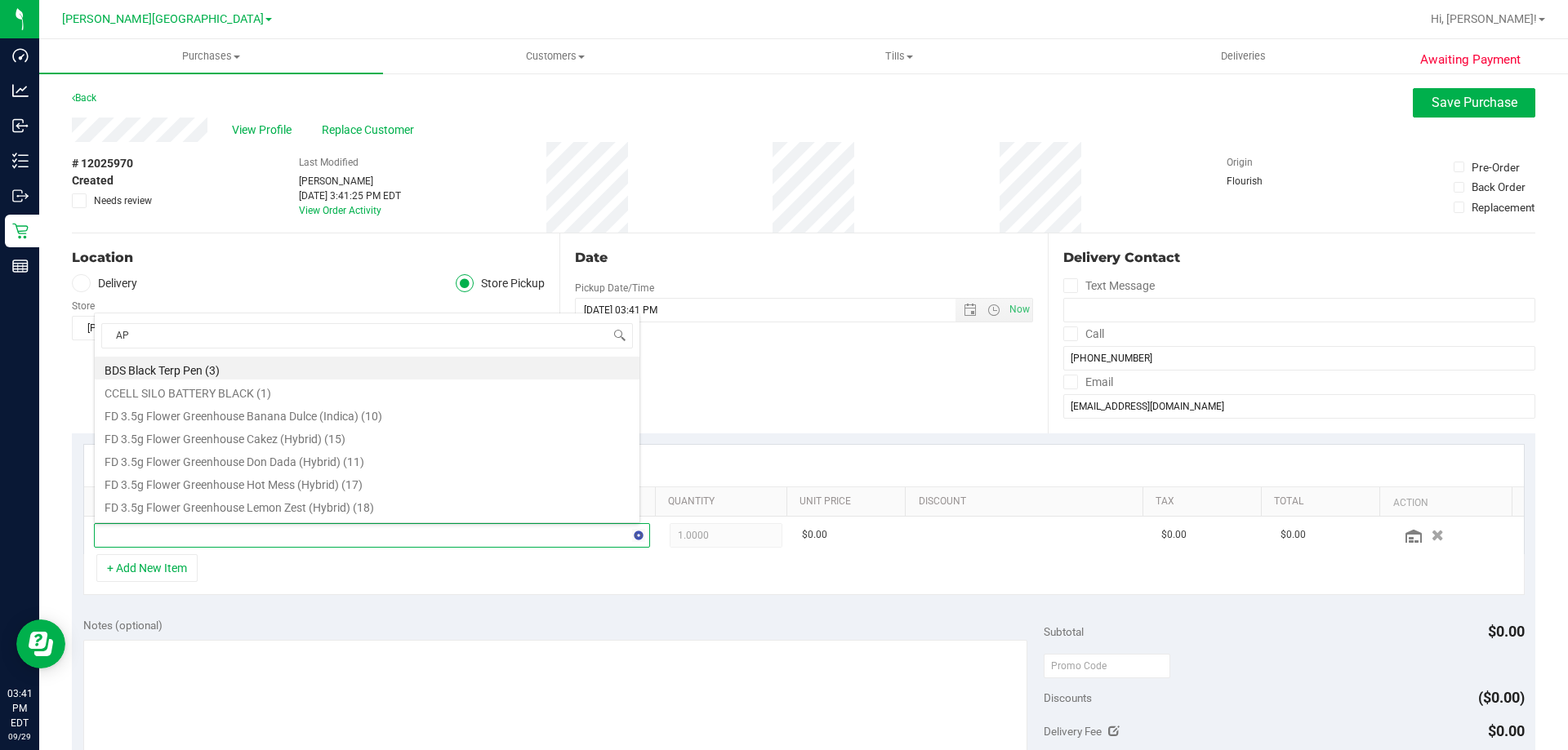
type input "A"
type input "apple"
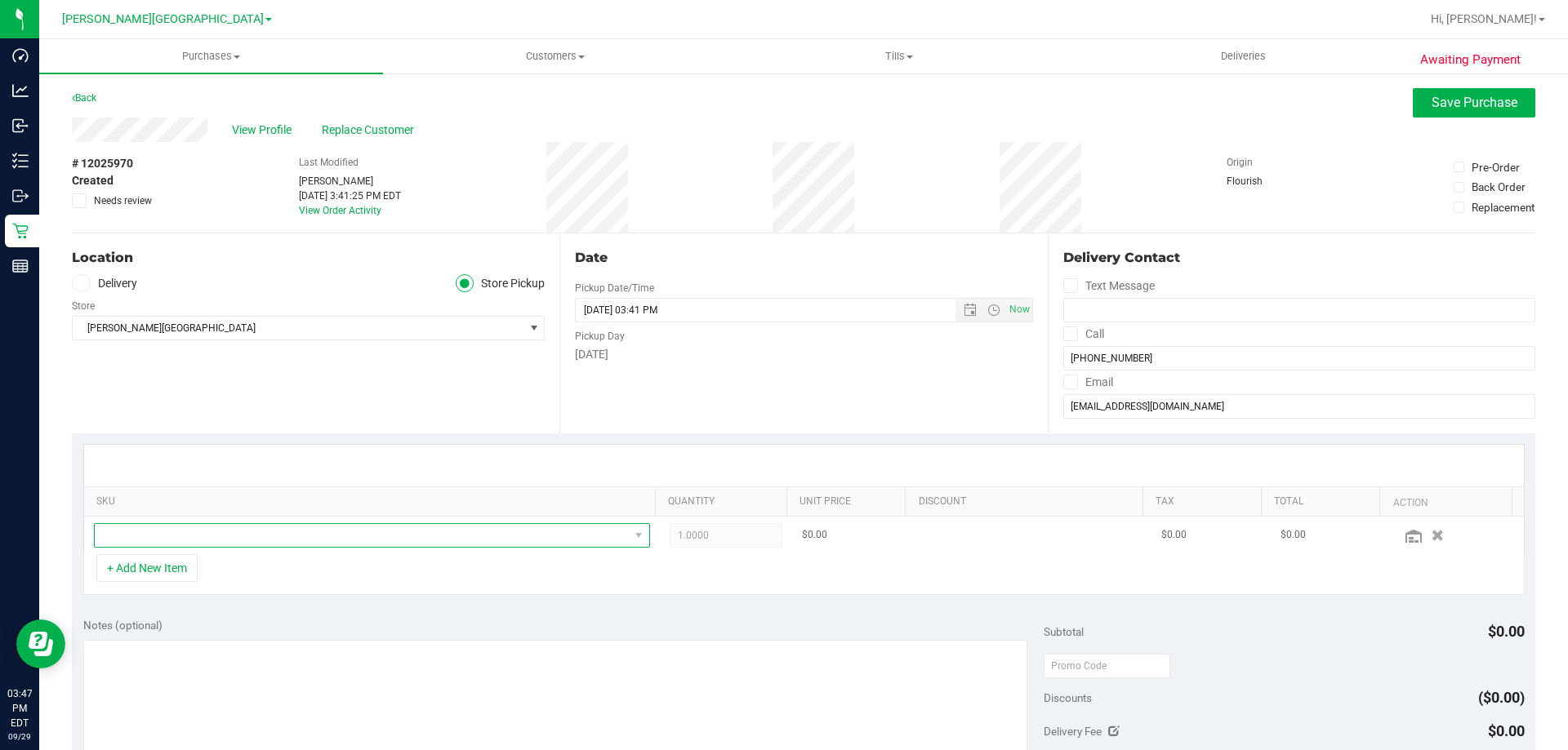
click at [442, 534] on span "NO DATA FOUND" at bounding box center [362, 536] width 534 height 23
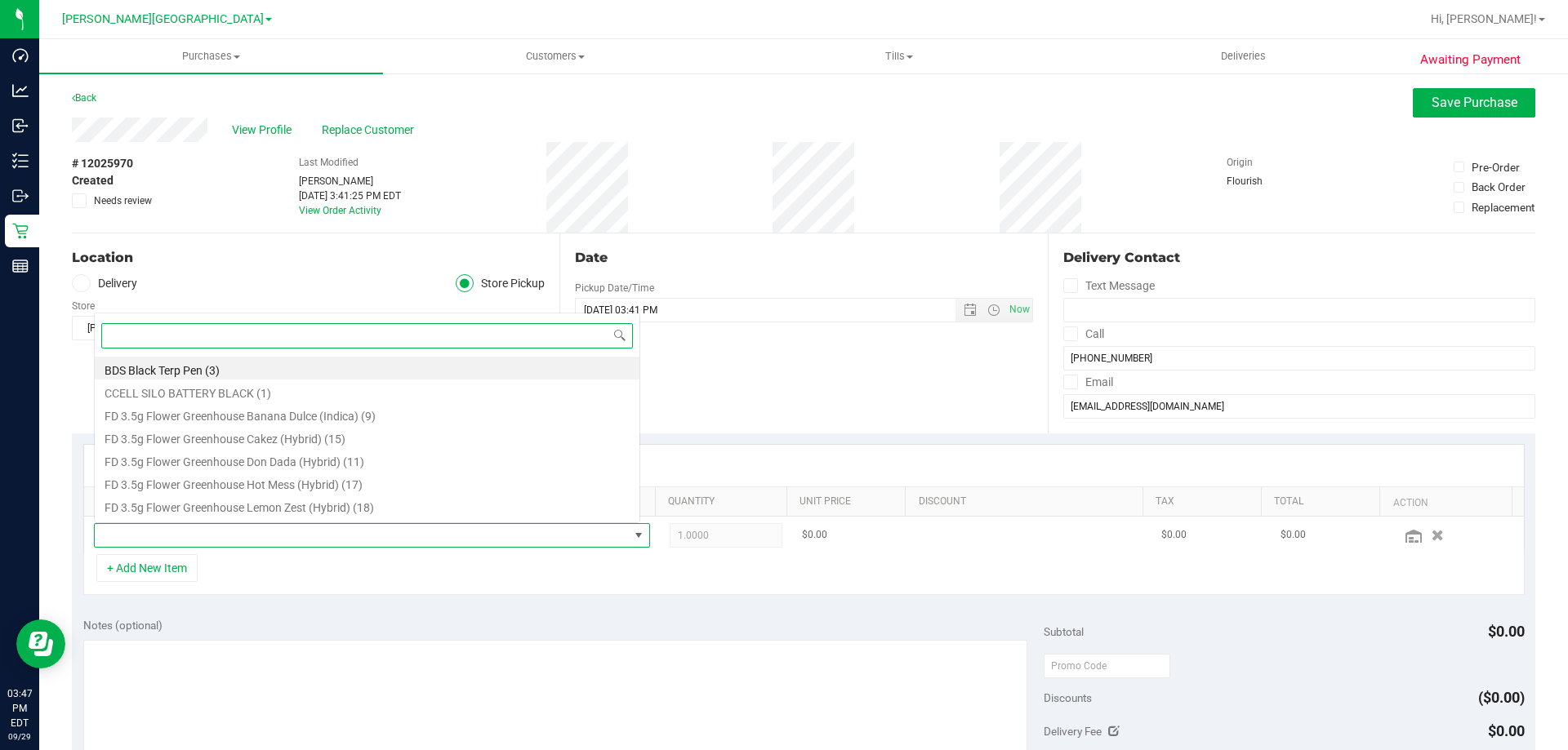
scroll to position [25, 542]
type input "aml"
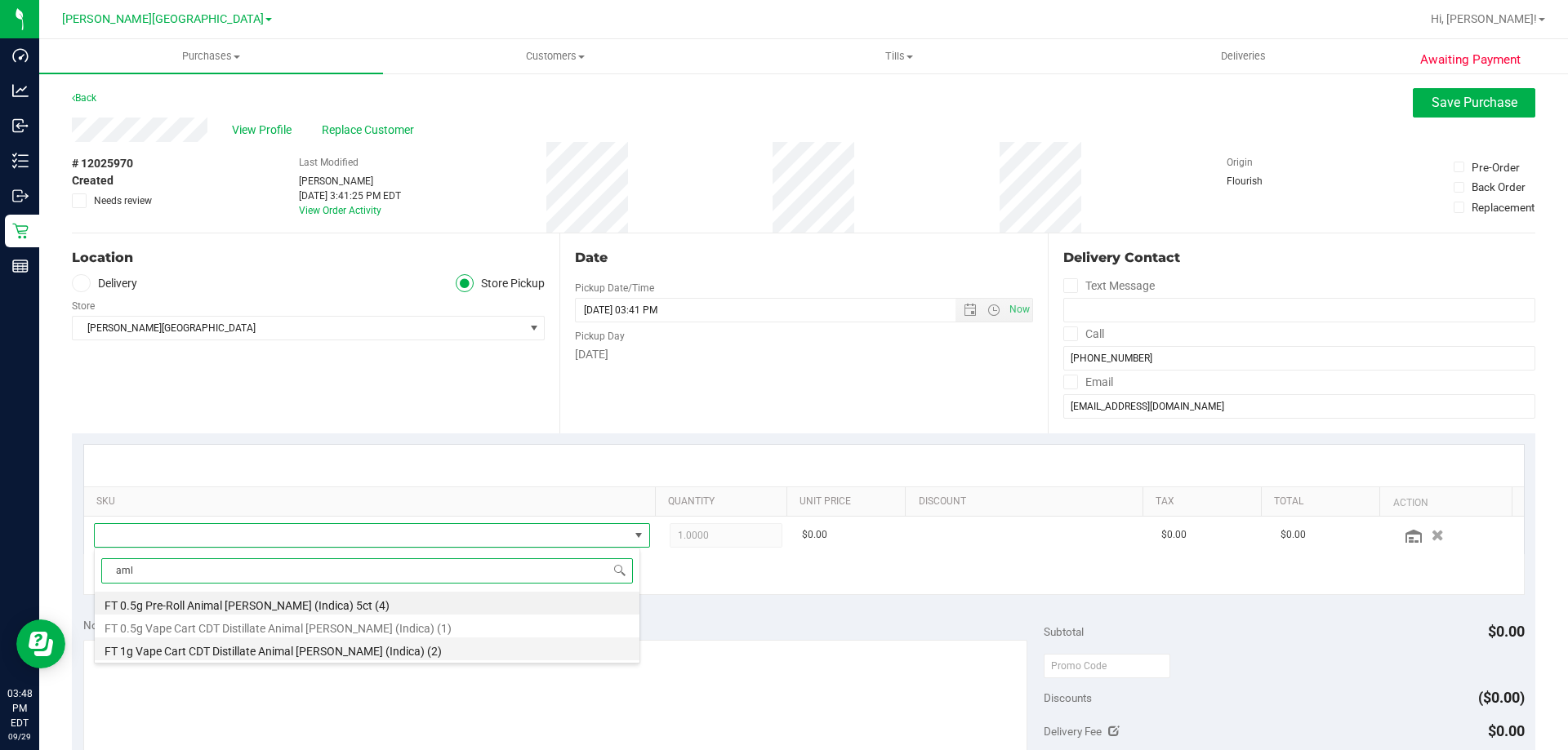
click at [315, 652] on li "FT 1g Vape Cart CDT Distillate Animal Larry (Indica) (2)" at bounding box center [367, 649] width 545 height 23
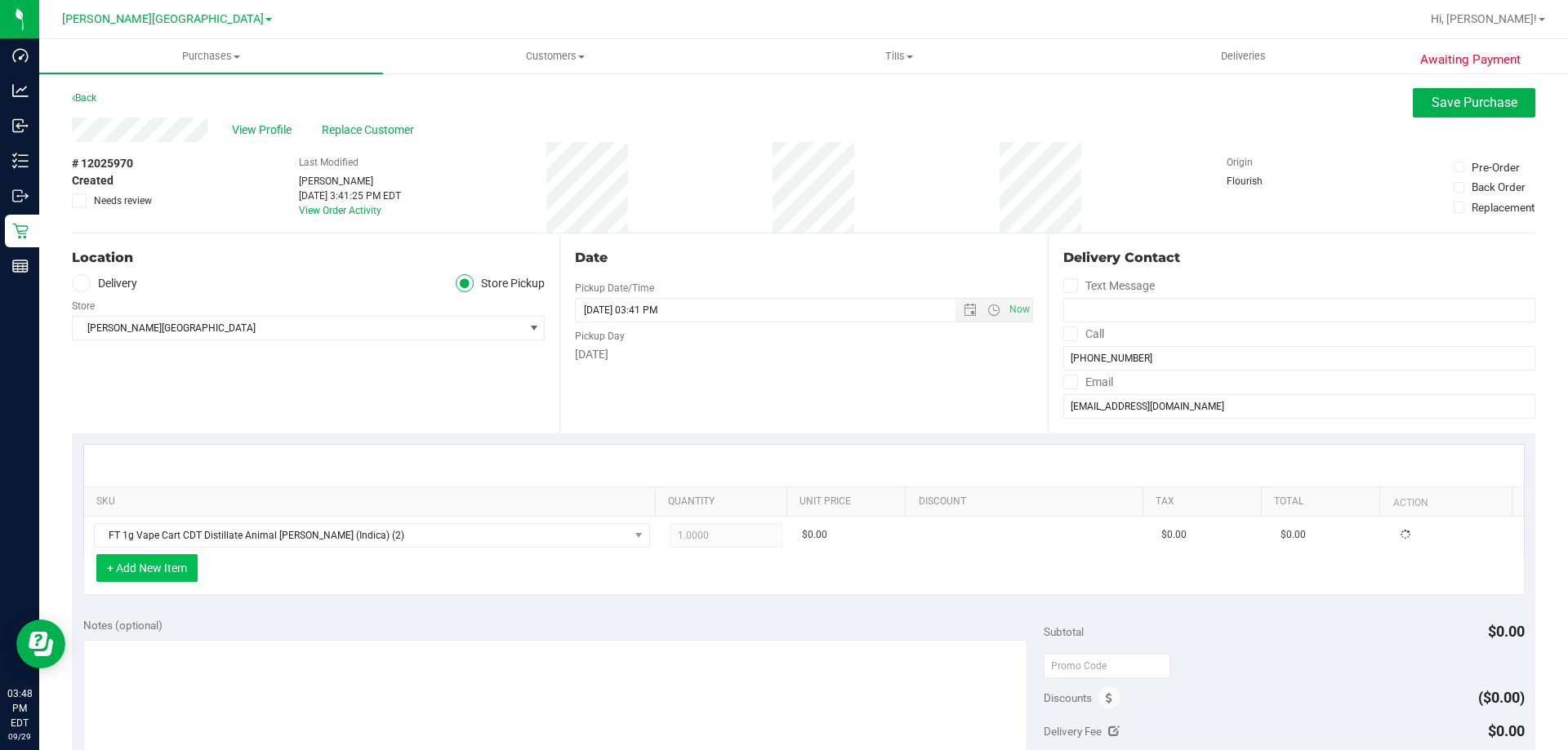
click at [163, 558] on button "+ Add New Item" at bounding box center [147, 567] width 101 height 28
click at [190, 566] on button "+ Add New Item" at bounding box center [147, 567] width 101 height 28
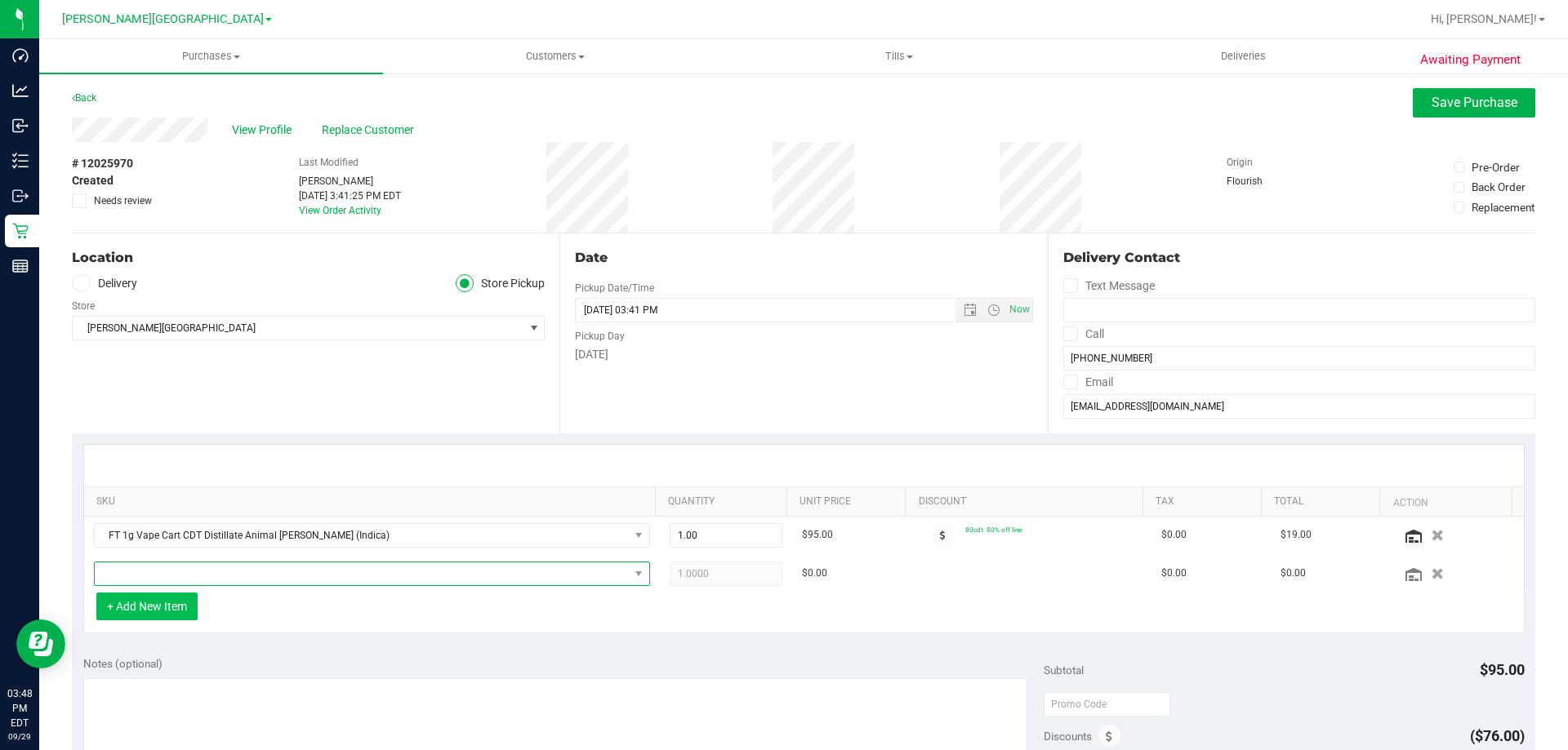
click at [190, 566] on span "NO DATA FOUND" at bounding box center [362, 574] width 534 height 23
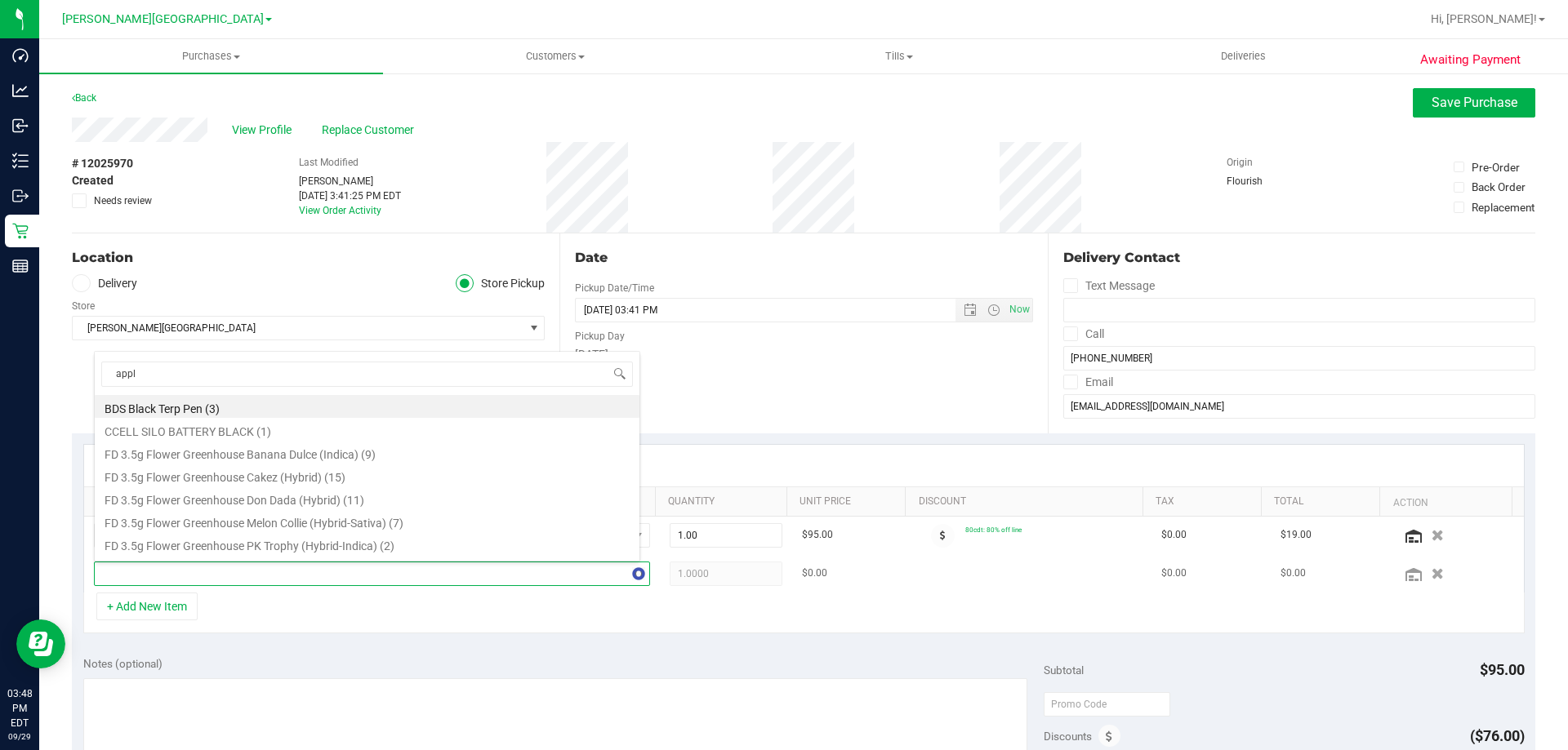
type input "apple"
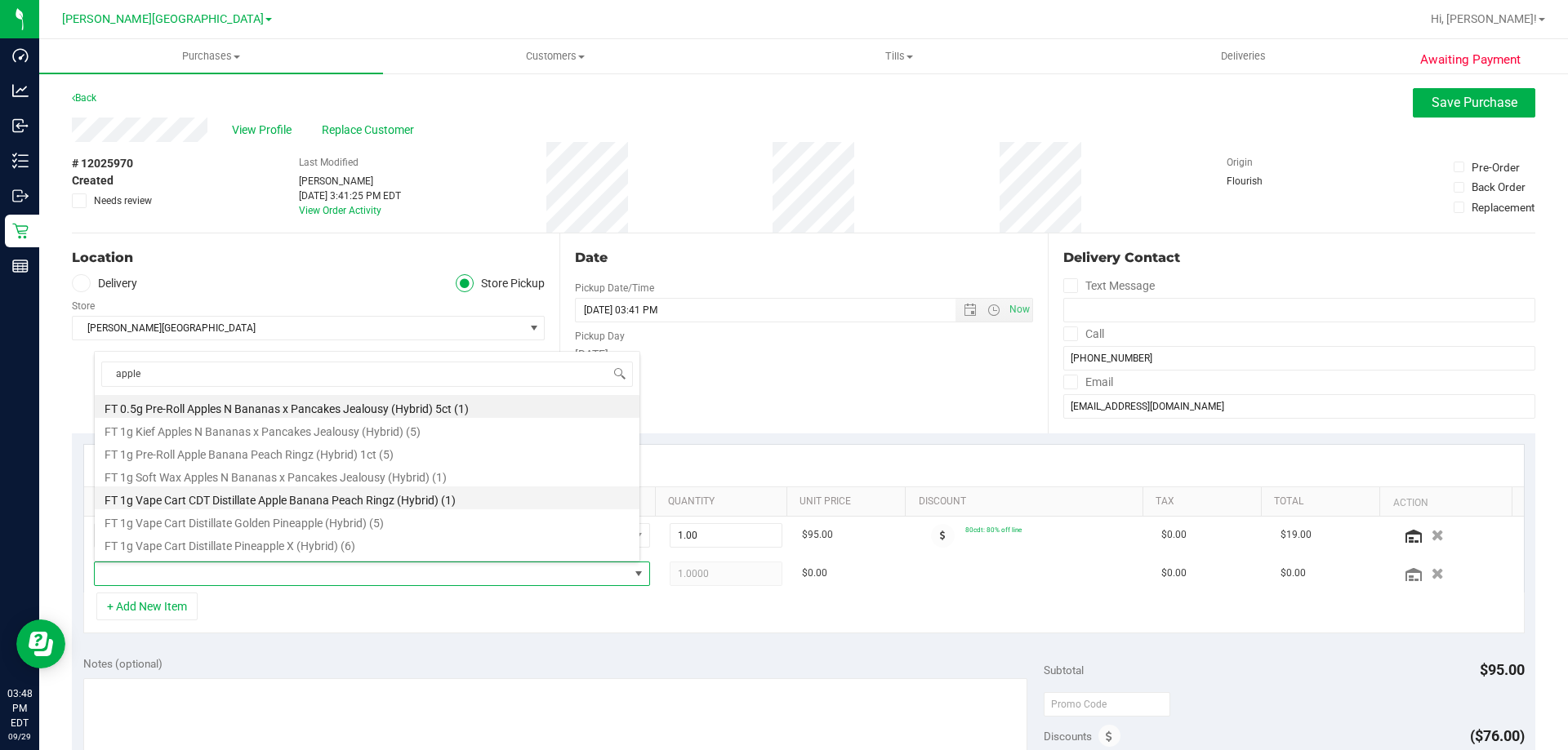
click at [241, 500] on li "FT 1g Vape Cart CDT Distillate Apple Banana Peach Ringz (Hybrid) (1)" at bounding box center [367, 497] width 545 height 23
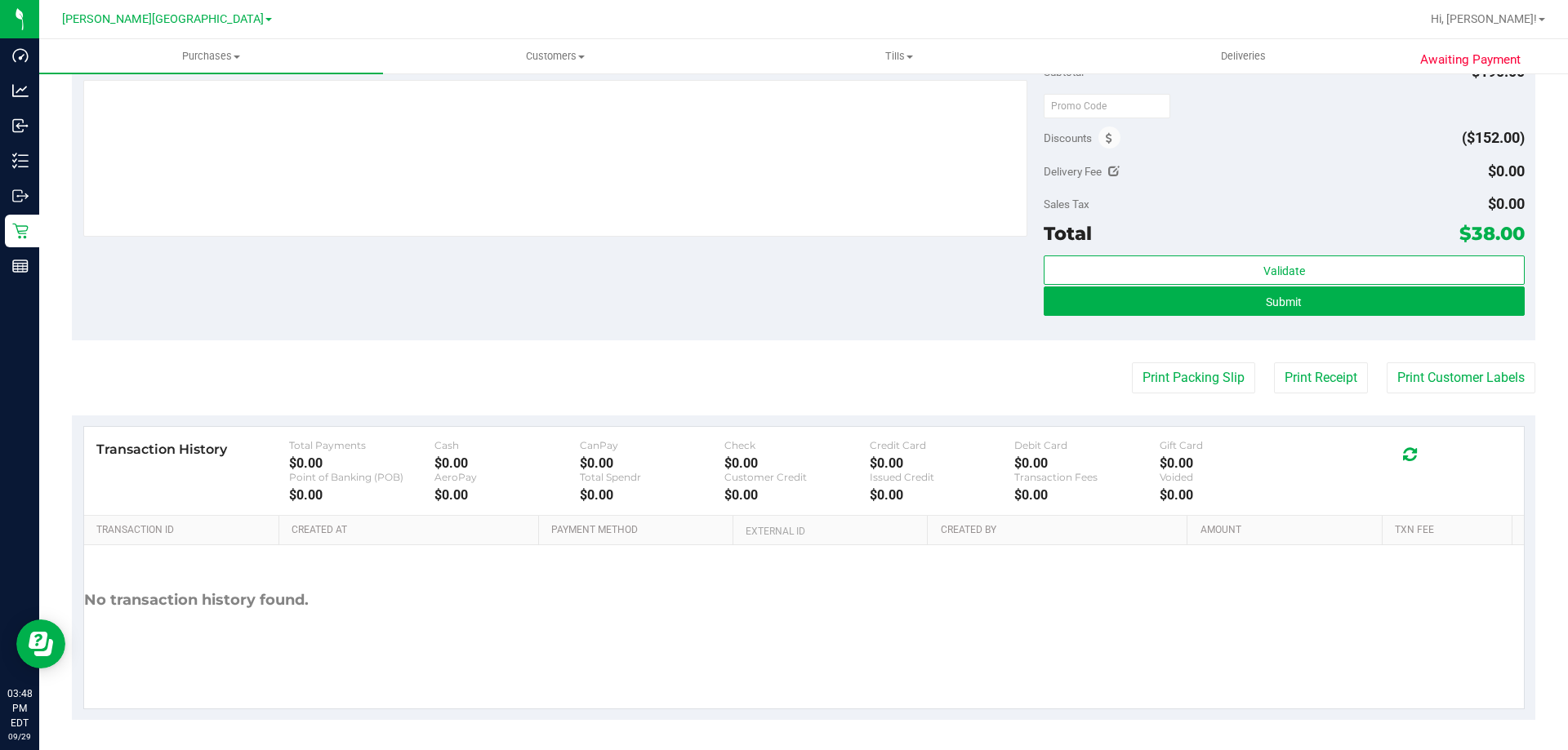
scroll to position [601, 0]
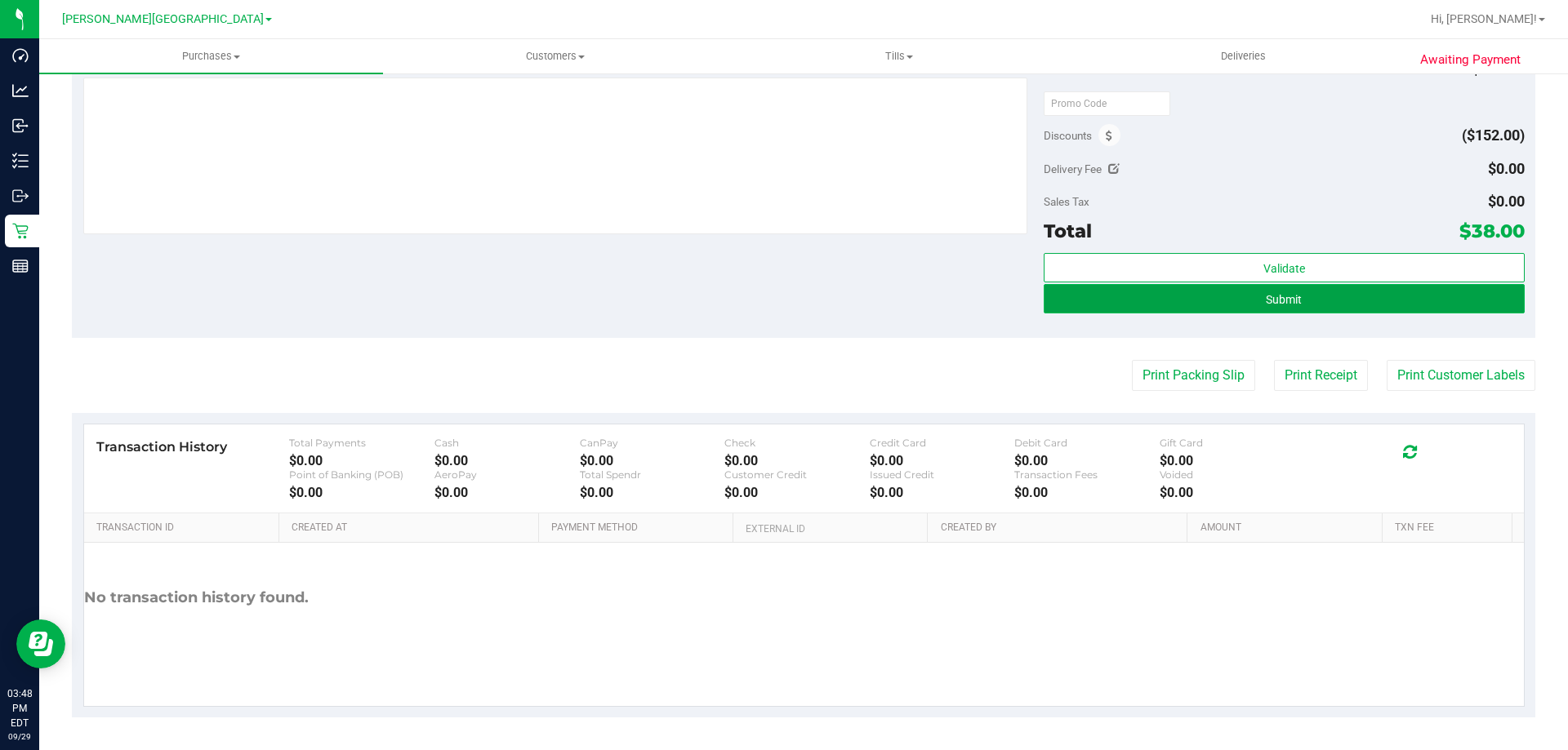
click at [1288, 302] on span "Submit" at bounding box center [1284, 299] width 36 height 13
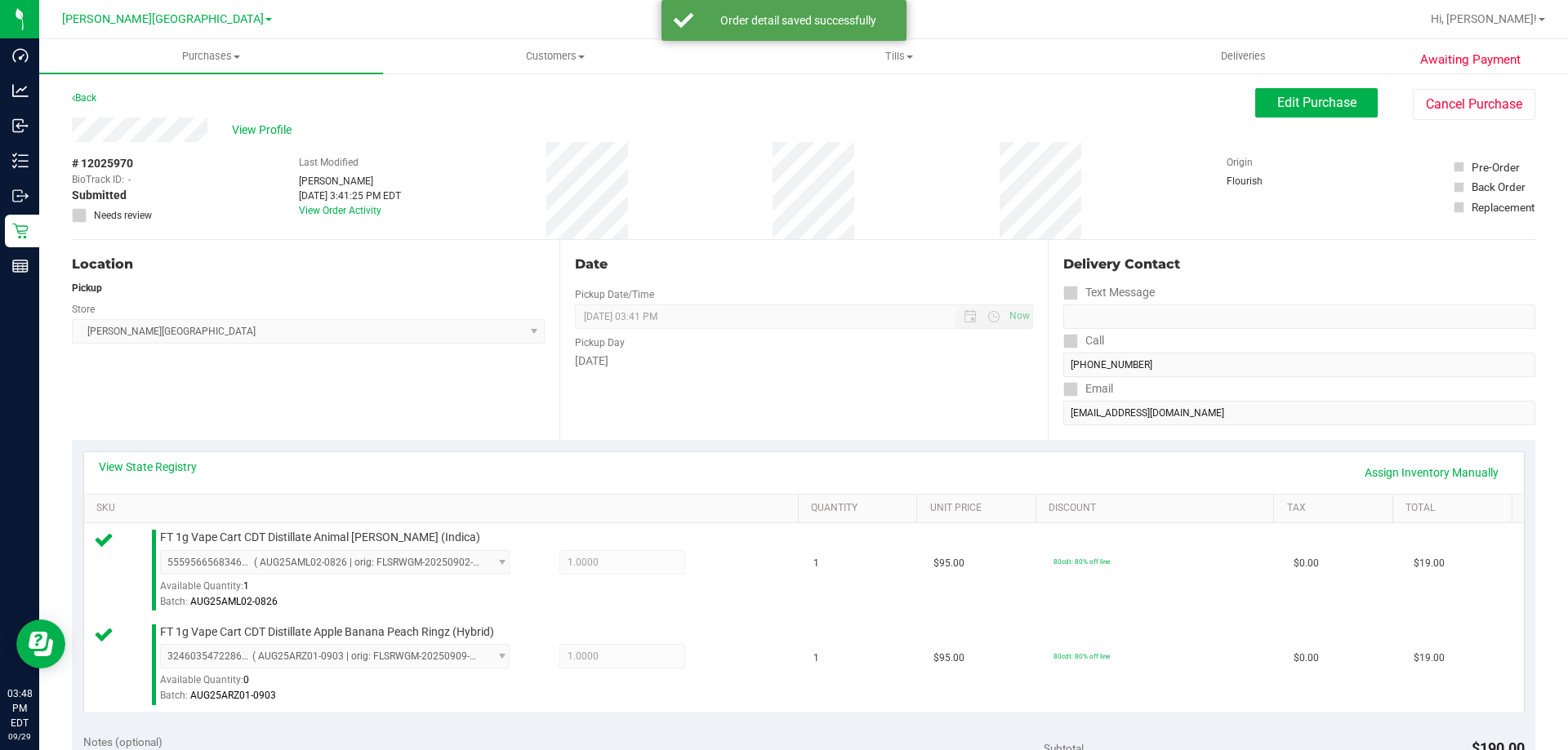
drag, startPoint x: 901, startPoint y: 452, endPoint x: 850, endPoint y: 406, distance: 68.7
click at [849, 404] on div "Date Pickup Date/Time 09/29/2025 Now 09/29/2025 03:41 PM Now Pickup Day Monday" at bounding box center [802, 340] width 487 height 200
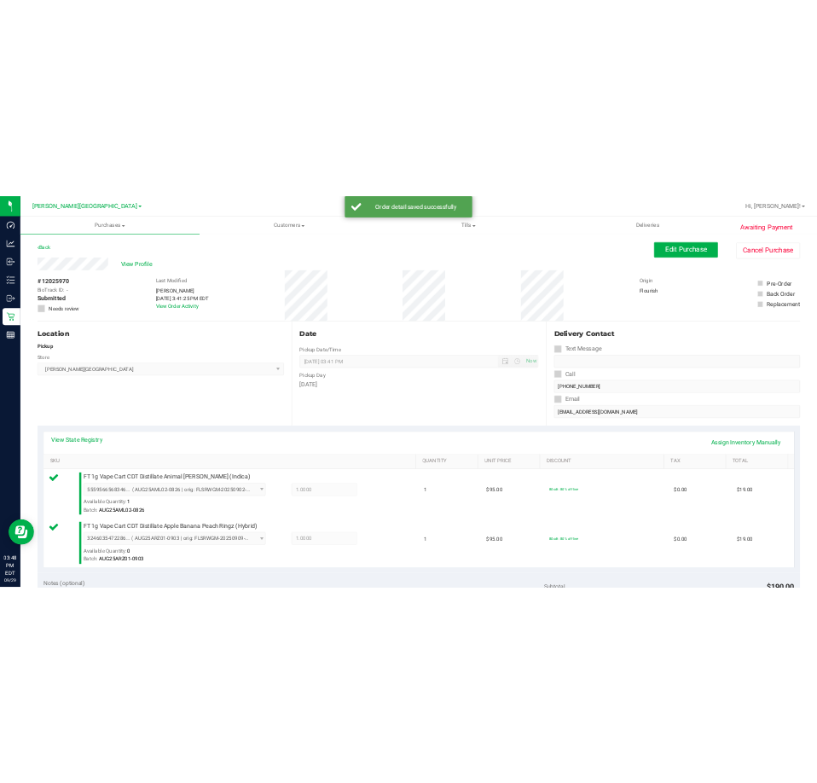
scroll to position [427, 0]
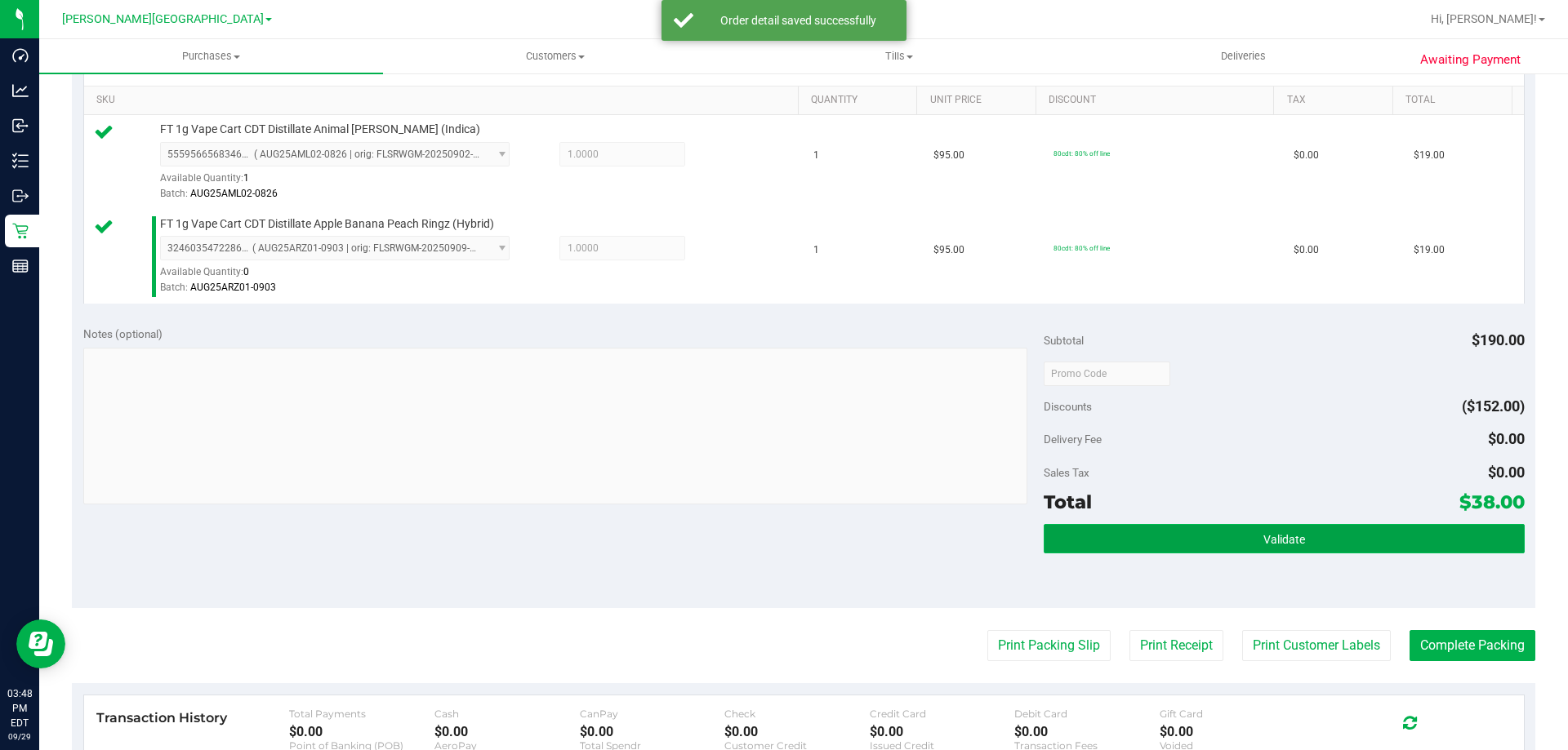
click at [1356, 532] on button "Validate" at bounding box center [1284, 539] width 481 height 30
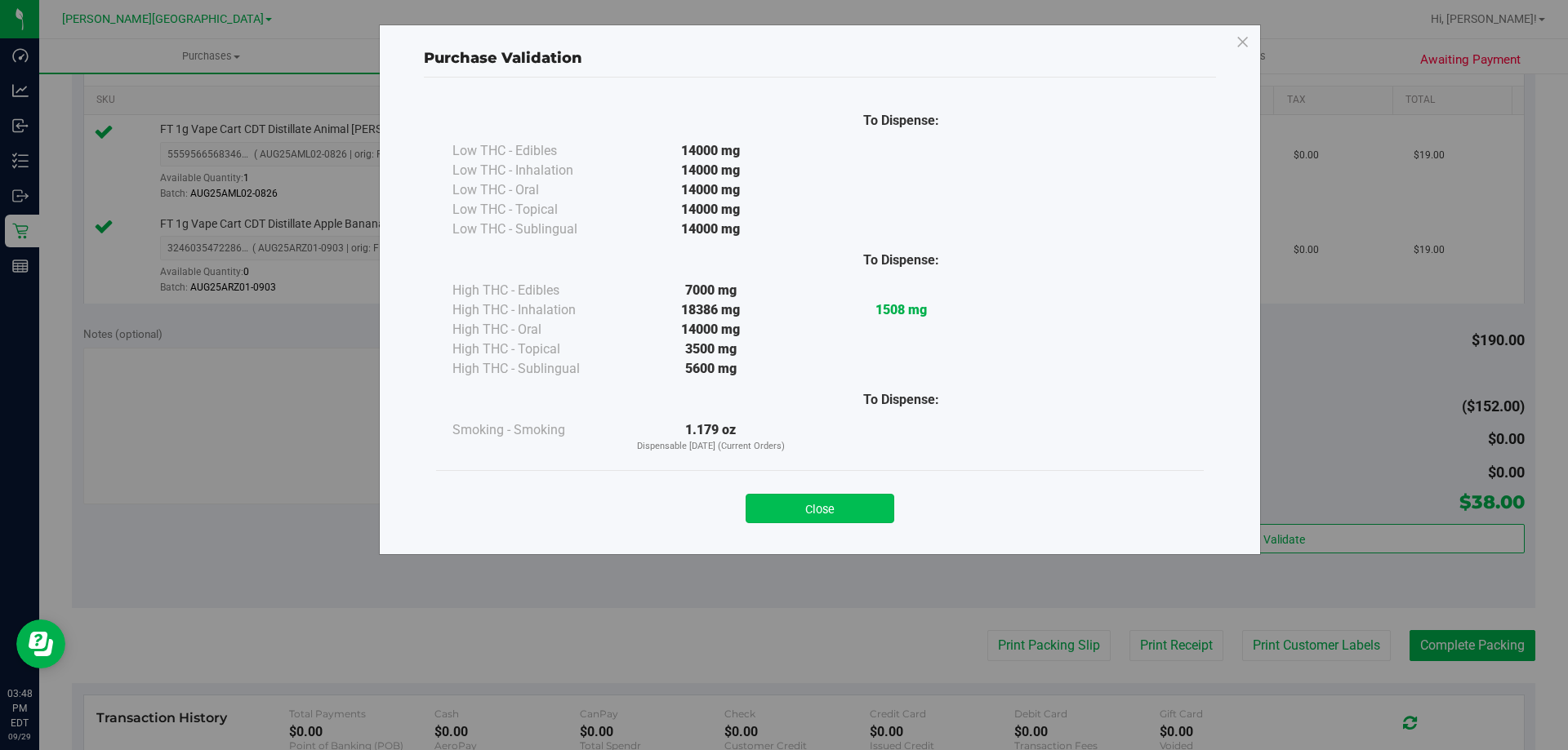
click at [822, 520] on button "Close" at bounding box center [819, 508] width 148 height 30
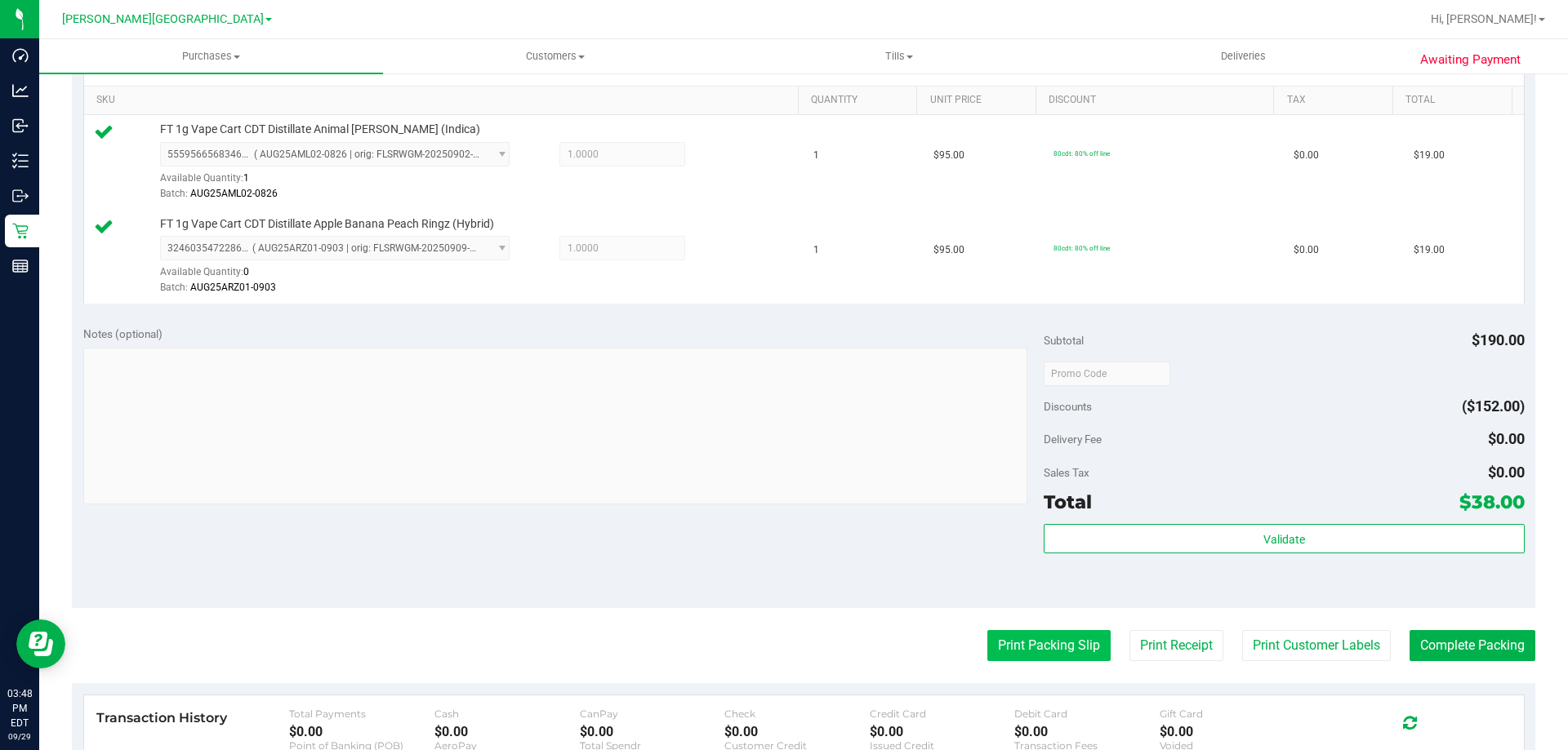
click at [1050, 647] on button "Print Packing Slip" at bounding box center [1048, 646] width 123 height 31
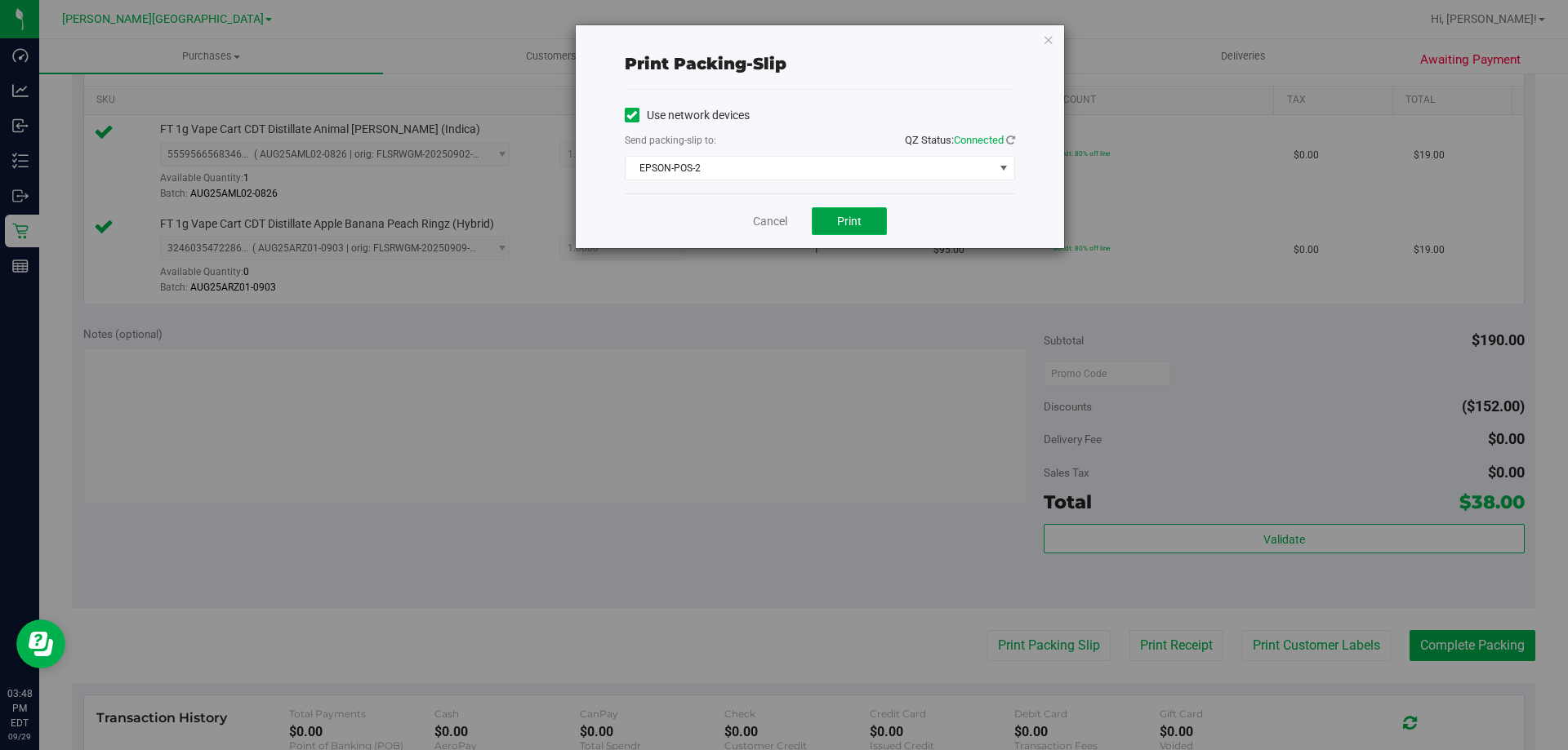
click at [841, 216] on span "Print" at bounding box center [849, 221] width 25 height 13
drag, startPoint x: 1046, startPoint y: 42, endPoint x: 1304, endPoint y: 383, distance: 427.6
click at [1047, 41] on icon "button" at bounding box center [1048, 39] width 11 height 19
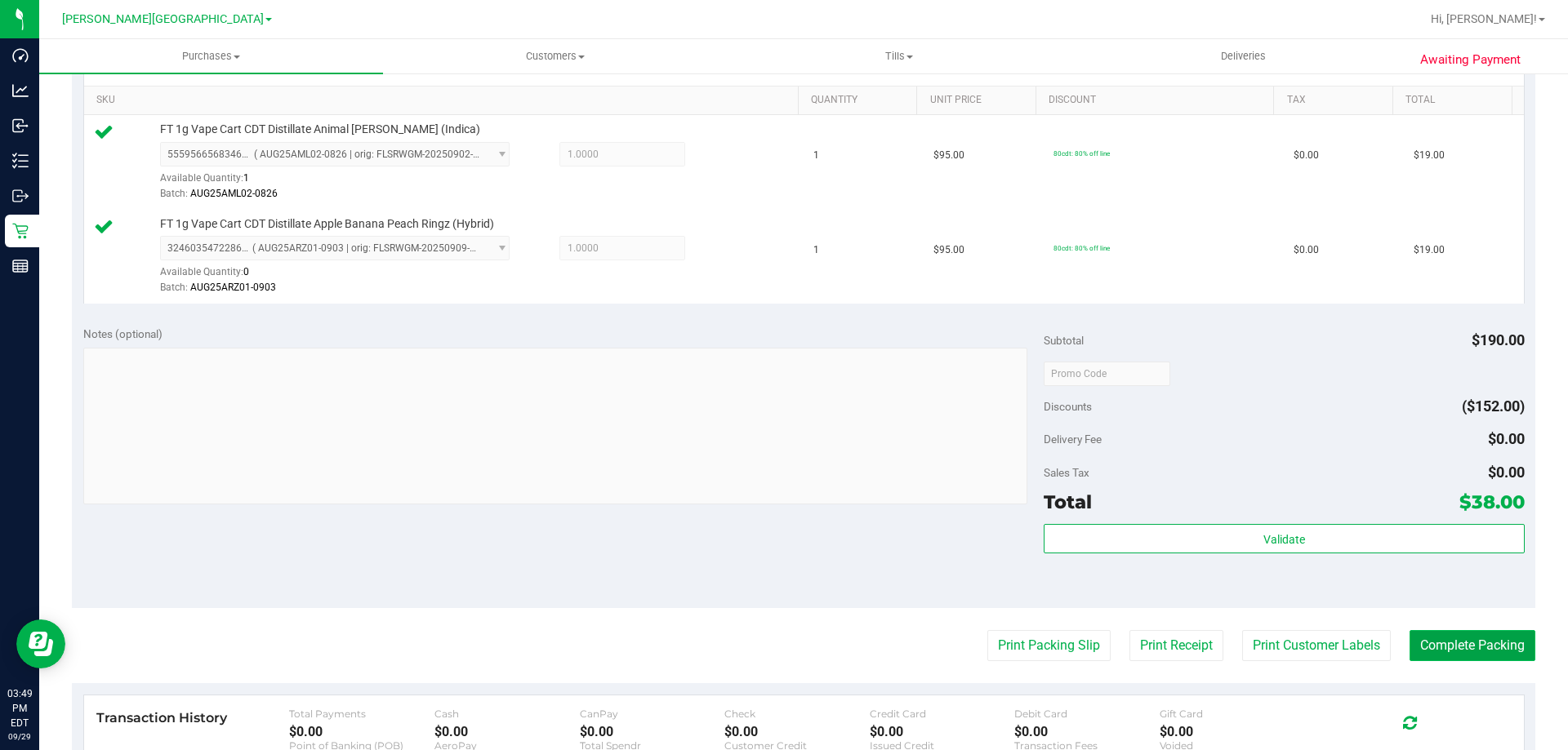
click at [1453, 642] on button "Complete Packing" at bounding box center [1471, 646] width 125 height 31
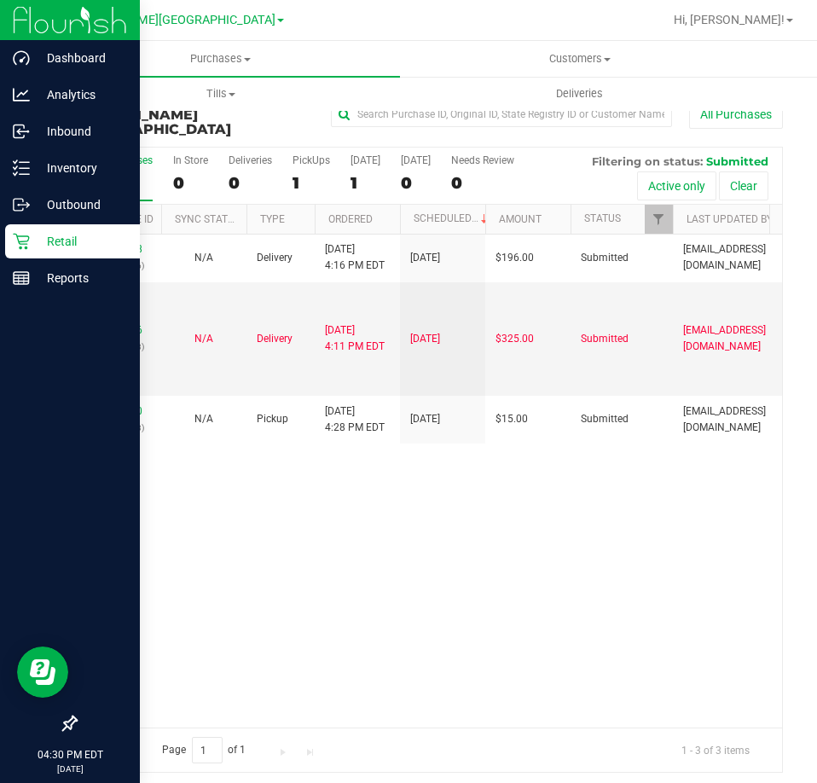
click at [38, 238] on p "Retail" at bounding box center [81, 241] width 102 height 20
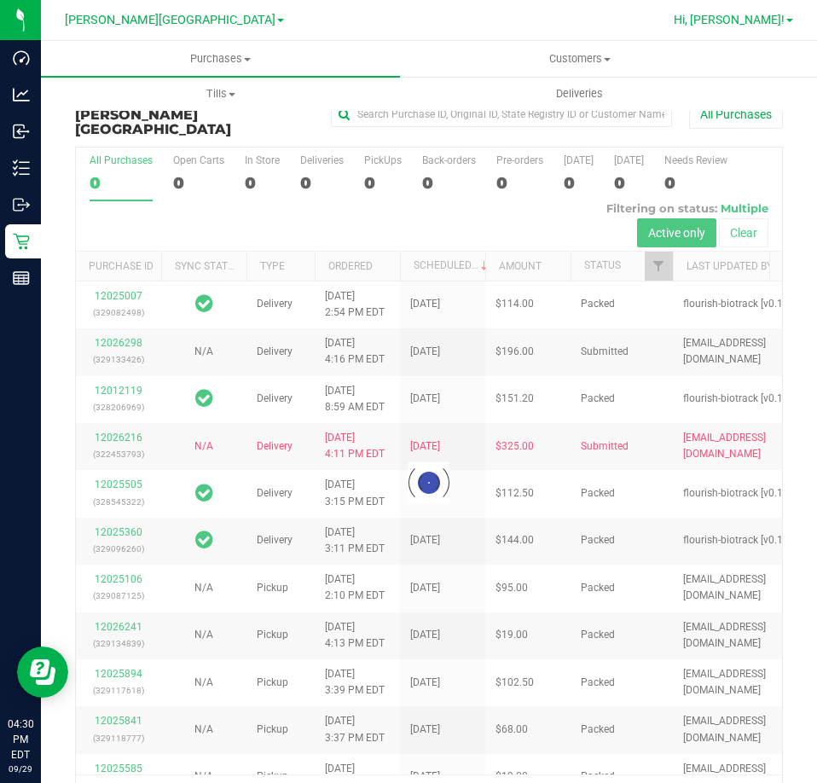
click at [748, 18] on span "Hi, [PERSON_NAME]!" at bounding box center [729, 20] width 111 height 14
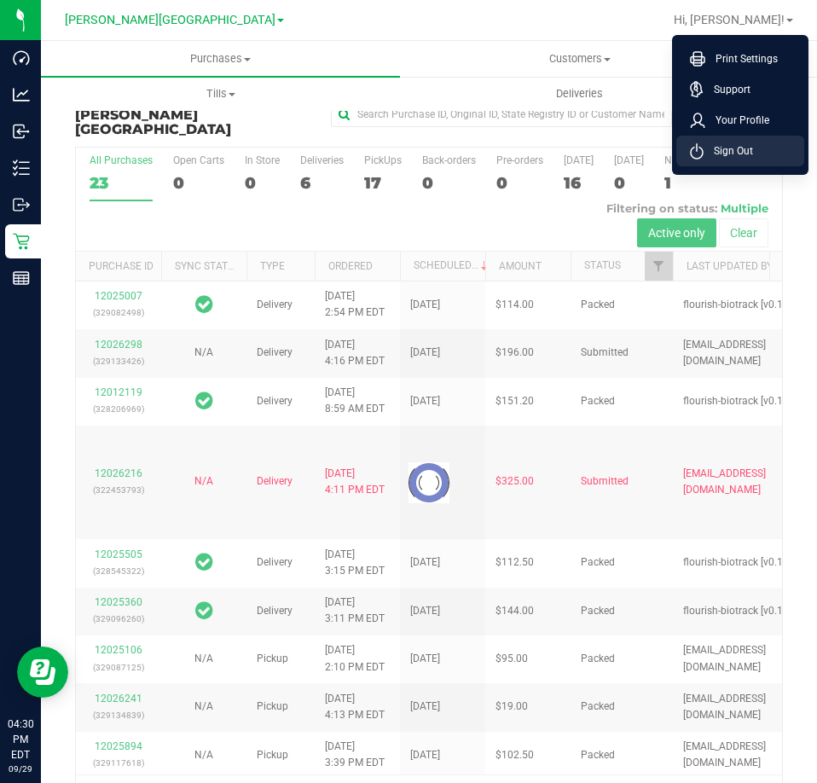
click at [734, 154] on span "Sign Out" at bounding box center [728, 150] width 49 height 17
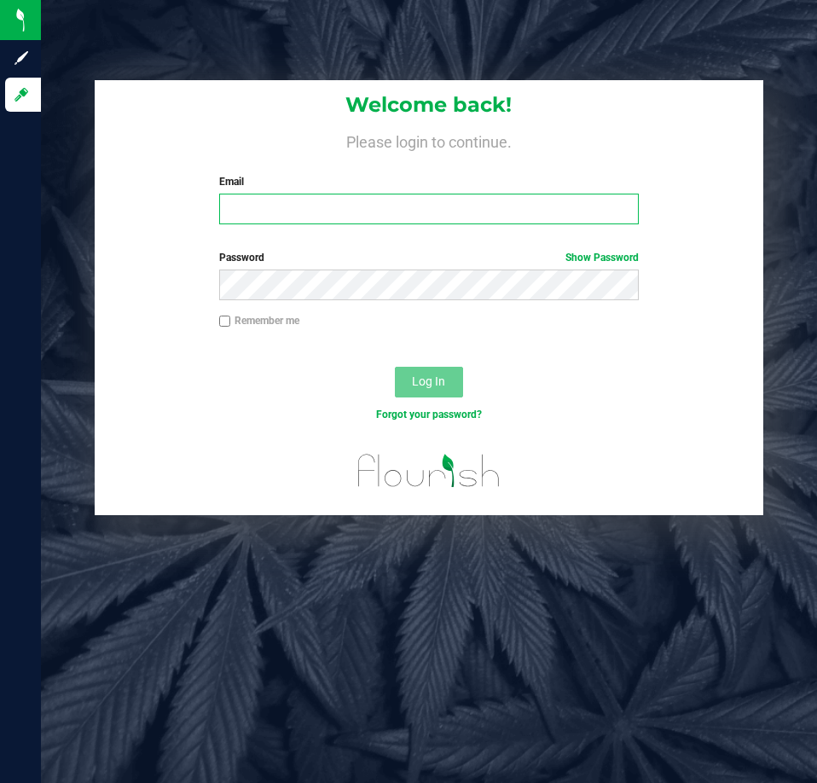
drag, startPoint x: 537, startPoint y: 218, endPoint x: 548, endPoint y: 191, distance: 29.5
click at [537, 215] on input "Email" at bounding box center [429, 209] width 420 height 31
type input "Bemmons@liveparallel.com"
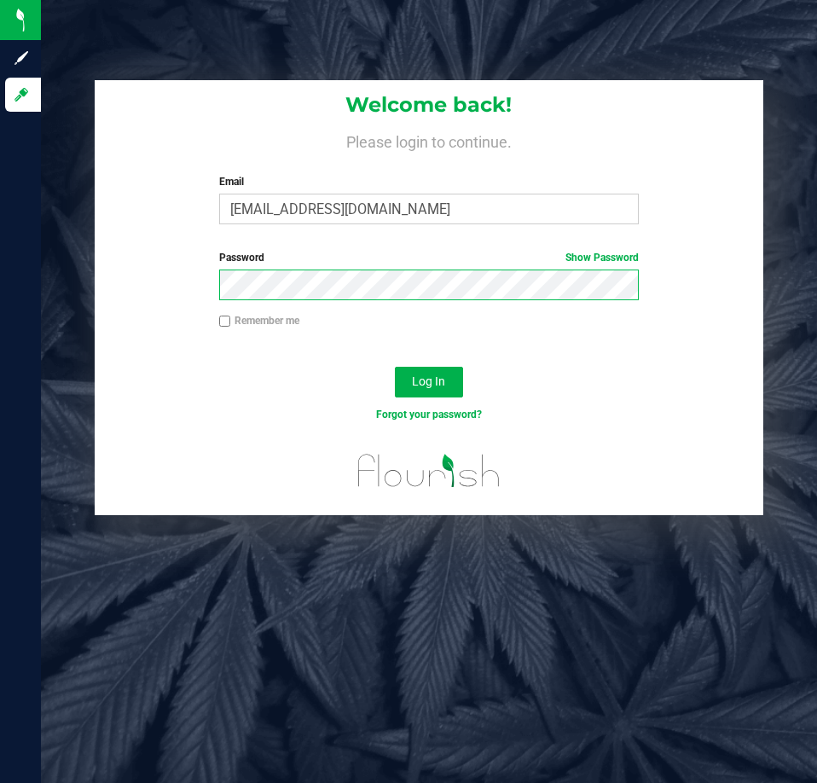
click at [395, 367] on button "Log In" at bounding box center [429, 382] width 68 height 31
click at [219, 300] on div at bounding box center [219, 300] width 0 height 0
click at [395, 367] on button "Log In" at bounding box center [429, 382] width 68 height 31
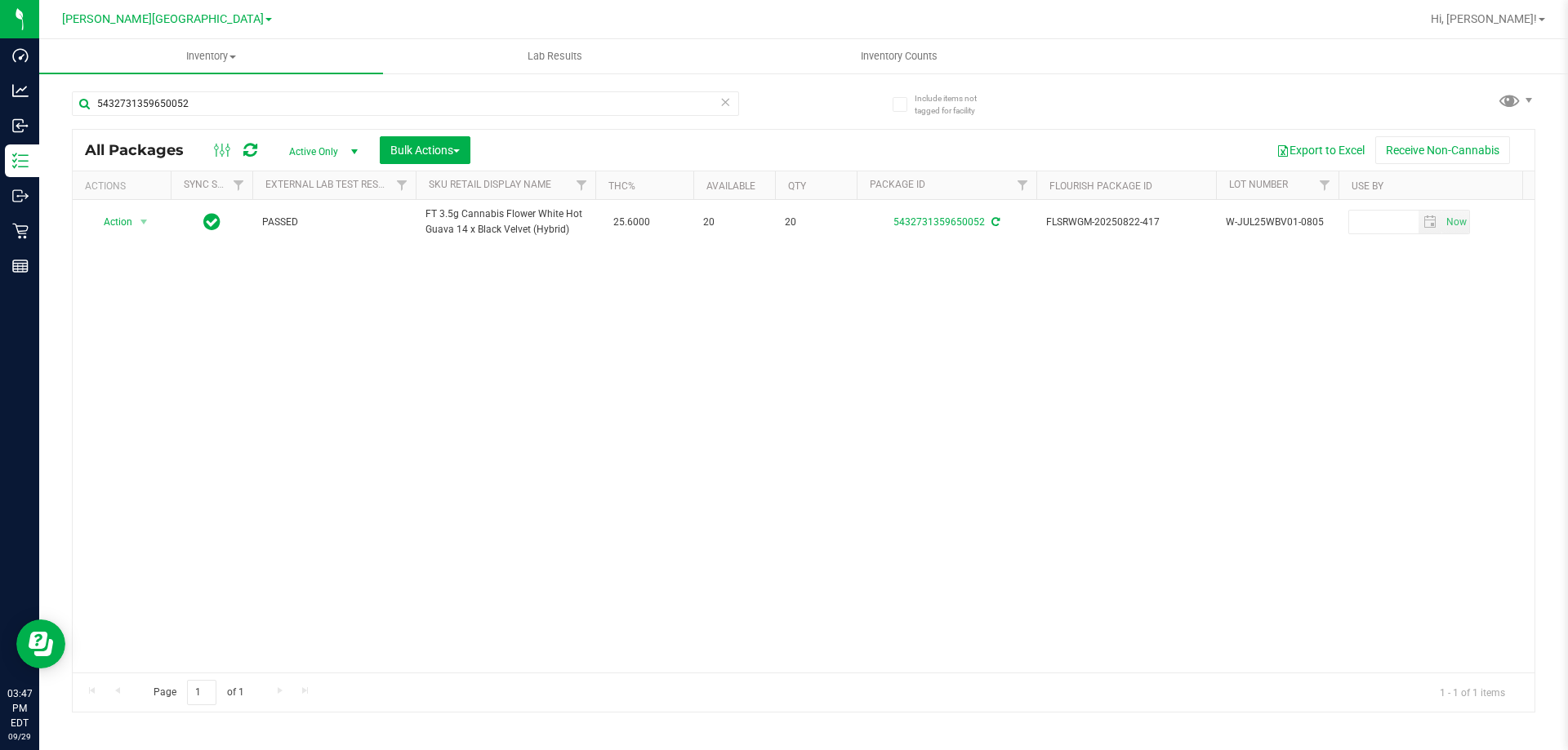
click at [437, 382] on div "Action Action Adjust qty Create package Edit attributes Global inventory Locate…" at bounding box center [803, 436] width 1462 height 473
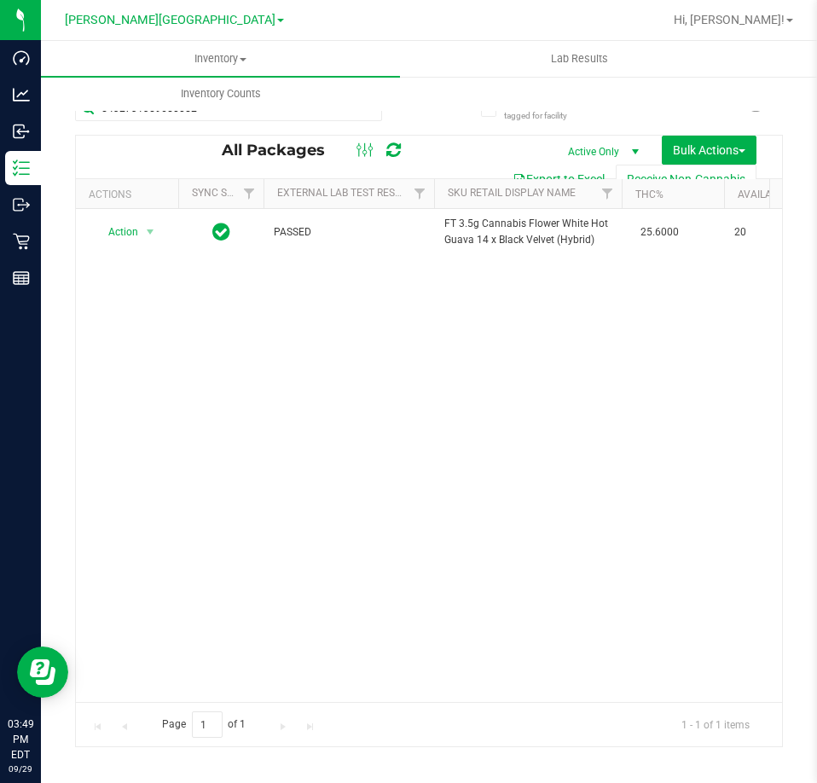
click at [236, 407] on div "Action Action Adjust qty Create package Edit attributes Global inventory Locate…" at bounding box center [429, 455] width 706 height 493
